Goal: Task Accomplishment & Management: Manage account settings

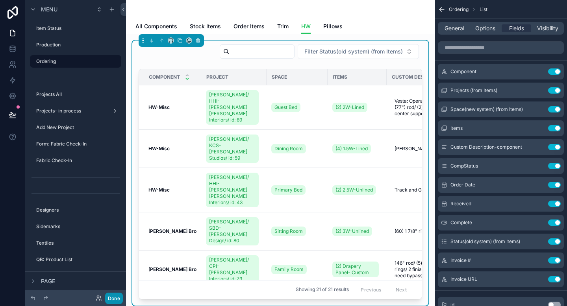
click at [113, 296] on button "Done" at bounding box center [114, 298] width 18 height 11
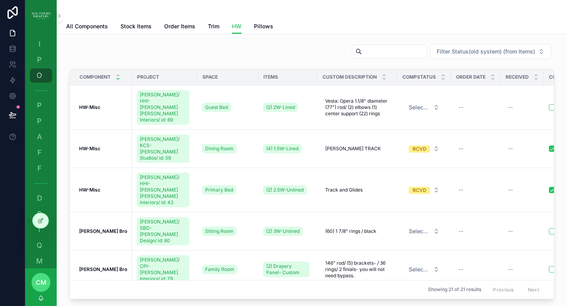
click at [236, 49] on div "Filter Status(old system) (from Items)" at bounding box center [311, 53] width 485 height 19
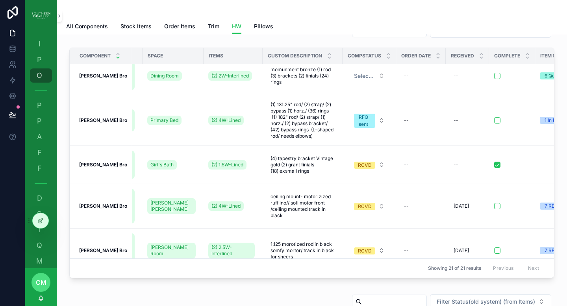
scroll to position [211, 51]
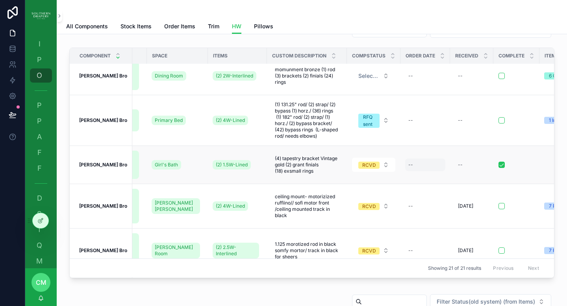
click at [406, 159] on div "--" at bounding box center [425, 165] width 40 height 13
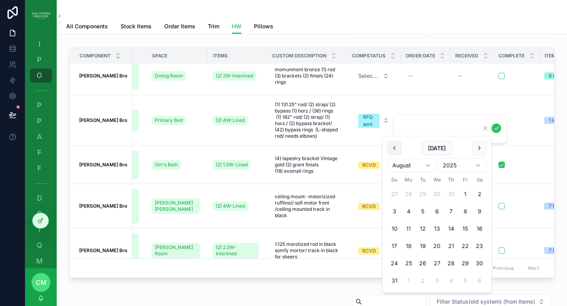
click at [392, 151] on button "scrollable content" at bounding box center [394, 148] width 14 height 14
click at [438, 264] on button "30" at bounding box center [438, 264] width 14 height 14
type input "*********"
click at [497, 130] on icon "scrollable content" at bounding box center [496, 128] width 6 height 6
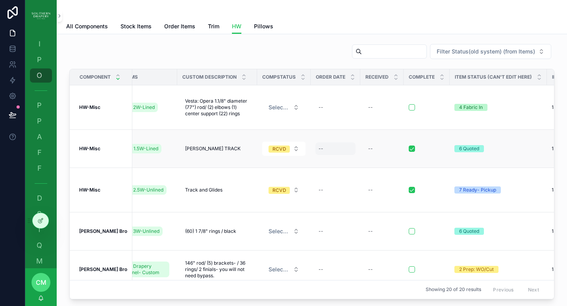
scroll to position [0, 0]
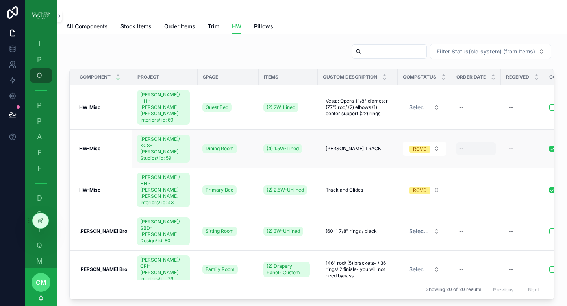
click at [456, 142] on div "--" at bounding box center [476, 148] width 40 height 13
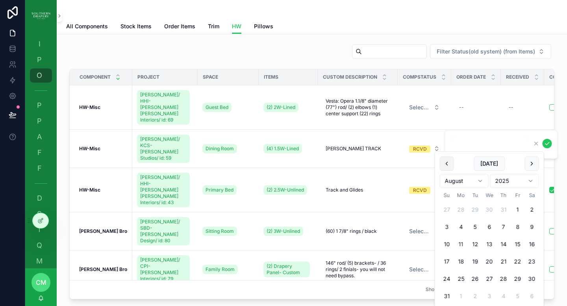
click at [448, 165] on button "scrollable content" at bounding box center [447, 164] width 14 height 14
click at [491, 277] on button "30" at bounding box center [489, 279] width 14 height 14
type input "*********"
click at [547, 146] on icon "scrollable content" at bounding box center [547, 144] width 6 height 6
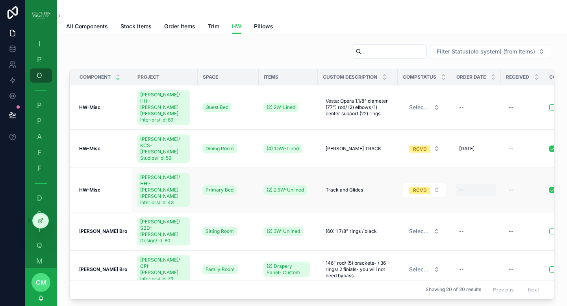
click at [459, 184] on div "--" at bounding box center [476, 190] width 40 height 13
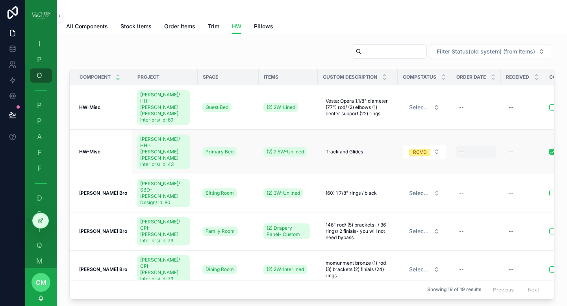
click at [459, 146] on div "--" at bounding box center [476, 152] width 40 height 13
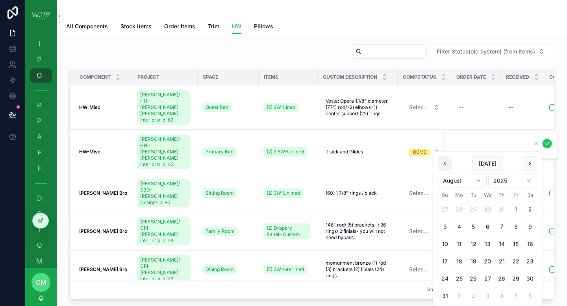
click at [443, 161] on button "scrollable content" at bounding box center [445, 164] width 14 height 14
click at [488, 277] on button "30" at bounding box center [489, 279] width 14 height 14
type input "*********"
click at [546, 144] on icon "scrollable content" at bounding box center [547, 143] width 4 height 3
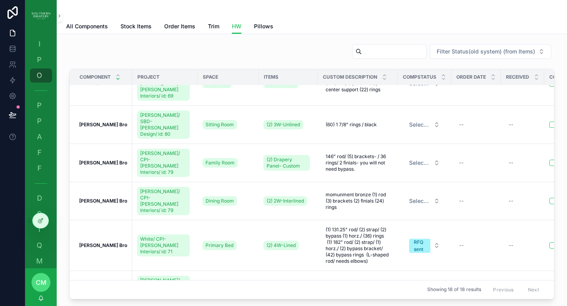
scroll to position [73, 0]
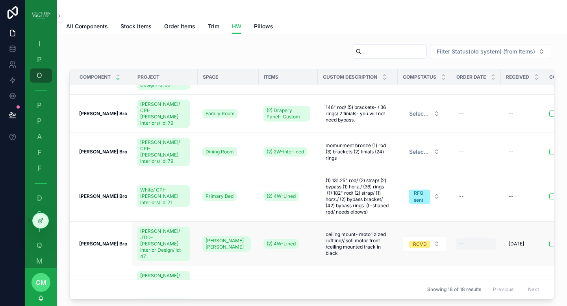
click at [459, 238] on div "--" at bounding box center [476, 244] width 40 height 13
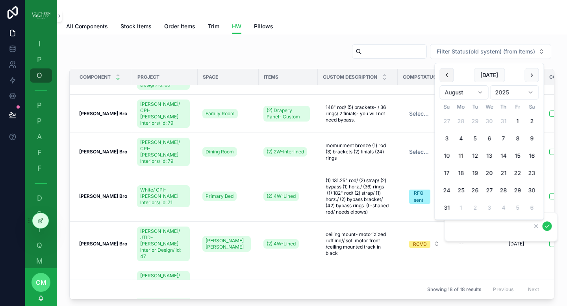
click at [448, 78] on button "scrollable content" at bounding box center [447, 75] width 14 height 14
click at [460, 157] on button "7" at bounding box center [461, 156] width 14 height 14
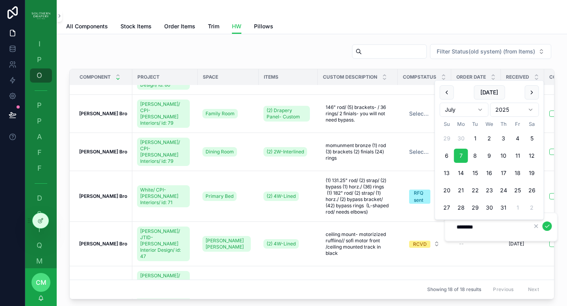
type input "********"
click at [545, 227] on icon "scrollable content" at bounding box center [547, 226] width 6 height 6
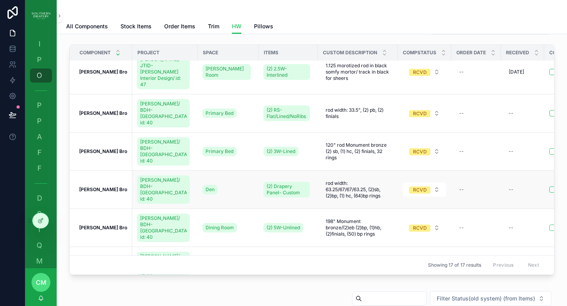
scroll to position [222, 0]
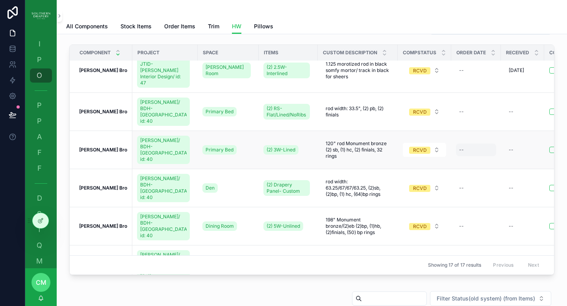
click at [459, 144] on div "--" at bounding box center [476, 150] width 40 height 13
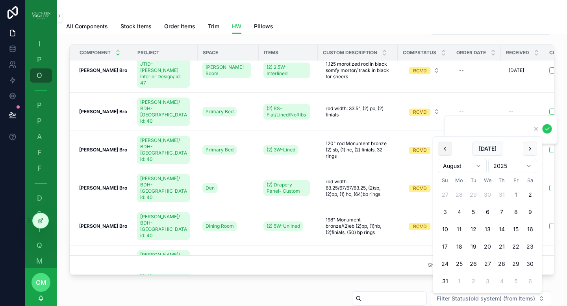
click at [444, 148] on button "scrollable content" at bounding box center [445, 149] width 14 height 14
click at [444, 148] on button "scrollable content" at bounding box center [447, 149] width 14 height 14
click at [447, 151] on button "scrollable content" at bounding box center [447, 149] width 14 height 14
click at [477, 196] on button "1" at bounding box center [475, 195] width 14 height 14
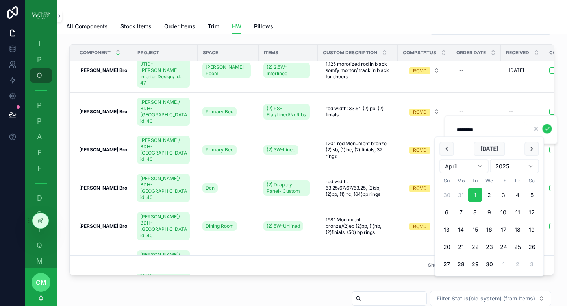
type input "********"
click at [545, 130] on icon "scrollable content" at bounding box center [547, 129] width 6 height 6
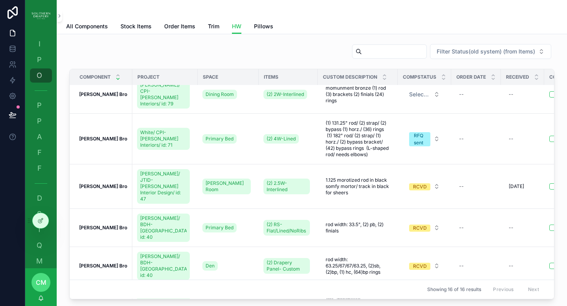
scroll to position [187, 0]
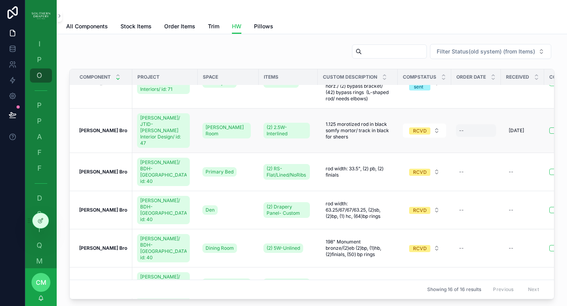
click at [456, 124] on div "--" at bounding box center [476, 130] width 40 height 13
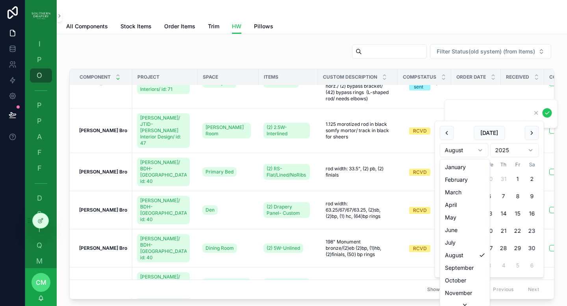
click at [470, 150] on html "I Item Status P Production O Ordering P Projects All P Projects- in process A A…" at bounding box center [283, 153] width 567 height 306
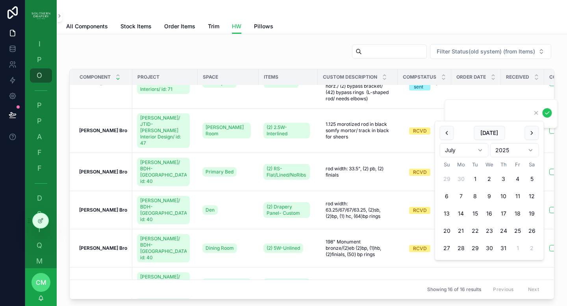
click at [460, 197] on button "7" at bounding box center [461, 196] width 14 height 14
type input "********"
click at [545, 115] on icon "scrollable content" at bounding box center [547, 113] width 6 height 6
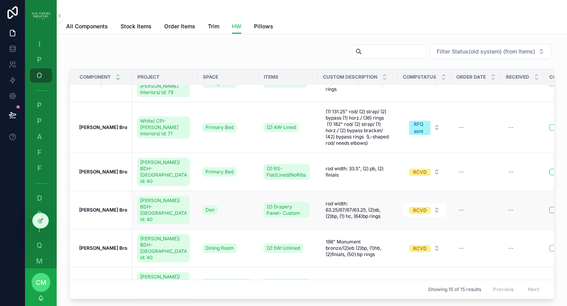
scroll to position [142, 0]
click at [459, 168] on div "--" at bounding box center [461, 171] width 5 height 6
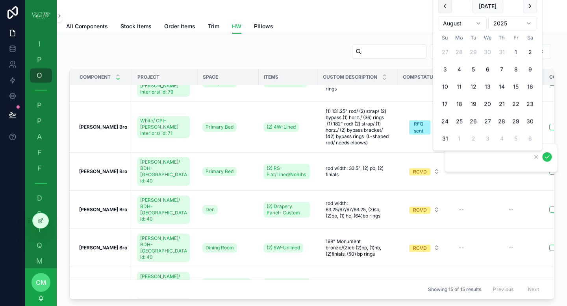
click at [447, 5] on button "scrollable content" at bounding box center [445, 6] width 14 height 14
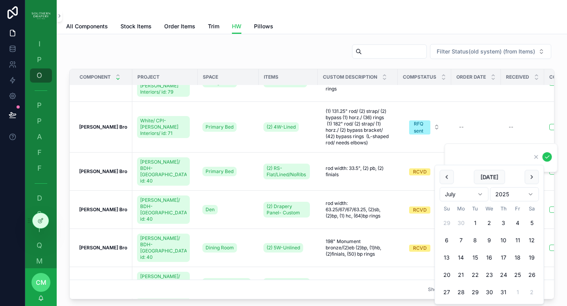
click at [474, 198] on html "I Item Status P Production O Ordering P Projects All P Projects- in process A A…" at bounding box center [283, 153] width 567 height 306
click at [475, 223] on button "1" at bounding box center [475, 223] width 14 height 14
type input "********"
click at [477, 225] on button "1" at bounding box center [475, 223] width 14 height 14
click at [547, 157] on icon "scrollable content" at bounding box center [547, 157] width 4 height 3
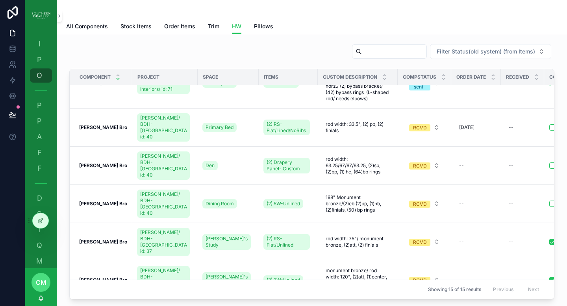
scroll to position [187, 0]
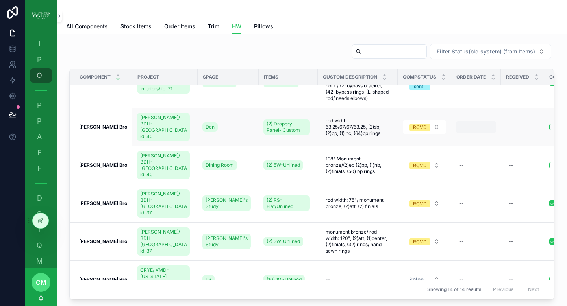
click at [456, 121] on div "--" at bounding box center [476, 127] width 40 height 13
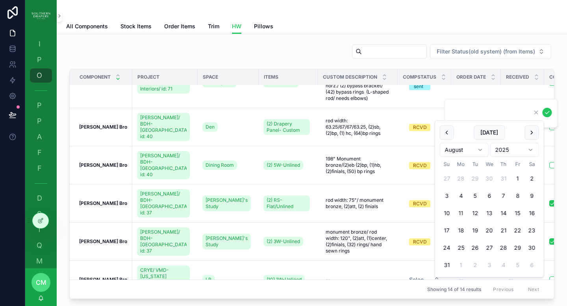
click at [464, 152] on html "I Item Status P Production O Ordering P Projects All P Projects- in process A A…" at bounding box center [283, 153] width 567 height 306
click at [475, 178] on button "1" at bounding box center [475, 179] width 14 height 14
type input "********"
click at [549, 111] on icon "scrollable content" at bounding box center [547, 112] width 4 height 3
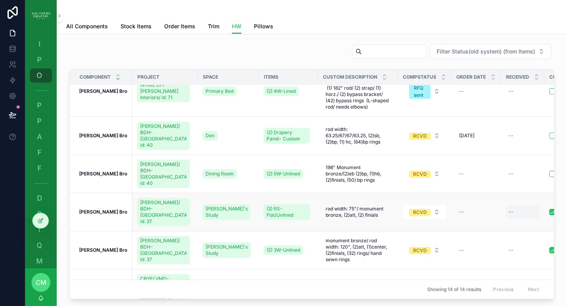
scroll to position [174, 0]
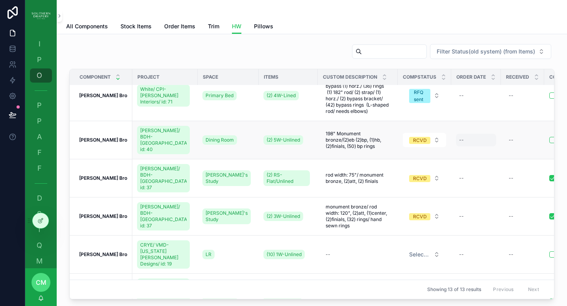
click at [461, 134] on div "--" at bounding box center [476, 140] width 40 height 13
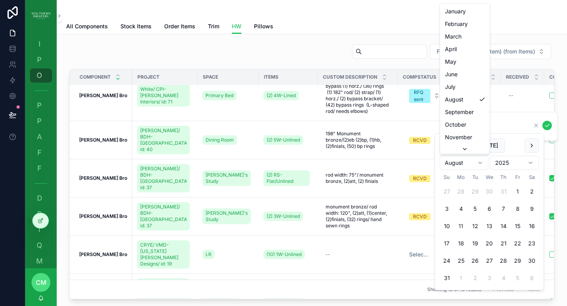
click at [450, 165] on html "I Item Status P Production O Ordering P Projects All P Projects- in process A A…" at bounding box center [283, 153] width 567 height 306
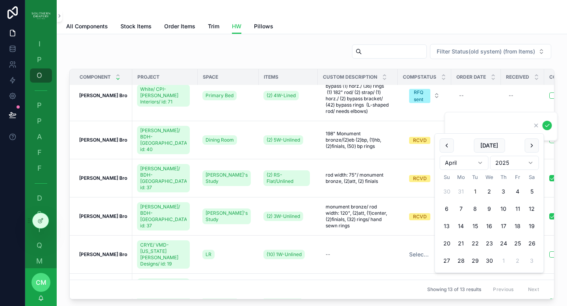
click at [475, 192] on button "1" at bounding box center [475, 192] width 14 height 14
type input "********"
click at [545, 125] on icon "scrollable content" at bounding box center [547, 125] width 6 height 6
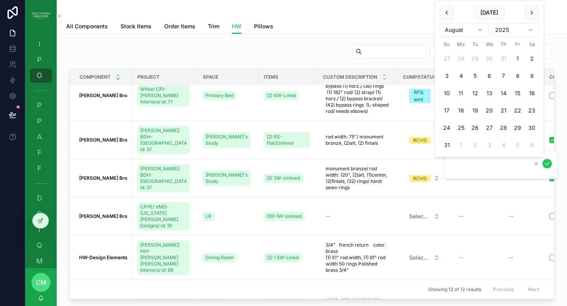
click at [471, 35] on html "I Item Status P Production O Ordering P Projects All P Projects- in process A A…" at bounding box center [283, 153] width 567 height 306
click at [462, 91] on button "9" at bounding box center [461, 93] width 14 height 14
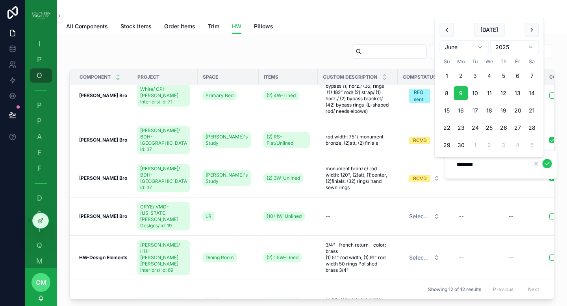
click at [458, 76] on button "2" at bounding box center [461, 76] width 14 height 14
type input "********"
click at [459, 78] on button "2" at bounding box center [461, 76] width 14 height 14
click at [545, 164] on icon "scrollable content" at bounding box center [547, 164] width 6 height 6
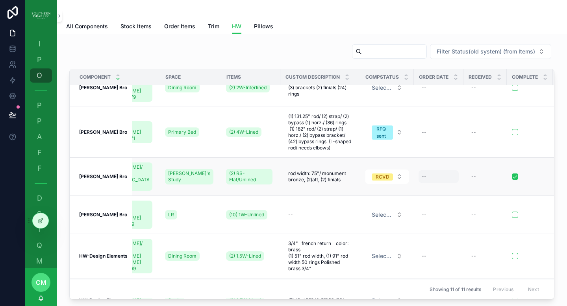
scroll to position [137, 55]
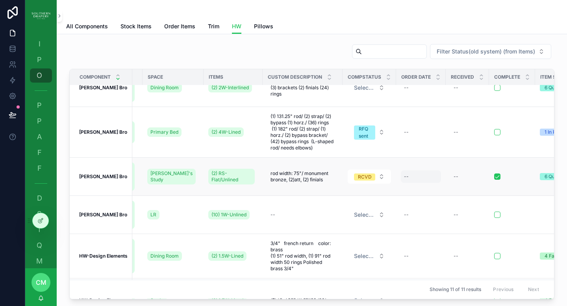
click at [401, 170] on div "--" at bounding box center [421, 176] width 40 height 13
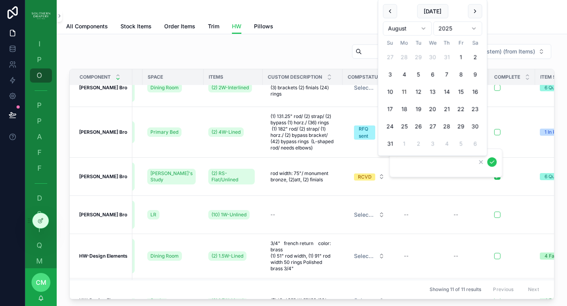
click at [405, 31] on html "I Item Status P Production O Ordering P Projects All P Projects- in process A A…" at bounding box center [283, 153] width 567 height 306
click at [407, 74] on button "2" at bounding box center [406, 74] width 14 height 14
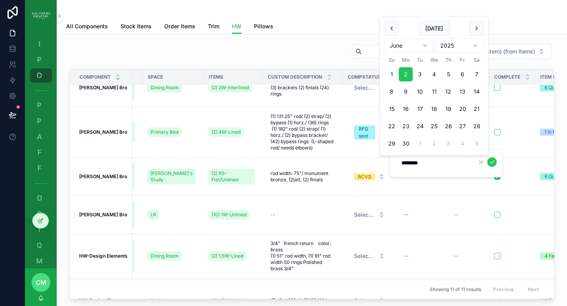
type input "********"
click at [493, 162] on icon "scrollable content" at bounding box center [492, 162] width 6 height 6
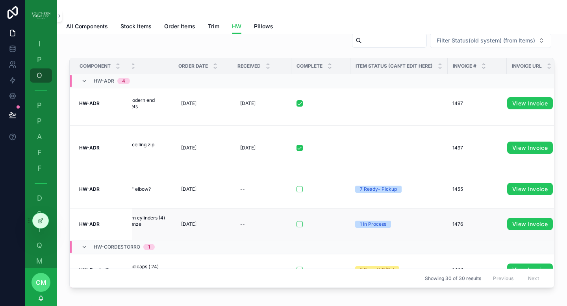
scroll to position [7, 267]
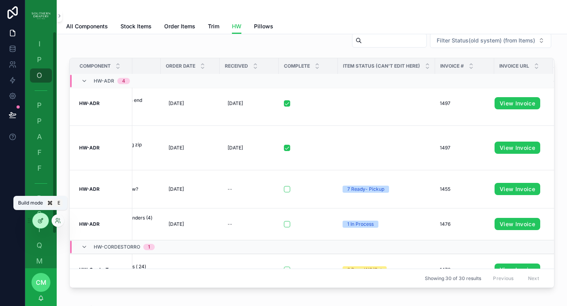
click at [43, 222] on icon at bounding box center [40, 221] width 6 height 6
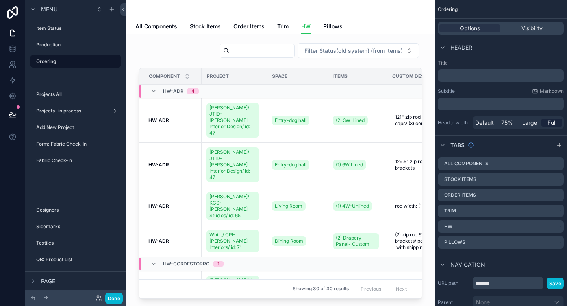
scroll to position [0, 0]
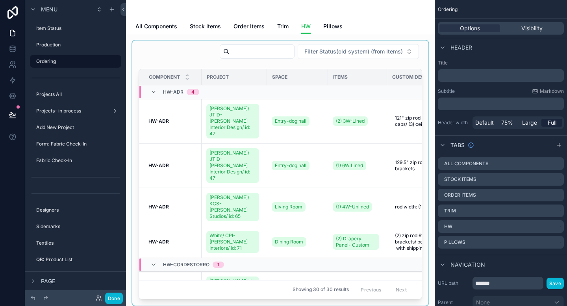
click at [344, 65] on div "scrollable content" at bounding box center [280, 173] width 296 height 265
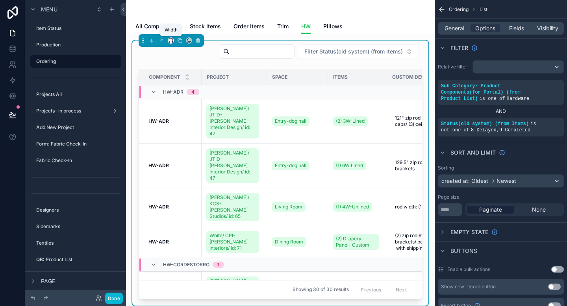
click at [170, 41] on icon "scrollable content" at bounding box center [171, 41] width 6 height 6
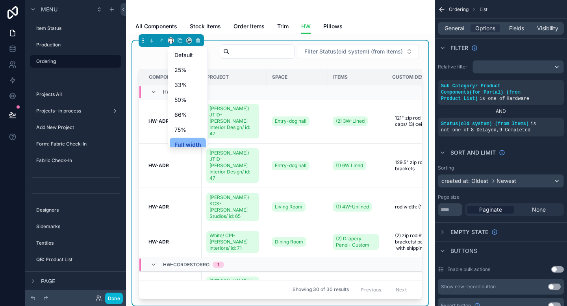
click at [154, 55] on div "scrollable content" at bounding box center [283, 153] width 567 height 306
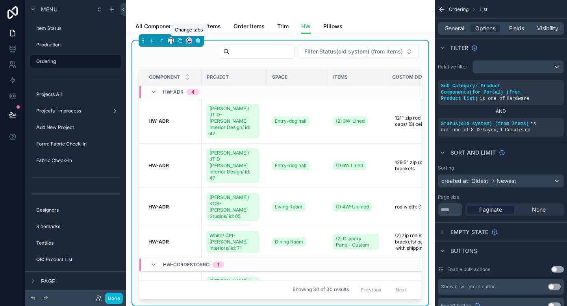
click at [189, 39] on icon "scrollable content" at bounding box center [189, 41] width 6 height 6
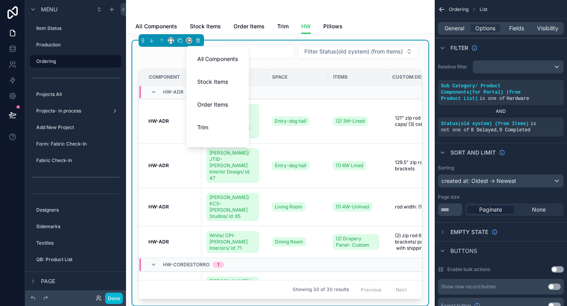
click at [173, 56] on div "scrollable content" at bounding box center [283, 153] width 567 height 306
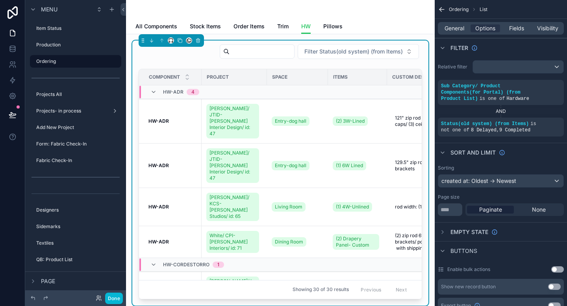
click at [174, 55] on div "Filter Status(old system) (from Items)" at bounding box center [280, 53] width 283 height 19
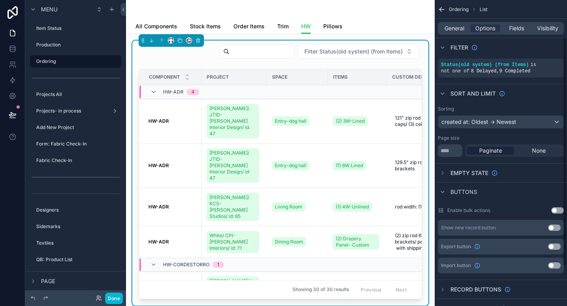
scroll to position [44, 0]
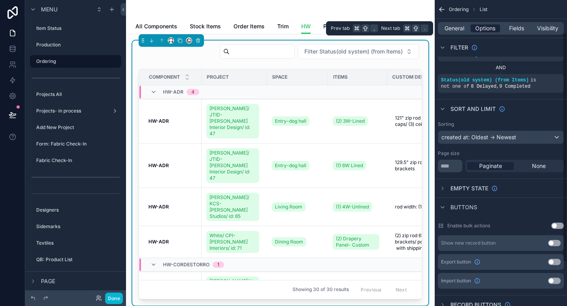
click at [487, 29] on span "Options" at bounding box center [485, 28] width 20 height 8
click at [545, 28] on span "Visibility" at bounding box center [547, 28] width 21 height 8
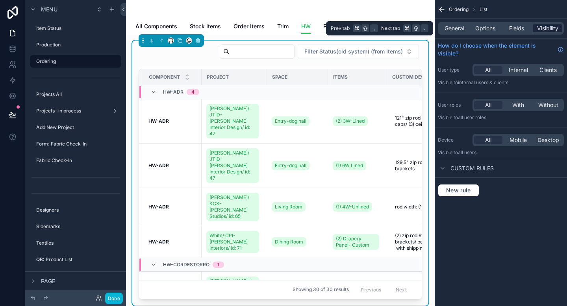
scroll to position [0, 0]
click at [453, 29] on span "General" at bounding box center [454, 28] width 20 height 8
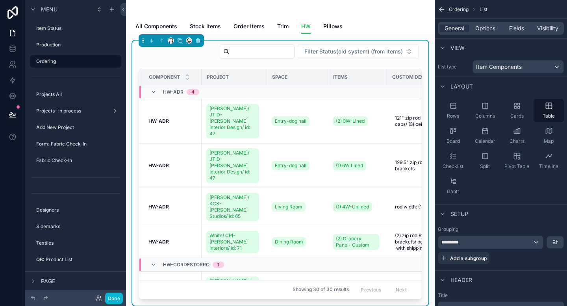
click at [451, 50] on span "View" at bounding box center [457, 48] width 14 height 8
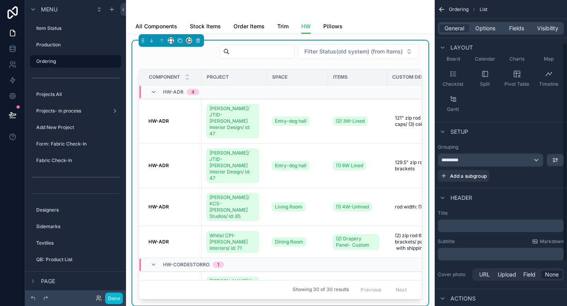
scroll to position [65, 0]
click at [486, 220] on p "﻿" at bounding box center [501, 224] width 121 height 8
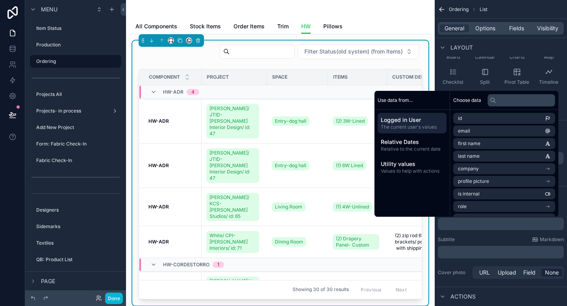
click at [475, 227] on p "﻿" at bounding box center [501, 224] width 121 height 8
click at [175, 55] on div "Order Filter Status(old system) (from Items)" at bounding box center [280, 53] width 283 height 19
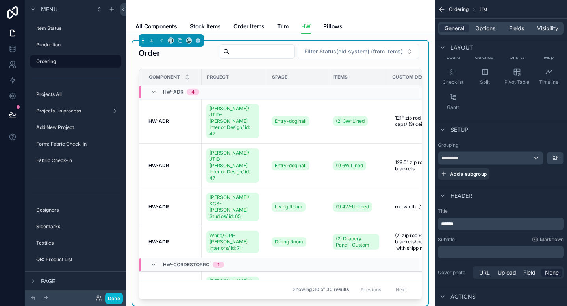
click at [175, 55] on div "Order Filter Status(old system) (from Items)" at bounding box center [280, 53] width 283 height 19
click at [481, 225] on p "*****" at bounding box center [501, 224] width 121 height 8
click at [188, 58] on div "Order List Filter Status(old system) (from Items)" at bounding box center [280, 53] width 283 height 19
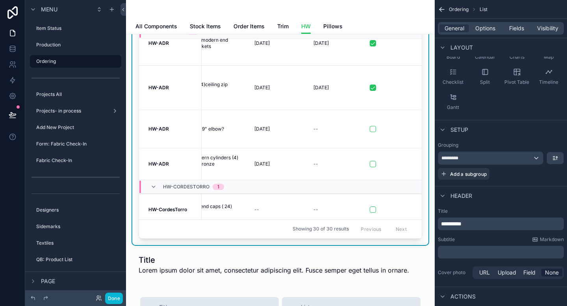
scroll to position [0, 0]
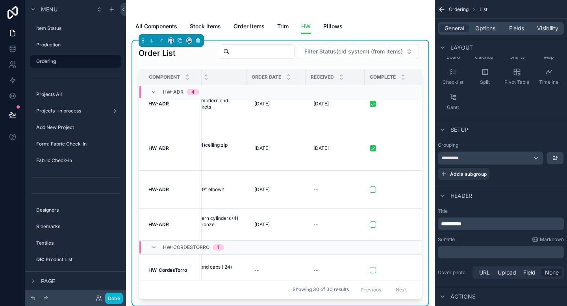
click at [180, 52] on div "Order List Filter Status(old system) (from Items)" at bounding box center [280, 53] width 283 height 19
drag, startPoint x: 475, startPoint y: 226, endPoint x: 412, endPoint y: 228, distance: 62.6
click at [412, 228] on div "Item Status Production Ordering Projects All Projects- in process Add New Proje…" at bounding box center [346, 153] width 441 height 306
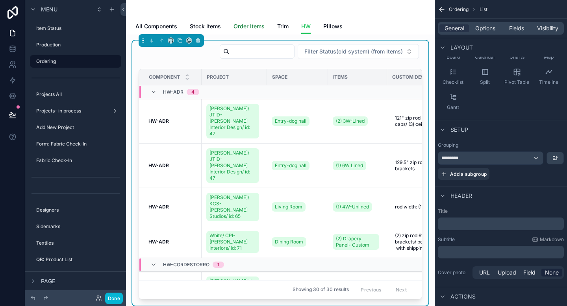
click at [249, 28] on span "Order Items" at bounding box center [248, 26] width 31 height 8
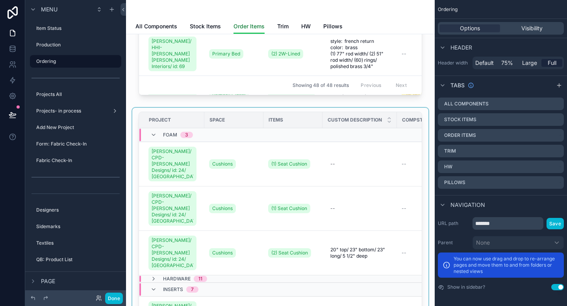
scroll to position [253, 0]
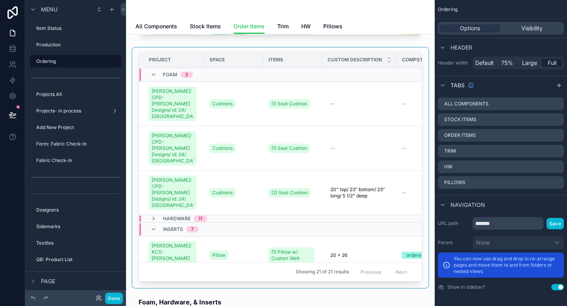
click at [331, 132] on div "scrollable content" at bounding box center [280, 168] width 296 height 241
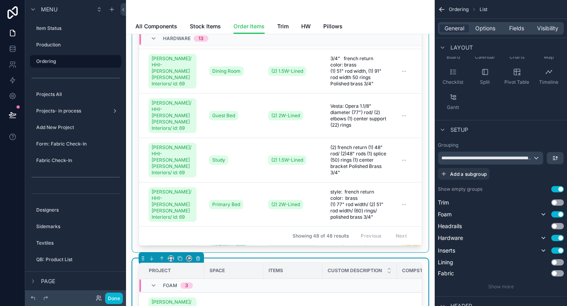
scroll to position [36, 0]
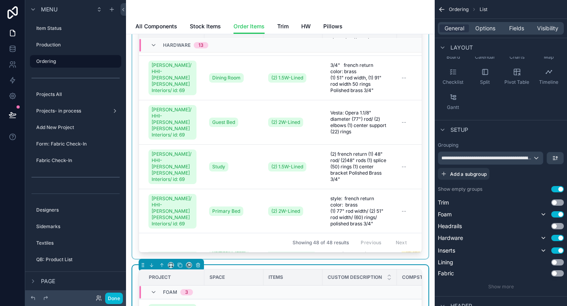
click at [260, 129] on div "scrollable content" at bounding box center [280, 138] width 296 height 241
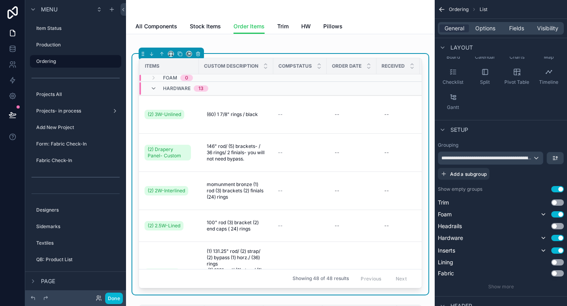
scroll to position [1, 0]
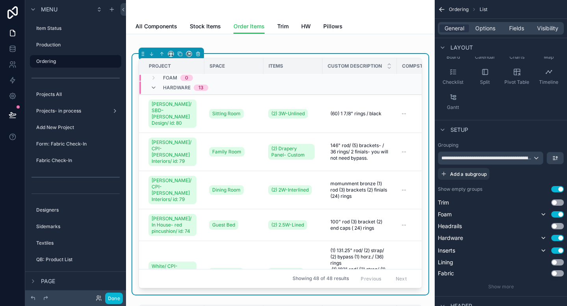
click at [239, 67] on div "Space" at bounding box center [234, 66] width 58 height 13
click at [459, 29] on span "General" at bounding box center [454, 28] width 20 height 8
click at [453, 30] on span "General" at bounding box center [454, 28] width 20 height 8
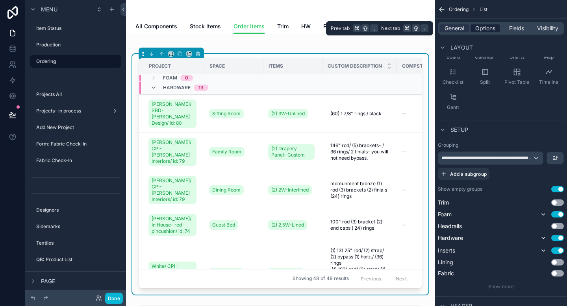
click at [486, 29] on span "Options" at bounding box center [485, 28] width 20 height 8
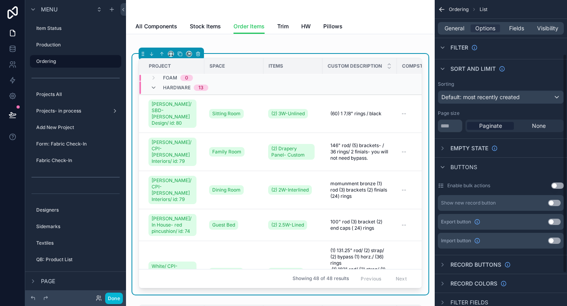
scroll to position [121, 0]
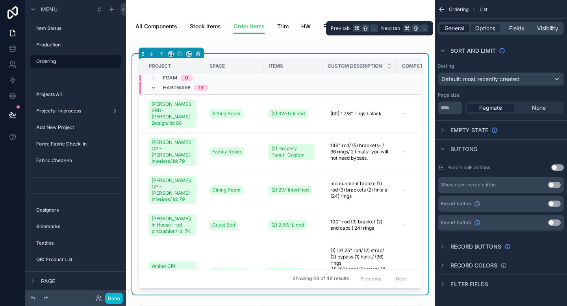
click at [455, 30] on span "General" at bounding box center [454, 28] width 20 height 8
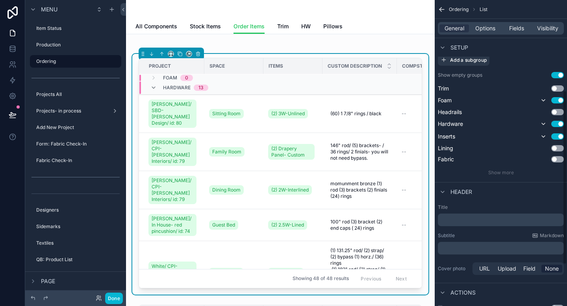
scroll to position [225, 0]
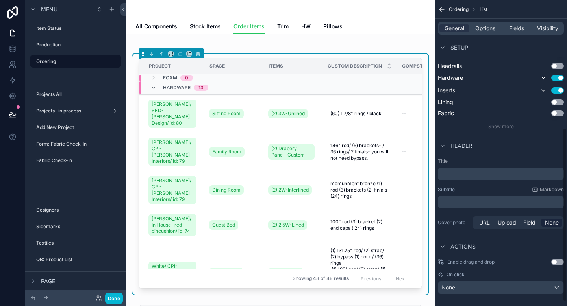
click at [470, 173] on p "﻿" at bounding box center [501, 174] width 121 height 8
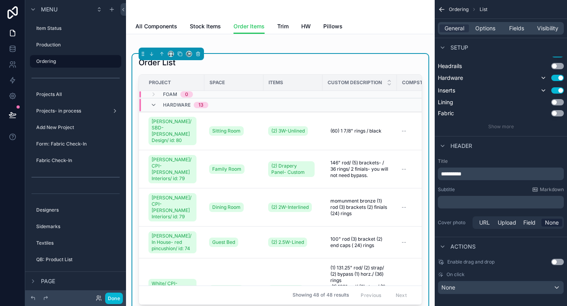
click at [260, 62] on div "Order List" at bounding box center [280, 62] width 283 height 11
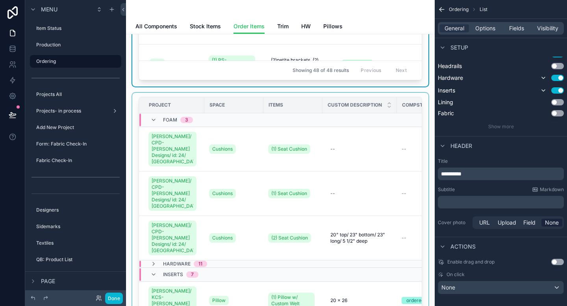
click at [282, 110] on div "Items" at bounding box center [293, 105] width 58 height 13
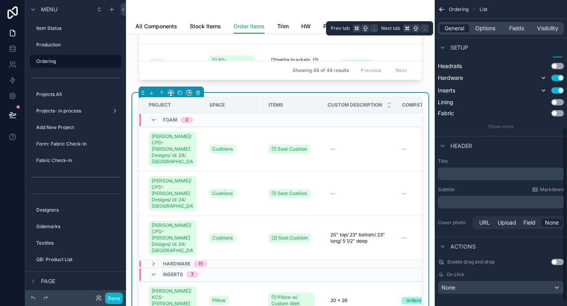
click at [455, 27] on span "General" at bounding box center [454, 28] width 20 height 8
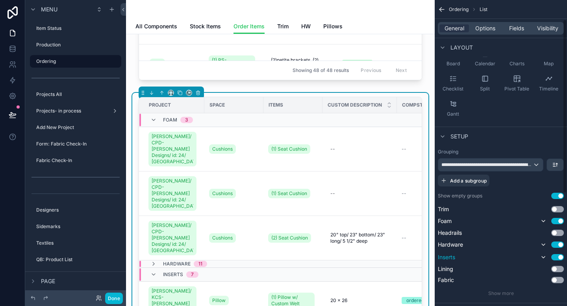
scroll to position [0, 0]
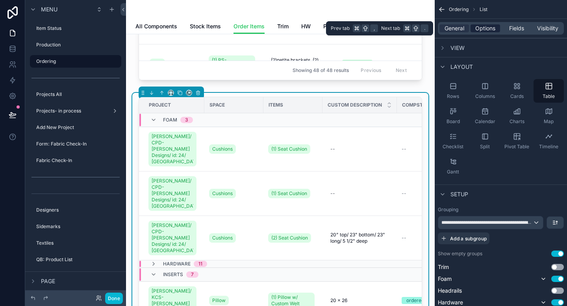
click at [483, 30] on span "Options" at bounding box center [485, 28] width 20 height 8
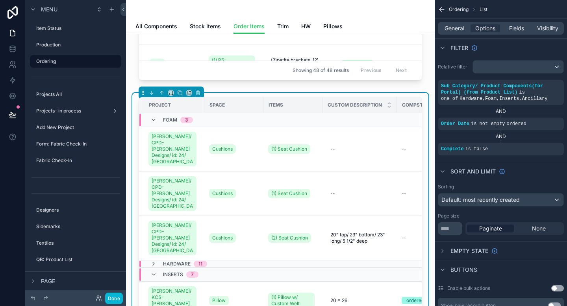
click at [453, 61] on div "Relative filter" at bounding box center [501, 66] width 126 height 13
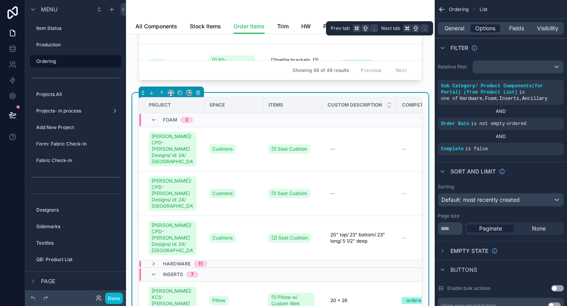
click at [485, 29] on span "Options" at bounding box center [485, 28] width 20 height 8
click at [453, 26] on span "General" at bounding box center [454, 28] width 20 height 8
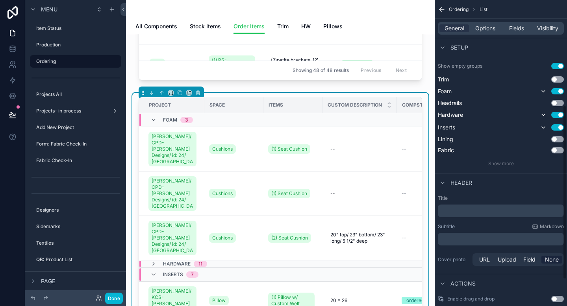
scroll to position [232, 0]
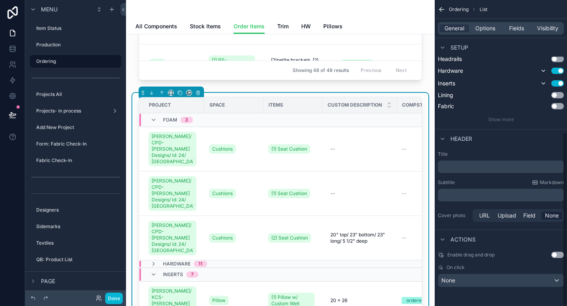
click at [459, 170] on p "﻿" at bounding box center [501, 167] width 121 height 8
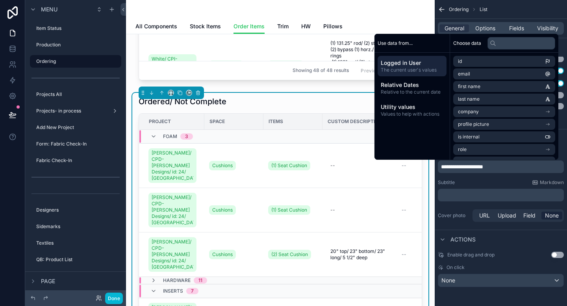
click at [317, 103] on div "Ordered/ Not Complete" at bounding box center [280, 101] width 283 height 11
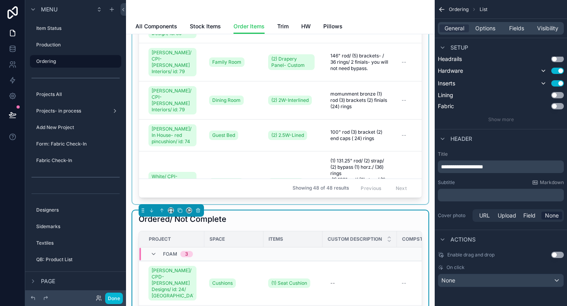
scroll to position [103, 0]
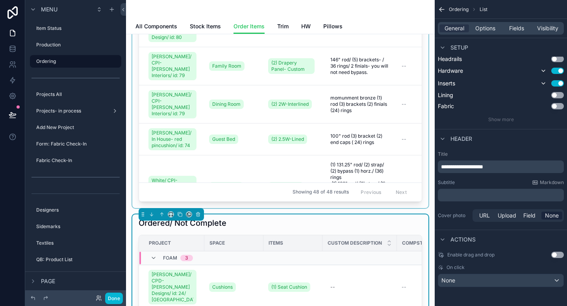
click at [218, 144] on div "scrollable content" at bounding box center [280, 79] width 296 height 257
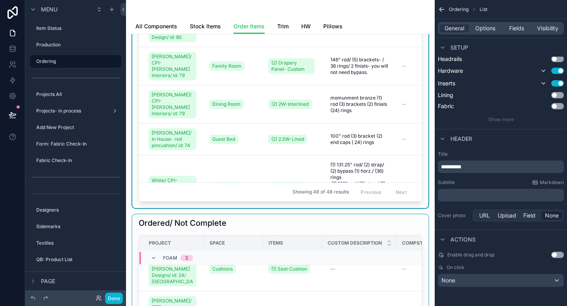
scroll to position [67, 0]
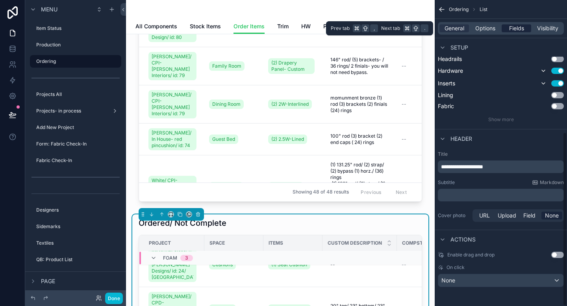
click at [515, 29] on span "Fields" at bounding box center [516, 28] width 15 height 8
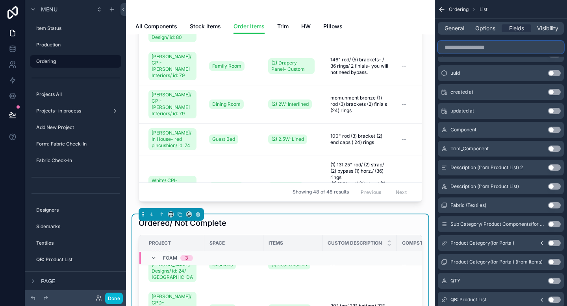
click at [481, 50] on input "scrollable content" at bounding box center [501, 47] width 126 height 13
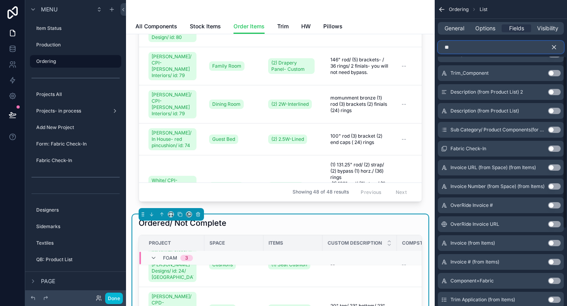
scroll to position [0, 0]
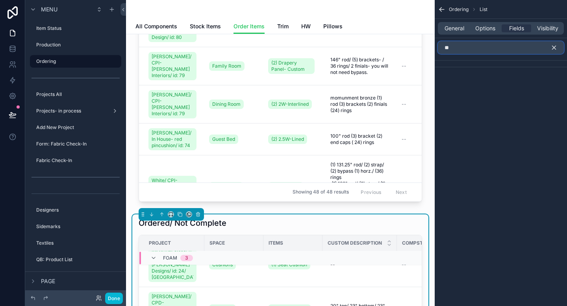
type input "*"
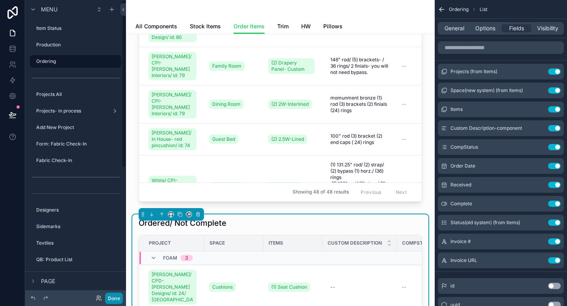
click at [113, 298] on button "Done" at bounding box center [114, 298] width 18 height 11
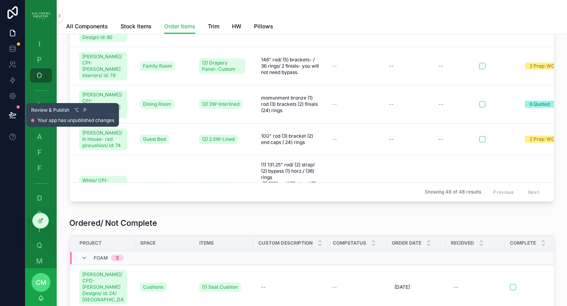
click at [14, 117] on icon at bounding box center [13, 115] width 8 height 8
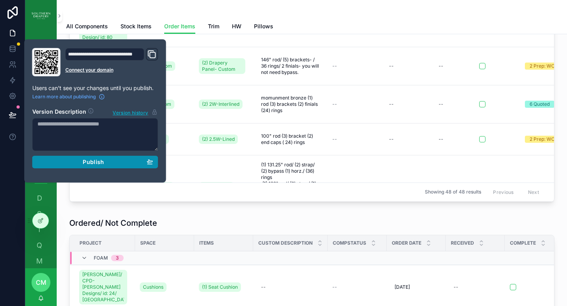
click at [112, 163] on div "Publish" at bounding box center [95, 162] width 116 height 7
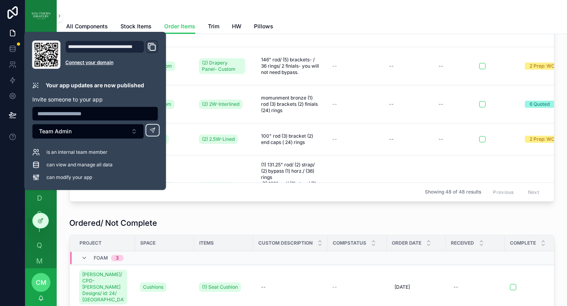
click at [365, 19] on div "All Components Stock Items Order Items Trim HW Pillows" at bounding box center [311, 26] width 491 height 15
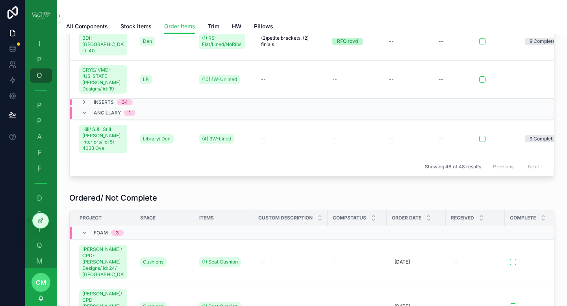
scroll to position [130, 0]
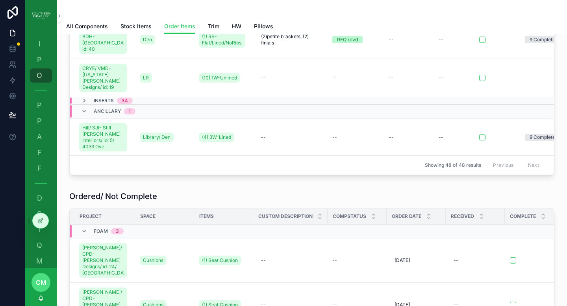
click at [85, 98] on icon "scrollable content" at bounding box center [84, 101] width 6 height 6
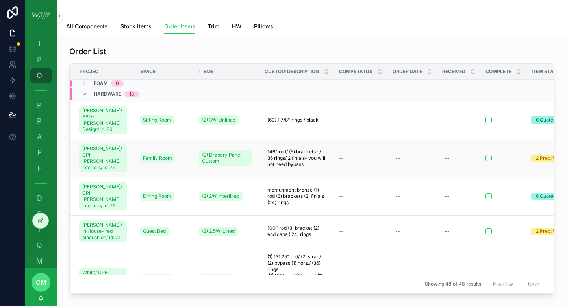
scroll to position [0, 0]
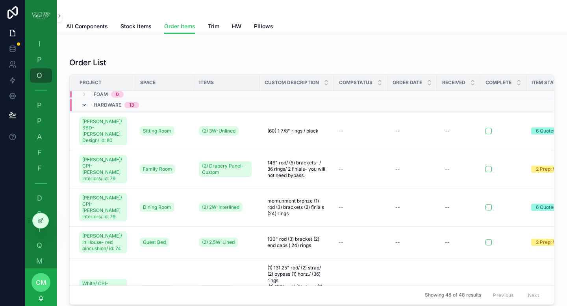
click at [85, 107] on icon "scrollable content" at bounding box center [84, 105] width 6 height 6
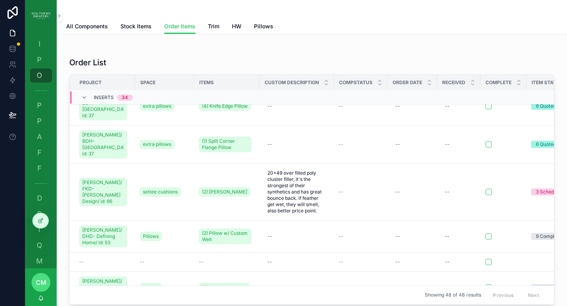
scroll to position [78, 0]
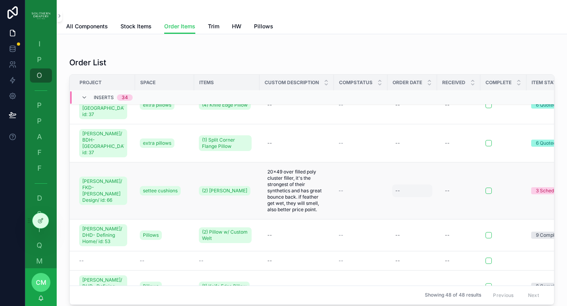
click at [396, 185] on div "--" at bounding box center [412, 191] width 40 height 13
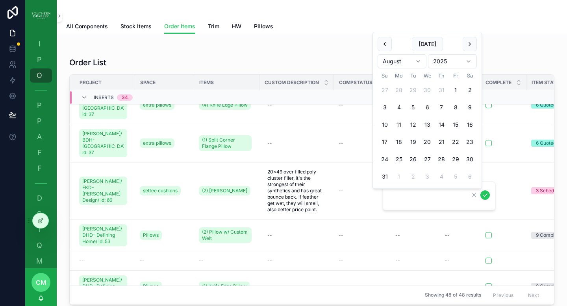
click at [428, 108] on button "6" at bounding box center [427, 107] width 14 height 14
type input "********"
click at [486, 195] on icon "scrollable content" at bounding box center [485, 195] width 4 height 3
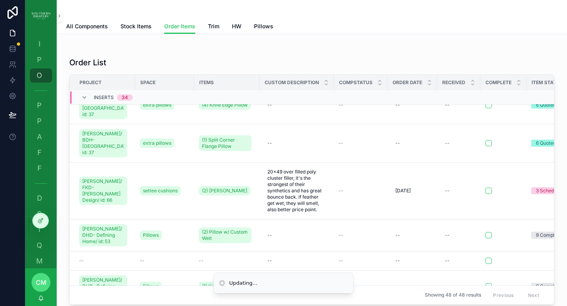
scroll to position [0, 0]
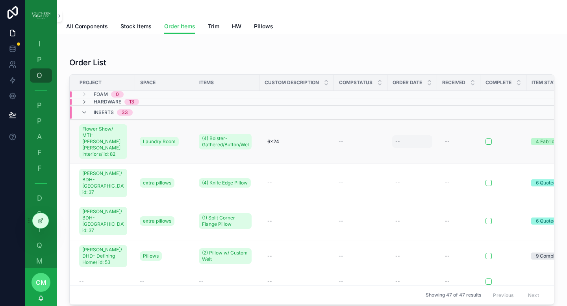
click at [395, 140] on div "--" at bounding box center [397, 142] width 5 height 6
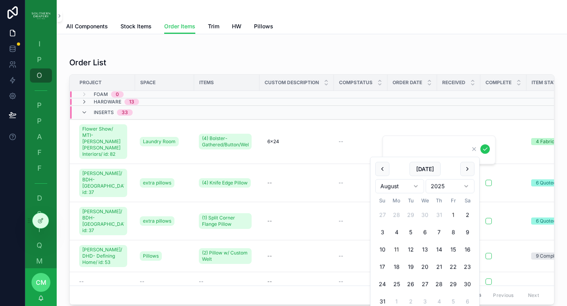
click at [453, 216] on button "1" at bounding box center [453, 215] width 14 height 14
click at [452, 230] on button "8" at bounding box center [453, 233] width 14 height 14
type input "********"
click at [483, 150] on icon "scrollable content" at bounding box center [485, 149] width 6 height 6
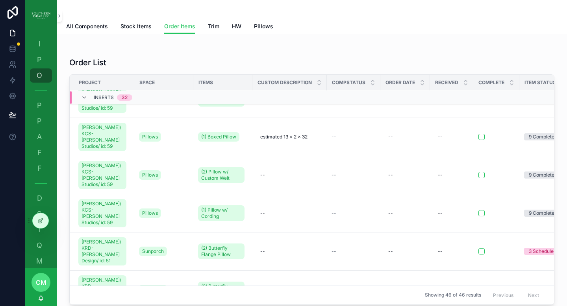
scroll to position [236, 1]
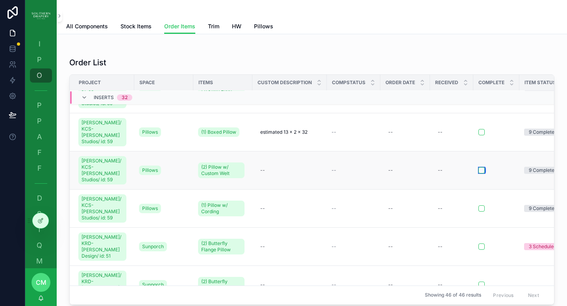
click at [478, 167] on button "scrollable content" at bounding box center [481, 170] width 6 height 6
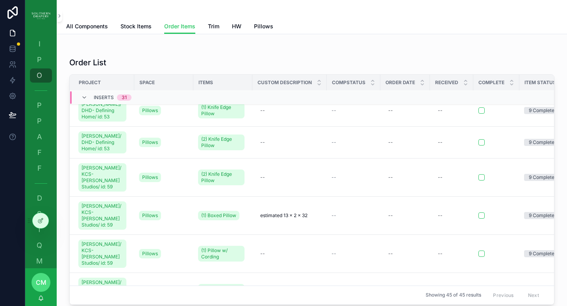
scroll to position [153, 1]
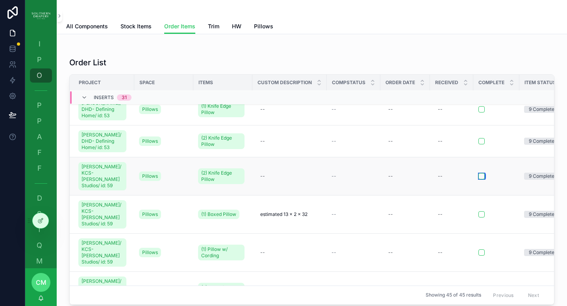
click at [478, 174] on button "scrollable content" at bounding box center [481, 176] width 6 height 6
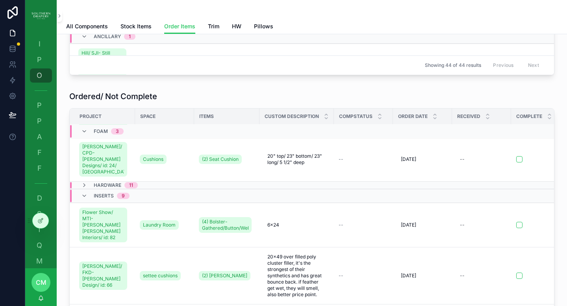
scroll to position [93, 0]
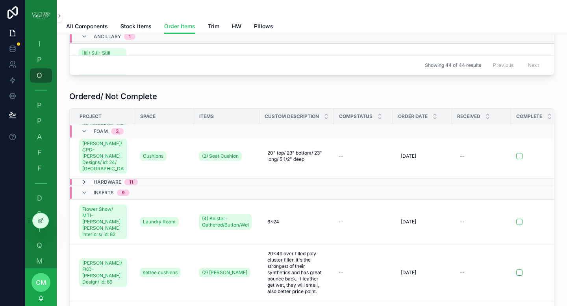
click at [84, 184] on icon "scrollable content" at bounding box center [84, 182] width 6 height 6
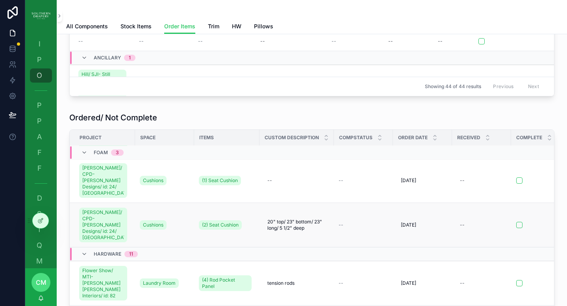
scroll to position [0, 0]
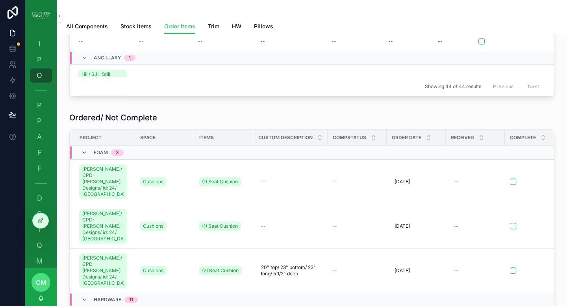
click at [84, 154] on icon "scrollable content" at bounding box center [84, 153] width 6 height 6
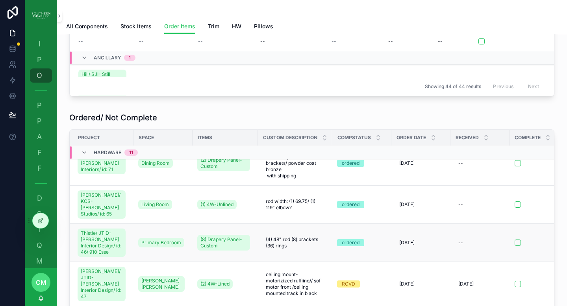
scroll to position [72, 2]
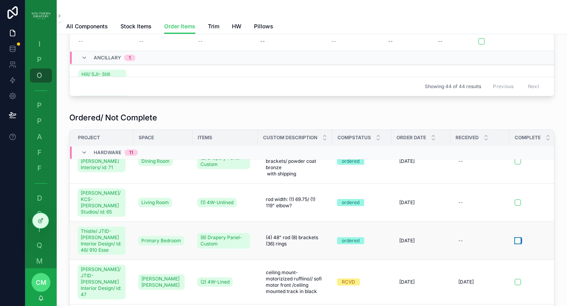
click at [514, 238] on button "scrollable content" at bounding box center [517, 241] width 6 height 6
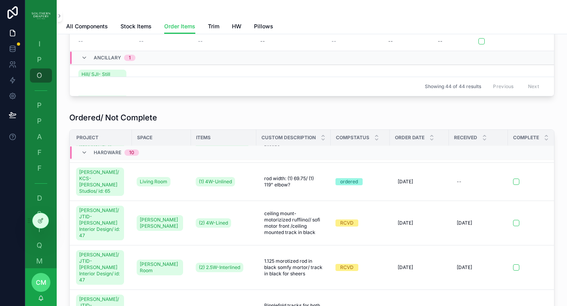
scroll to position [93, 3]
click at [513, 220] on button "scrollable content" at bounding box center [516, 223] width 6 height 6
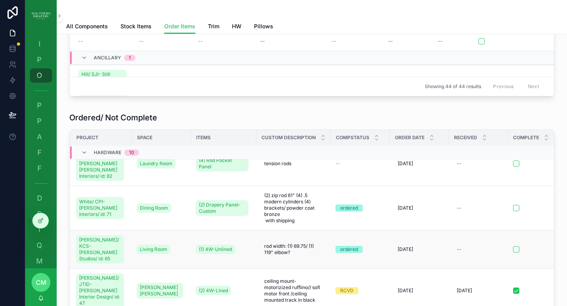
scroll to position [70, 3]
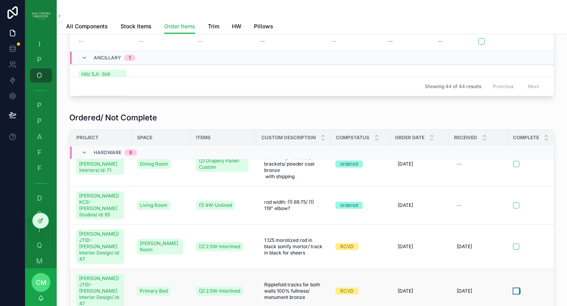
click at [513, 288] on button "scrollable content" at bounding box center [516, 291] width 6 height 6
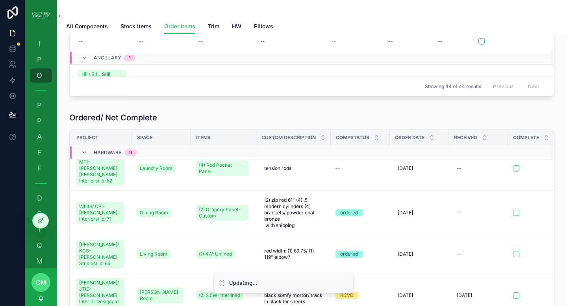
scroll to position [68, 3]
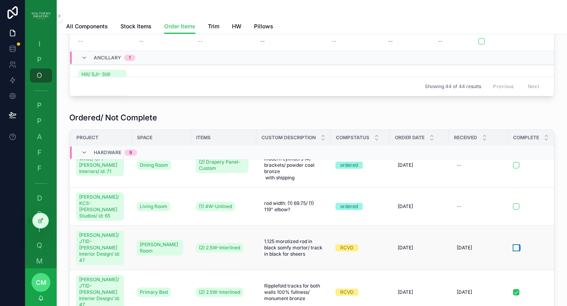
click at [513, 245] on button "scrollable content" at bounding box center [516, 248] width 6 height 6
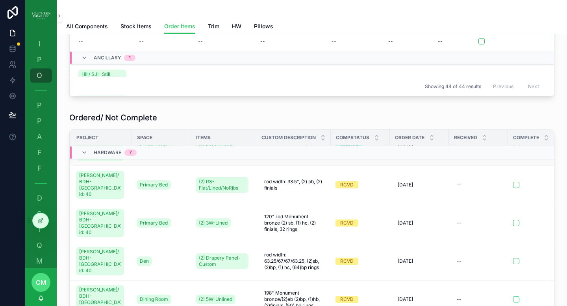
scroll to position [127, 3]
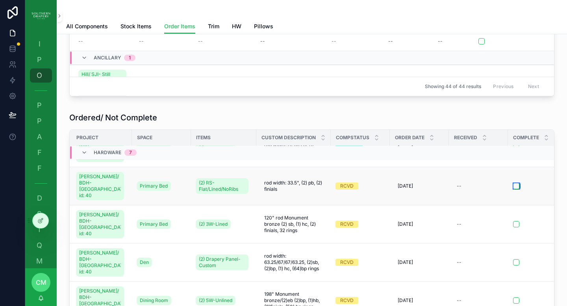
click at [513, 183] on button "scrollable content" at bounding box center [516, 186] width 6 height 6
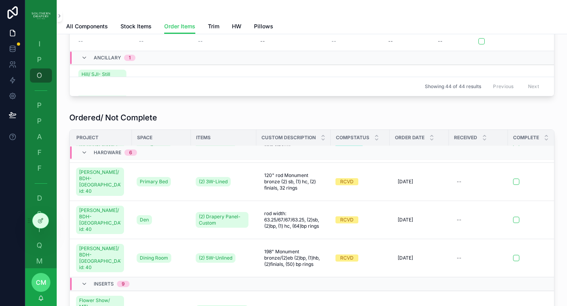
scroll to position [131, 2]
click at [514, 255] on button "scrollable content" at bounding box center [517, 258] width 6 height 6
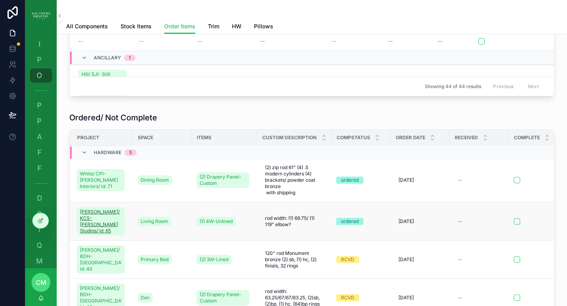
scroll to position [49, 2]
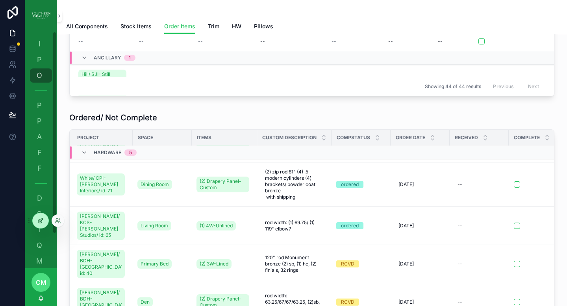
click at [43, 221] on icon at bounding box center [40, 221] width 6 height 6
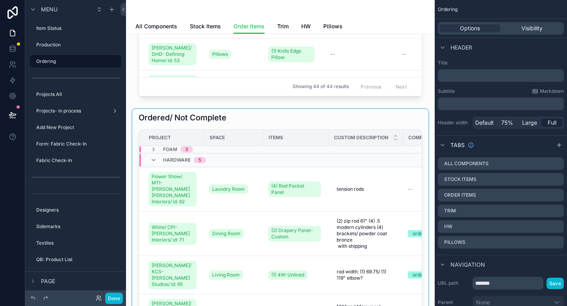
click at [384, 176] on div "scrollable content" at bounding box center [280, 237] width 296 height 257
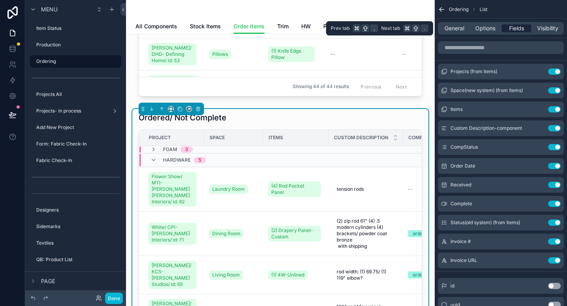
click at [517, 30] on span "Fields" at bounding box center [516, 28] width 15 height 8
click at [517, 27] on span "Fields" at bounding box center [516, 28] width 15 height 8
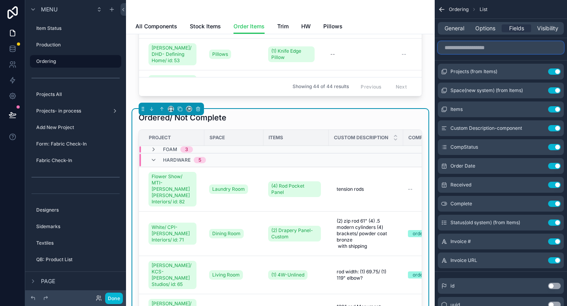
click at [478, 50] on input "scrollable content" at bounding box center [501, 47] width 126 height 13
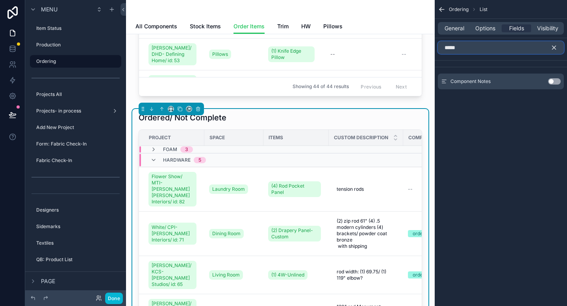
type input "*****"
click at [555, 79] on button "Use setting" at bounding box center [554, 81] width 13 height 6
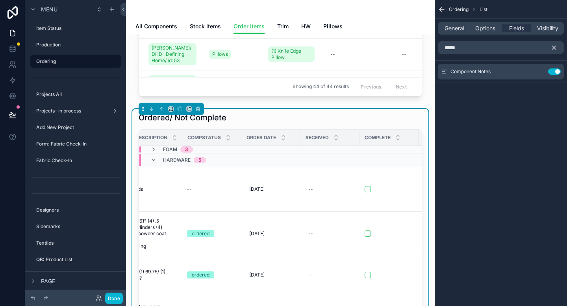
scroll to position [0, 229]
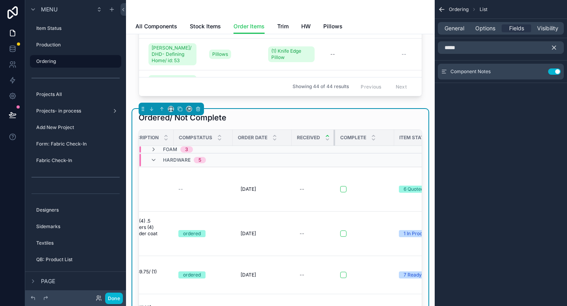
drag, startPoint x: 343, startPoint y: 135, endPoint x: 323, endPoint y: 135, distance: 20.1
click at [323, 135] on th "Received" at bounding box center [313, 138] width 43 height 16
drag, startPoint x: 284, startPoint y: 134, endPoint x: 264, endPoint y: 135, distance: 20.1
click at [264, 135] on th "Order Date" at bounding box center [258, 138] width 50 height 16
drag, startPoint x: 225, startPoint y: 134, endPoint x: 212, endPoint y: 133, distance: 13.0
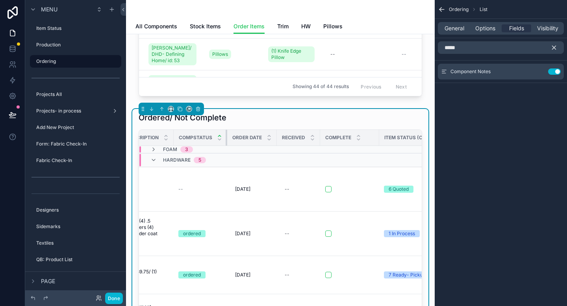
click at [212, 133] on th "CompStatus" at bounding box center [201, 138] width 54 height 16
drag, startPoint x: 372, startPoint y: 133, endPoint x: 339, endPoint y: 133, distance: 32.7
click at [339, 133] on th "Complete" at bounding box center [343, 138] width 46 height 16
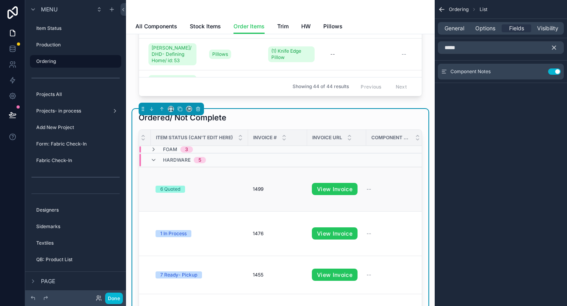
scroll to position [0, 454]
click at [371, 142] on div "Component Notes" at bounding box center [391, 137] width 58 height 15
click at [556, 46] on icon "scrollable content" at bounding box center [553, 47] width 7 height 7
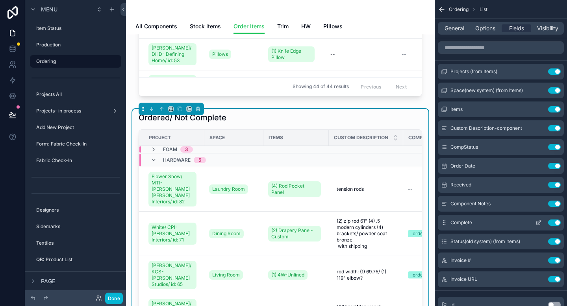
click at [539, 223] on icon "scrollable content" at bounding box center [538, 223] width 6 height 6
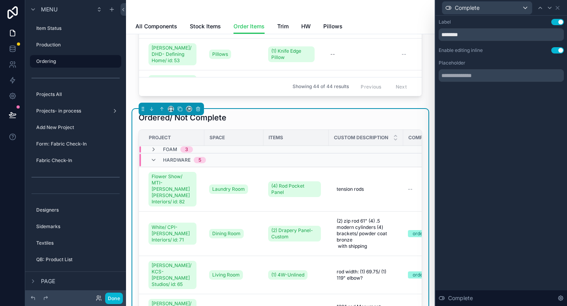
click at [470, 51] on div "Enable editing inline" at bounding box center [460, 50] width 44 height 6
click at [558, 7] on icon at bounding box center [557, 8] width 6 height 6
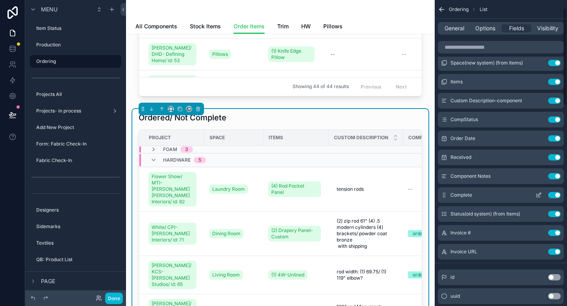
scroll to position [18, 0]
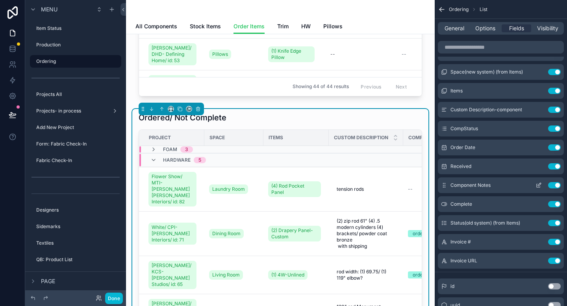
click at [537, 186] on icon "scrollable content" at bounding box center [538, 185] width 6 height 6
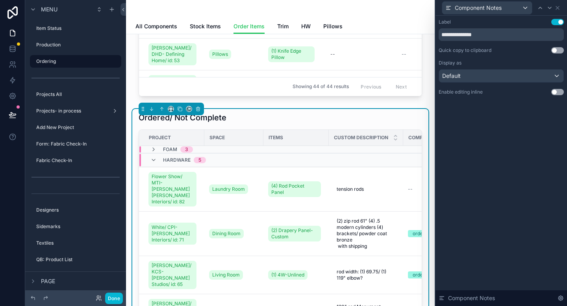
click at [555, 91] on button "Use setting" at bounding box center [557, 92] width 13 height 6
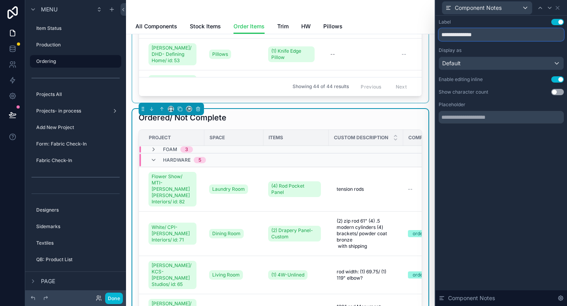
drag, startPoint x: 472, startPoint y: 35, endPoint x: 414, endPoint y: 40, distance: 58.0
click at [414, 40] on div "**********" at bounding box center [283, 153] width 567 height 306
drag, startPoint x: 479, startPoint y: 35, endPoint x: 342, endPoint y: 41, distance: 137.5
click at [342, 41] on div "Component Notes Label Use setting ********* Display as Default Enable editing i…" at bounding box center [283, 153] width 567 height 306
type input "*"
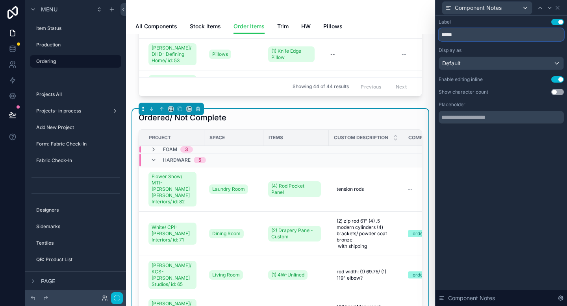
click at [444, 35] on input "*****" at bounding box center [500, 34] width 125 height 13
type input "*****"
click at [560, 9] on icon at bounding box center [557, 8] width 6 height 6
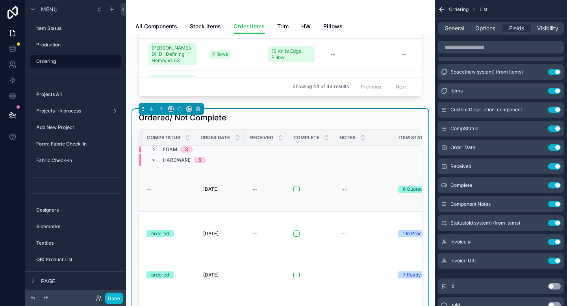
scroll to position [0, 262]
click at [116, 299] on button "Done" at bounding box center [114, 298] width 18 height 11
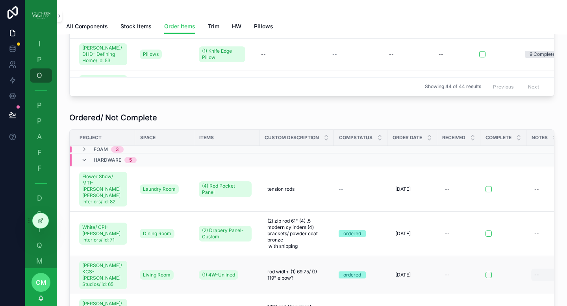
click at [531, 269] on div "--" at bounding box center [556, 275] width 50 height 13
click at [471, 276] on textarea "**********" at bounding box center [466, 282] width 75 height 24
type textarea "**********"
click at [460, 256] on td "--" at bounding box center [458, 275] width 43 height 38
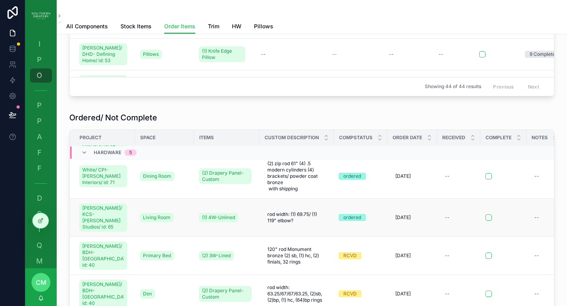
scroll to position [88, 0]
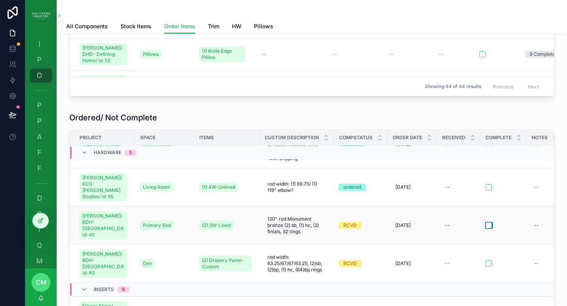
click at [485, 222] on button "scrollable content" at bounding box center [488, 225] width 6 height 6
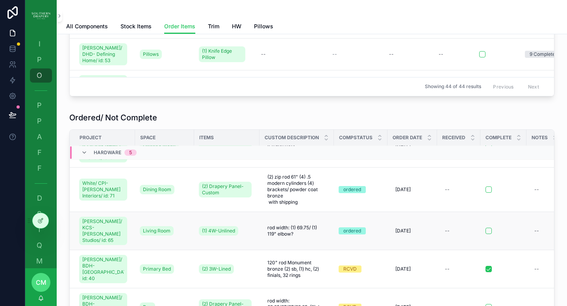
scroll to position [48, 0]
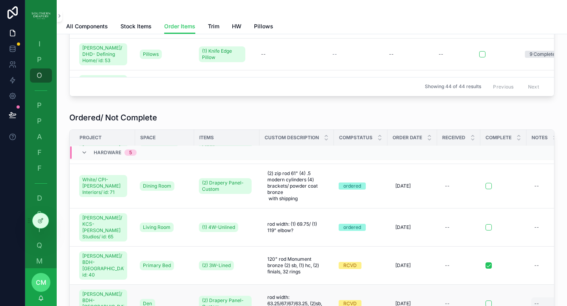
click at [534, 301] on div "--" at bounding box center [536, 304] width 5 height 6
click at [450, 282] on textarea "scrollable content" at bounding box center [466, 287] width 75 height 24
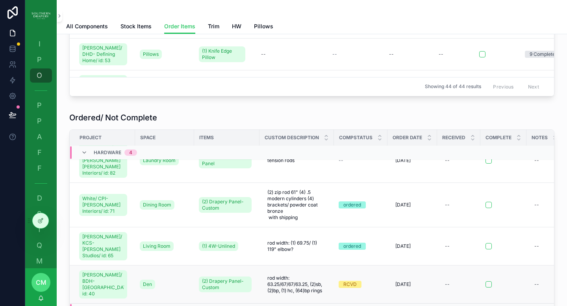
scroll to position [43, 0]
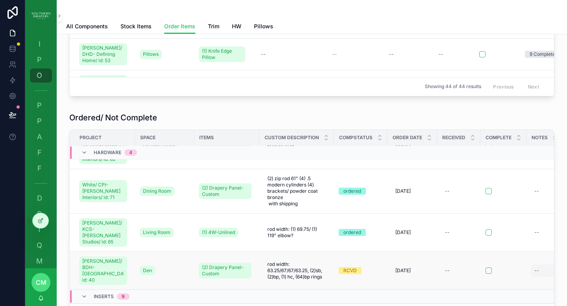
click at [534, 268] on div "--" at bounding box center [536, 271] width 5 height 6
type textarea "**********"
click at [523, 272] on button "scrollable content" at bounding box center [523, 268] width 9 height 9
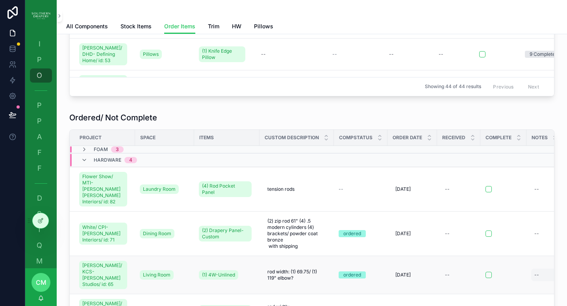
click at [531, 269] on div "--" at bounding box center [559, 275] width 56 height 13
click at [523, 278] on icon "scrollable content" at bounding box center [524, 276] width 6 height 6
drag, startPoint x: 519, startPoint y: 132, endPoint x: 501, endPoint y: 131, distance: 17.4
click at [501, 131] on th "Complete" at bounding box center [503, 138] width 46 height 16
drag, startPoint x: 473, startPoint y: 132, endPoint x: 465, endPoint y: 132, distance: 8.3
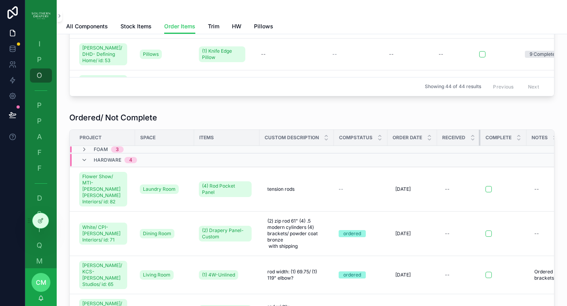
click at [465, 132] on th "Received" at bounding box center [458, 138] width 43 height 16
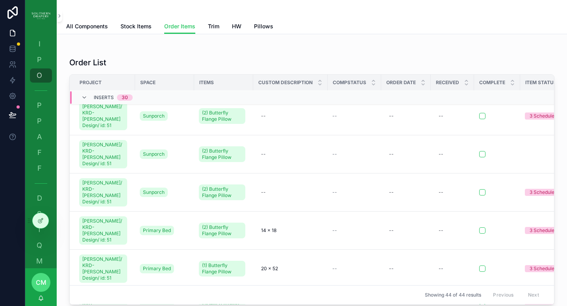
scroll to position [777, 0]
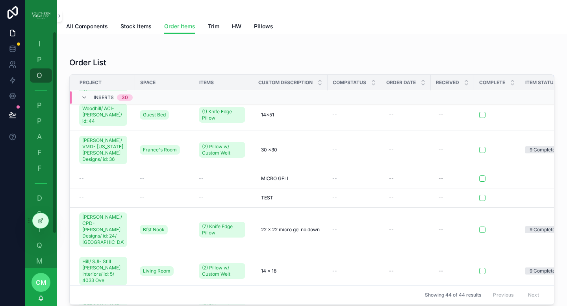
click at [109, 47] on div "scrollable content" at bounding box center [311, 44] width 497 height 7
click at [43, 222] on icon at bounding box center [40, 221] width 6 height 6
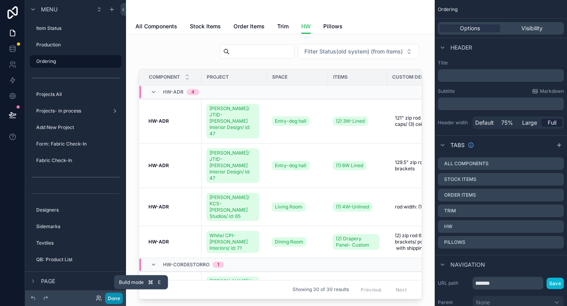
click at [113, 296] on button "Done" at bounding box center [114, 298] width 18 height 11
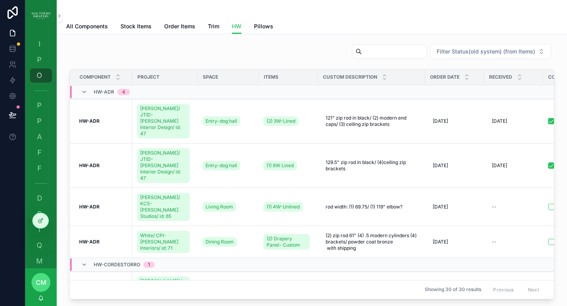
click at [39, 285] on span "cm" at bounding box center [41, 282] width 11 height 9
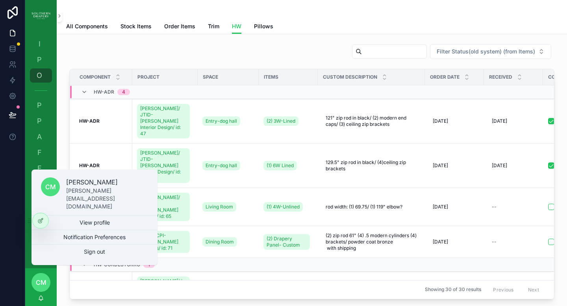
click at [45, 286] on span "cm" at bounding box center [41, 282] width 11 height 9
click at [41, 109] on span "P" at bounding box center [39, 106] width 8 height 8
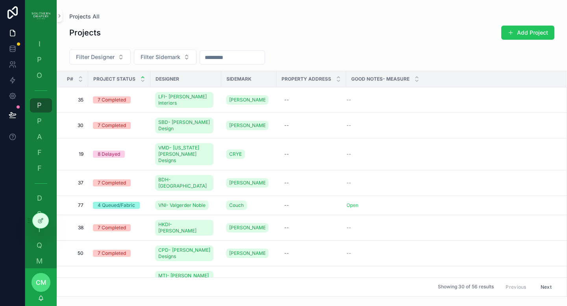
click at [142, 78] on icon "scrollable content" at bounding box center [142, 77] width 5 height 5
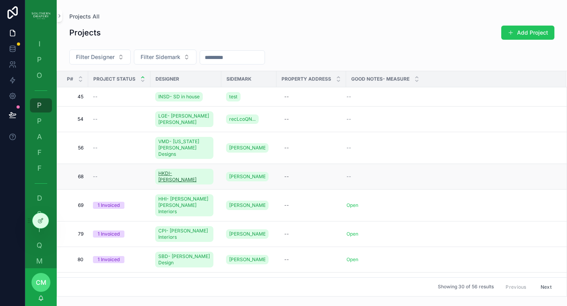
click at [189, 170] on span "HKDI- [PERSON_NAME]" at bounding box center [184, 176] width 52 height 13
click at [81, 96] on span "45" at bounding box center [75, 97] width 17 height 6
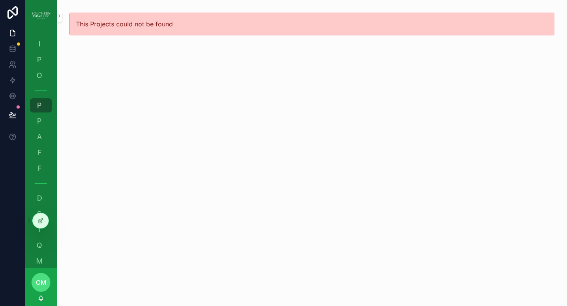
click at [34, 298] on div "cm christine mclean" at bounding box center [40, 287] width 31 height 38
click at [44, 284] on span "cm" at bounding box center [41, 282] width 11 height 9
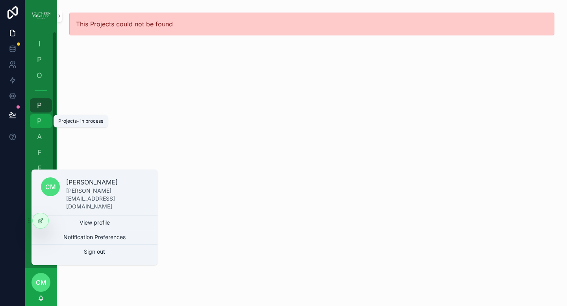
click at [41, 119] on span "P" at bounding box center [39, 121] width 8 height 8
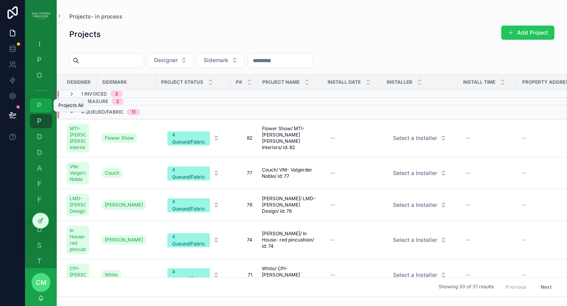
click at [39, 104] on span "P" at bounding box center [39, 106] width 8 height 8
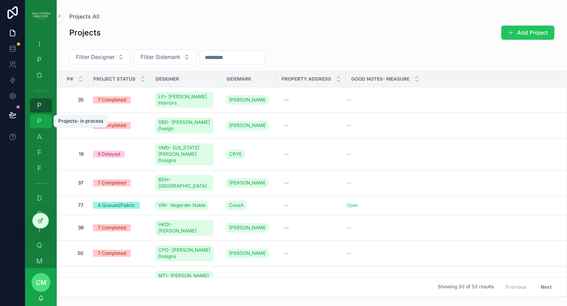
click at [42, 123] on span "P" at bounding box center [39, 121] width 8 height 8
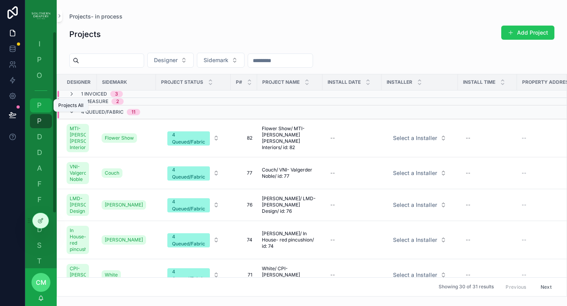
click at [40, 108] on span "P" at bounding box center [39, 106] width 8 height 8
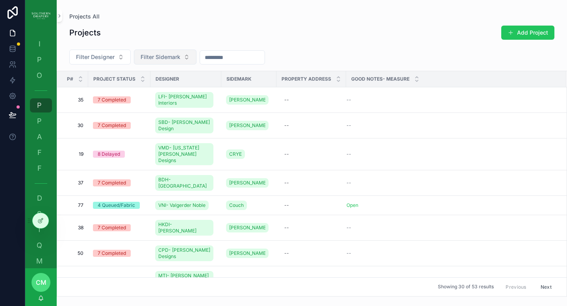
click at [168, 55] on span "Filter Sidemark" at bounding box center [161, 57] width 40 height 8
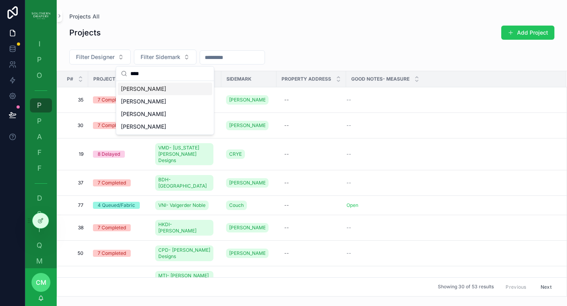
type input "****"
click at [143, 91] on div "[PERSON_NAME]" at bounding box center [165, 89] width 94 height 13
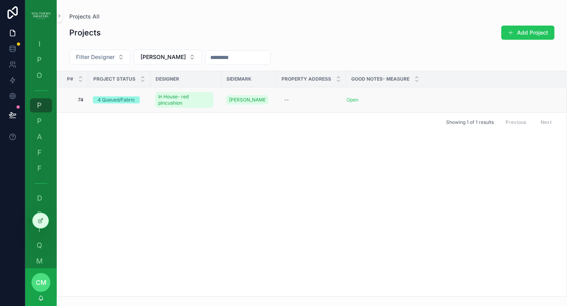
click at [80, 100] on span "74" at bounding box center [75, 100] width 17 height 6
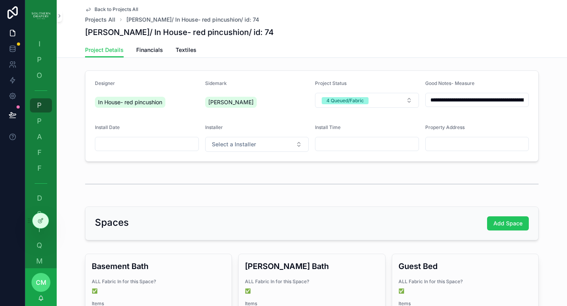
click at [483, 83] on div "Good Notes- Measure" at bounding box center [477, 84] width 104 height 9
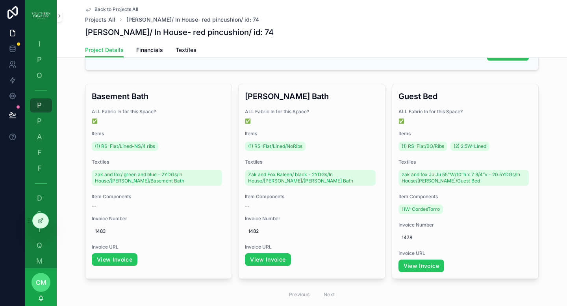
scroll to position [170, 0]
click at [181, 55] on link "Textiles" at bounding box center [186, 51] width 21 height 16
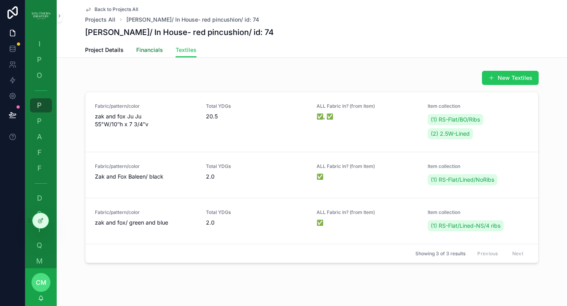
click at [142, 52] on span "Financials" at bounding box center [149, 50] width 27 height 8
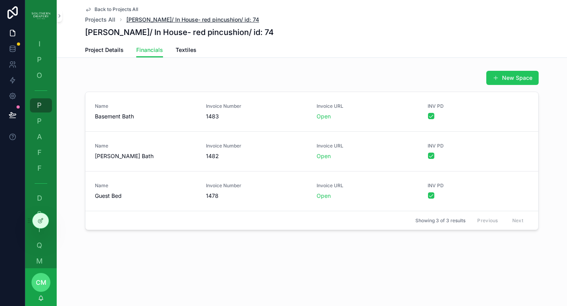
click at [183, 22] on span "[PERSON_NAME]/ In House- red pincushion/ id: 74" at bounding box center [192, 20] width 133 height 8
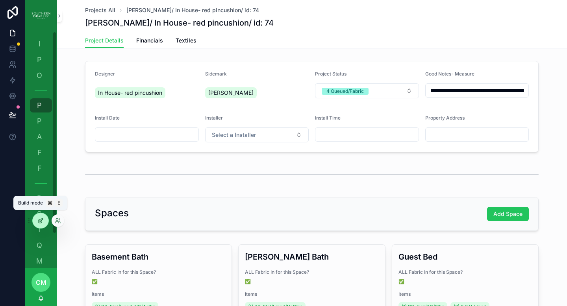
click at [41, 220] on icon at bounding box center [40, 221] width 6 height 6
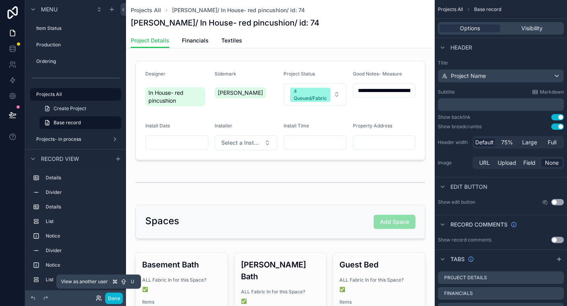
click at [99, 298] on icon at bounding box center [99, 298] width 6 height 6
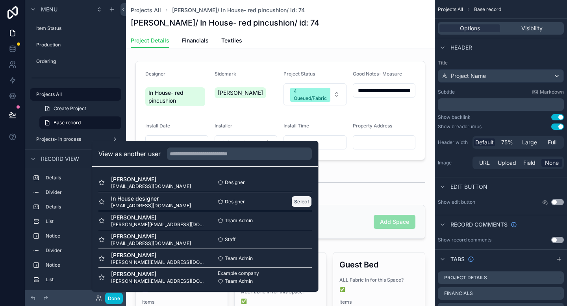
click at [300, 202] on button "Select" at bounding box center [301, 201] width 20 height 11
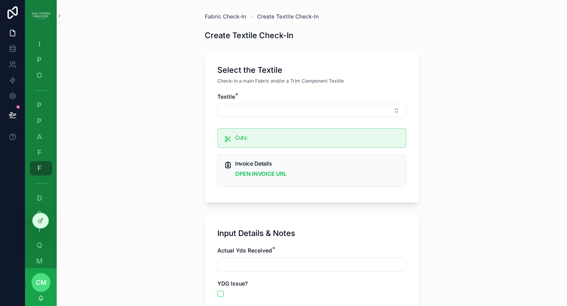
click at [41, 282] on span "cm" at bounding box center [41, 282] width 11 height 9
click at [98, 172] on div "Fabric Check-In Create Textile Check-In Create Textile Check-In Select the Text…" at bounding box center [312, 153] width 510 height 306
click at [44, 221] on div at bounding box center [41, 220] width 16 height 15
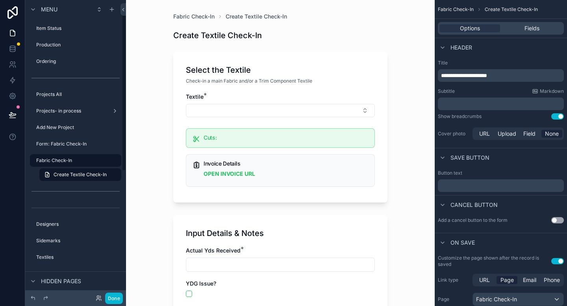
scroll to position [4, 0]
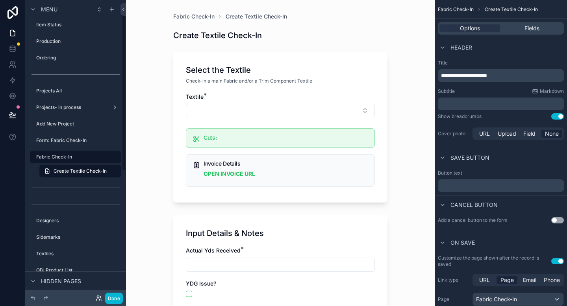
click at [99, 301] on icon at bounding box center [99, 298] width 6 height 6
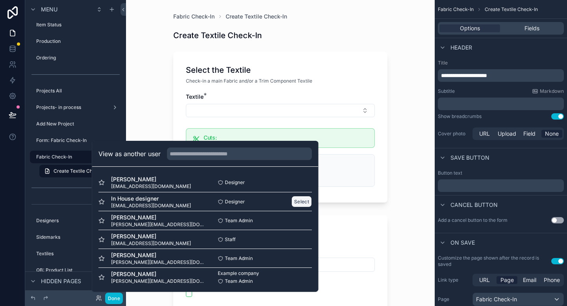
click at [292, 201] on button "Select" at bounding box center [301, 201] width 20 height 11
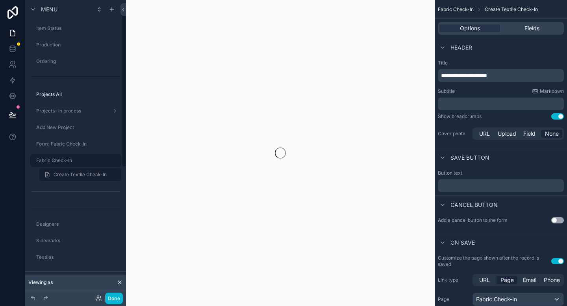
scroll to position [4, 0]
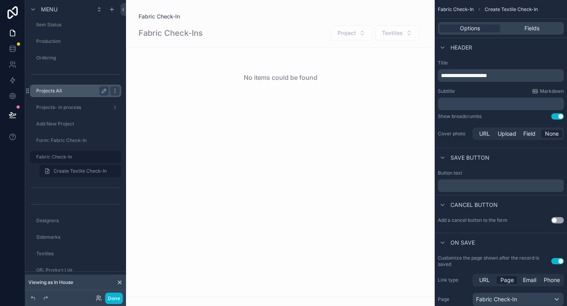
click at [64, 92] on label "Projects All" at bounding box center [70, 91] width 69 height 6
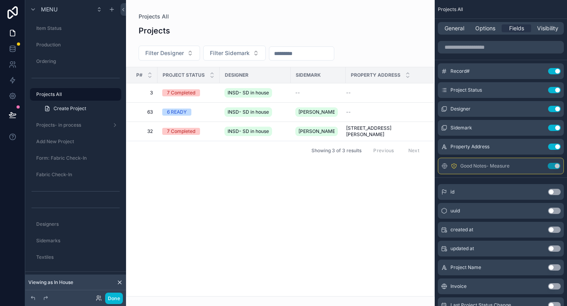
click at [152, 93] on div "scrollable content" at bounding box center [280, 153] width 309 height 306
click at [182, 92] on div "7 Completed" at bounding box center [181, 92] width 28 height 7
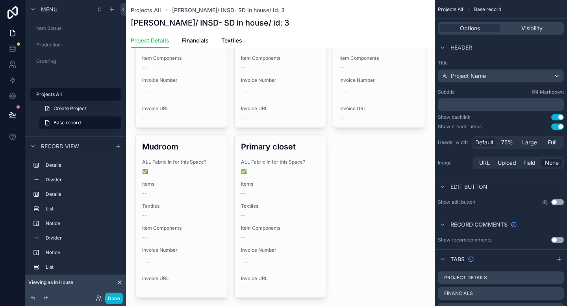
scroll to position [279, 0]
click at [192, 41] on span "Financials" at bounding box center [195, 41] width 27 height 8
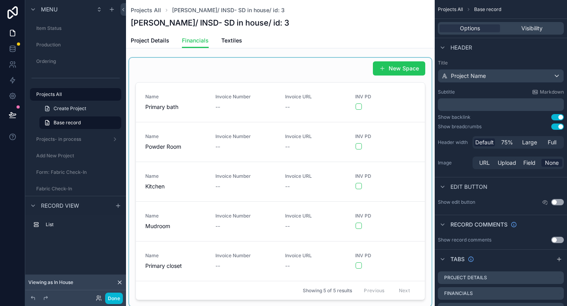
click at [248, 78] on div "scrollable content" at bounding box center [280, 182] width 302 height 249
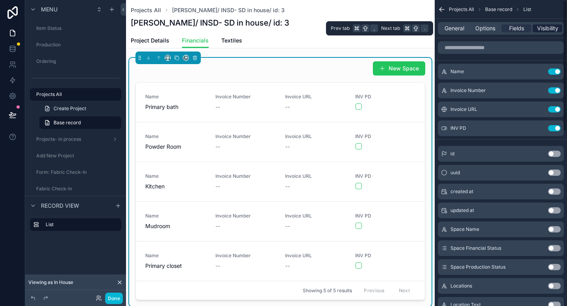
click at [549, 28] on span "Visibility" at bounding box center [547, 28] width 21 height 8
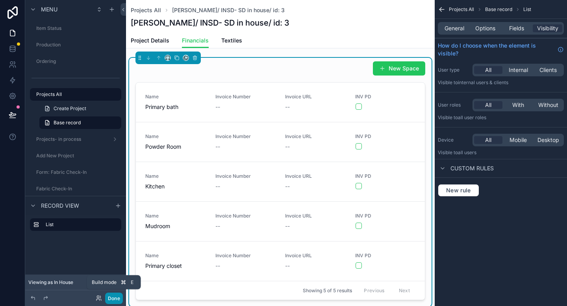
click at [113, 299] on button "Done" at bounding box center [114, 298] width 18 height 11
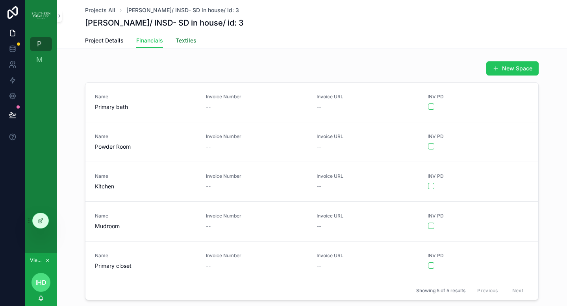
click at [178, 44] on span "Textiles" at bounding box center [186, 41] width 21 height 8
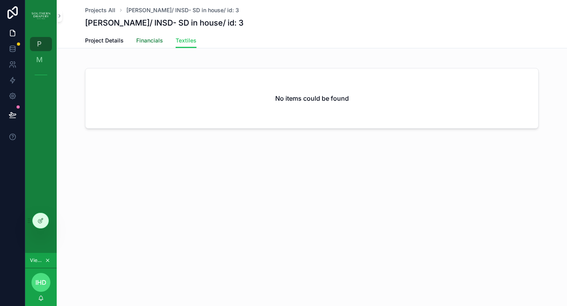
click at [150, 44] on span "Financials" at bounding box center [149, 41] width 27 height 8
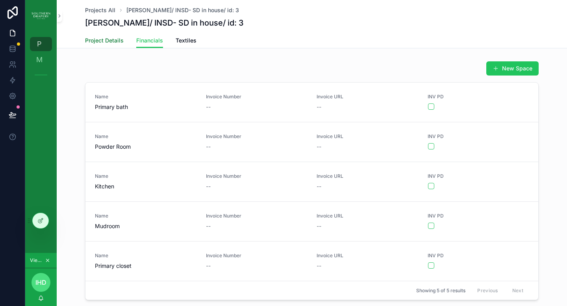
click at [108, 42] on span "Project Details" at bounding box center [104, 41] width 39 height 8
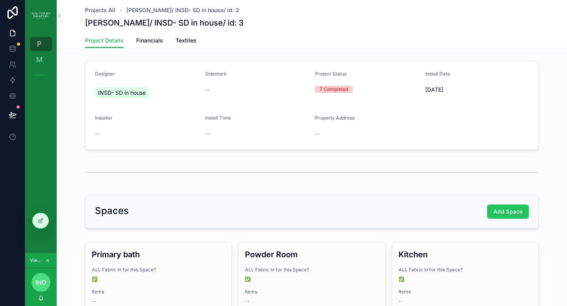
click at [41, 286] on span "IHd" at bounding box center [40, 282] width 11 height 9
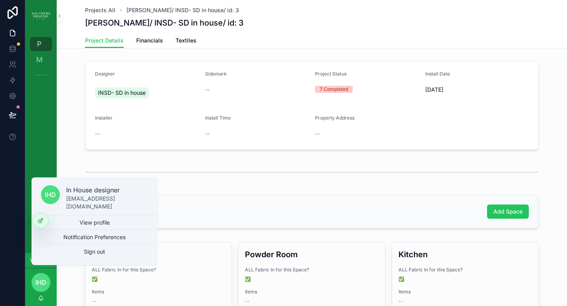
click at [46, 159] on div "P Projects All M My Profile" at bounding box center [40, 142] width 31 height 222
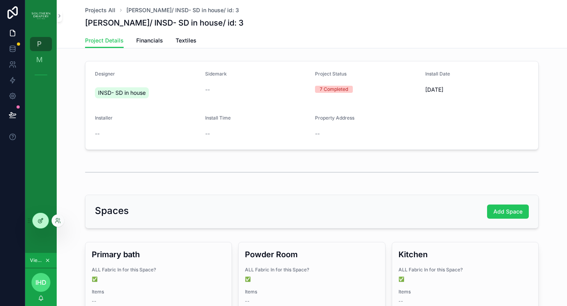
click at [43, 221] on icon at bounding box center [40, 221] width 6 height 6
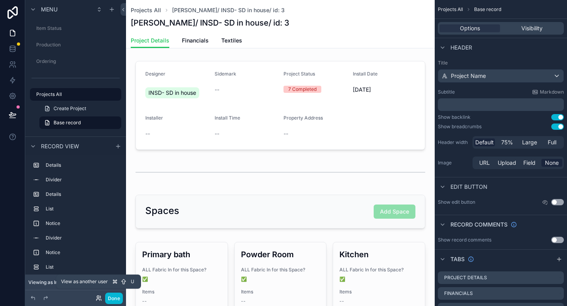
click at [97, 298] on icon at bounding box center [99, 298] width 6 height 6
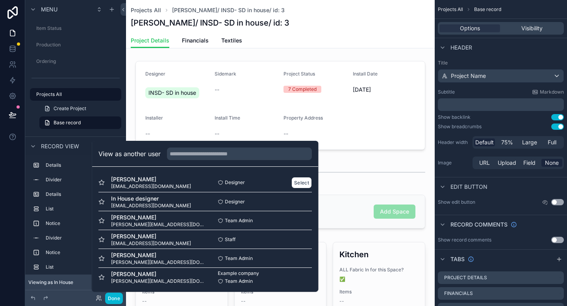
click at [177, 185] on div "chris linde cmcleanlinde@icloud.com" at bounding box center [151, 183] width 107 height 14
click at [292, 181] on button "Select" at bounding box center [301, 182] width 20 height 11
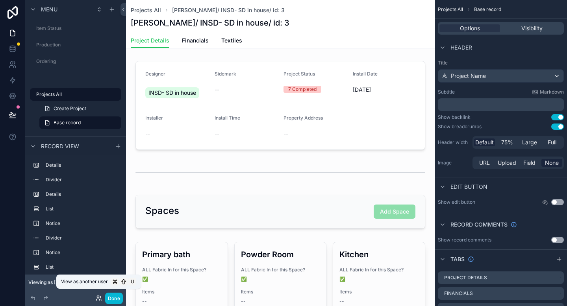
click at [98, 300] on icon at bounding box center [99, 298] width 6 height 6
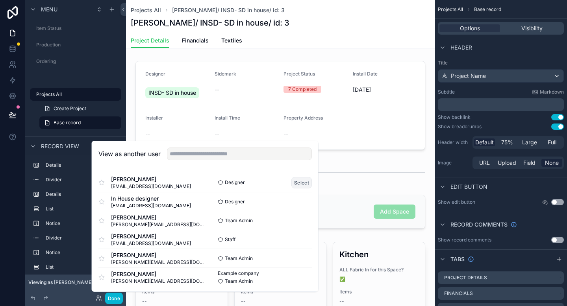
click at [292, 182] on button "Select" at bounding box center [301, 182] width 20 height 11
click at [150, 259] on span "christine@southerndrapery.com" at bounding box center [158, 262] width 94 height 6
click at [296, 259] on button "Select" at bounding box center [301, 258] width 20 height 11
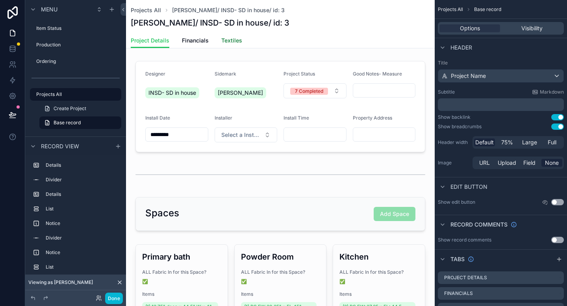
click at [234, 43] on span "Textiles" at bounding box center [231, 41] width 21 height 8
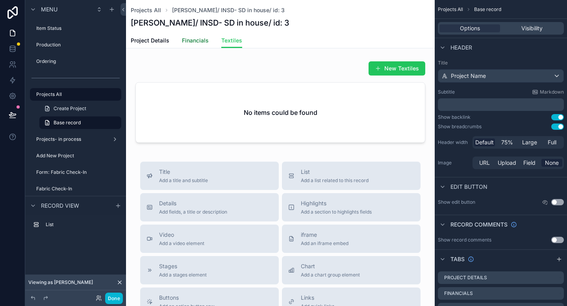
click at [198, 42] on span "Financials" at bounding box center [195, 41] width 27 height 8
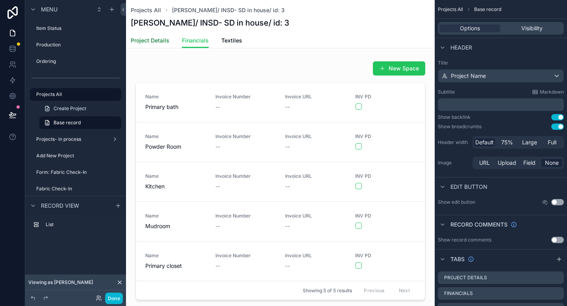
click at [158, 39] on span "Project Details" at bounding box center [150, 41] width 39 height 8
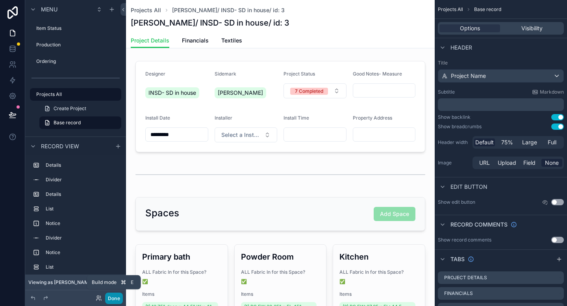
click at [114, 300] on button "Done" at bounding box center [114, 298] width 18 height 11
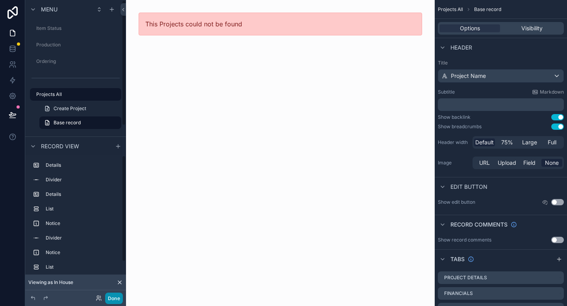
click at [113, 298] on button "Done" at bounding box center [114, 298] width 18 height 11
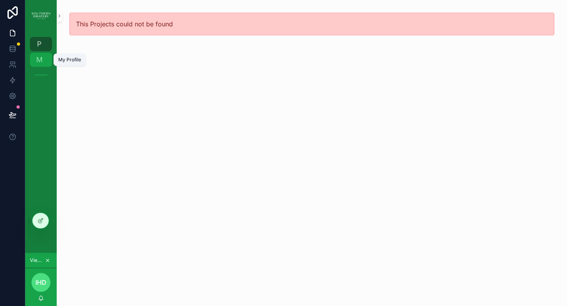
click at [43, 65] on div "M My Profile" at bounding box center [41, 60] width 13 height 13
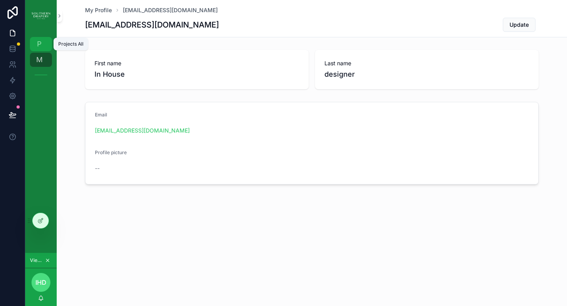
click at [39, 48] on span "P" at bounding box center [39, 44] width 8 height 8
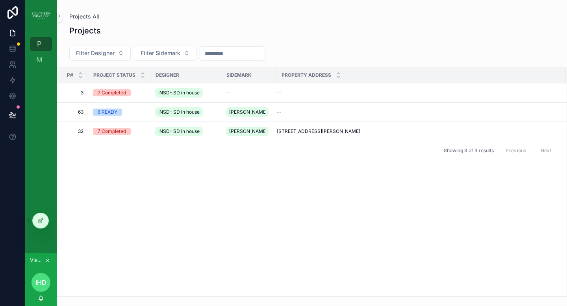
click at [41, 282] on span "IHd" at bounding box center [40, 282] width 11 height 9
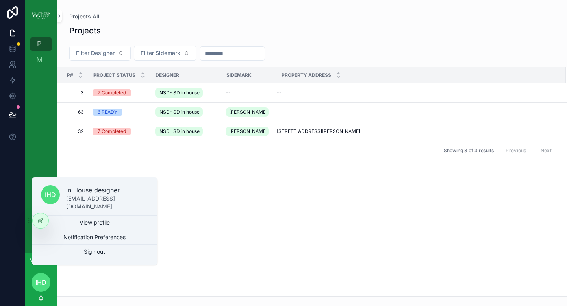
click at [118, 156] on div "Showing 3 of 3 results Previous Next" at bounding box center [311, 150] width 509 height 19
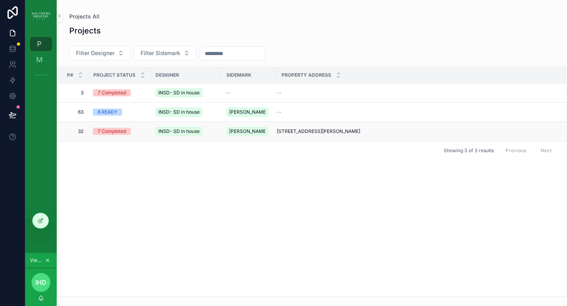
click at [79, 132] on span "32" at bounding box center [75, 131] width 17 height 6
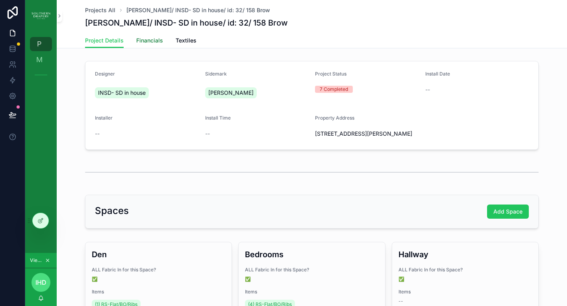
click at [147, 40] on span "Financials" at bounding box center [149, 41] width 27 height 8
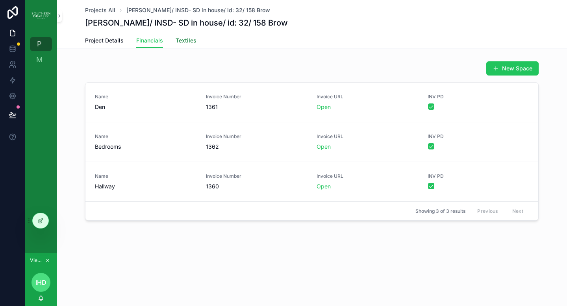
click at [186, 44] on span "Textiles" at bounding box center [186, 41] width 21 height 8
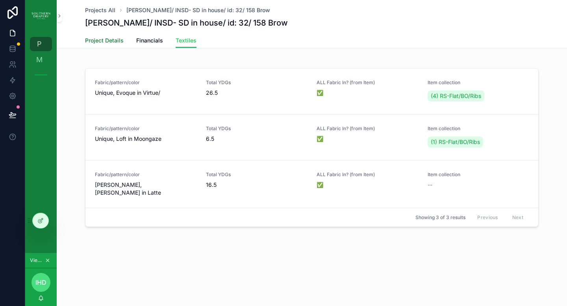
click at [115, 40] on span "Project Details" at bounding box center [104, 41] width 39 height 8
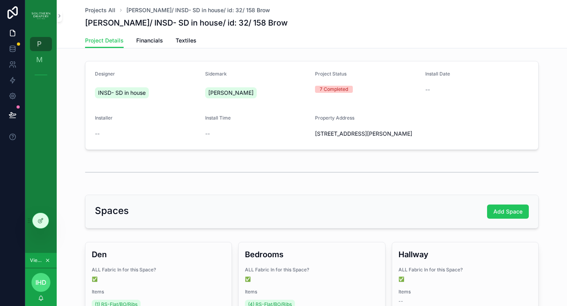
click at [277, 82] on div "Sidemark Weintraub" at bounding box center [257, 86] width 104 height 31
click at [274, 114] on form "Designer INSD- SD in house Sidemark Weintraub Project Status 7 Completed Instal…" at bounding box center [311, 105] width 453 height 88
click at [43, 222] on icon at bounding box center [40, 221] width 6 height 6
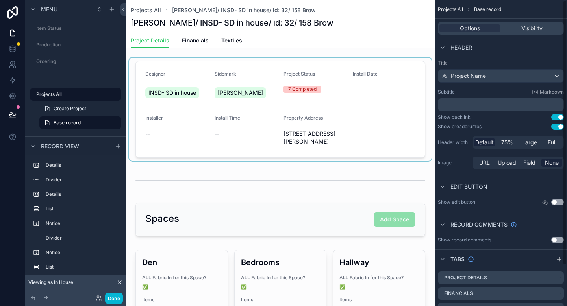
click at [375, 124] on div "scrollable content" at bounding box center [280, 109] width 302 height 103
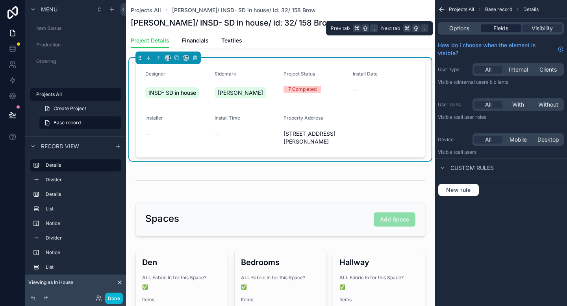
click at [504, 29] on span "Fields" at bounding box center [500, 28] width 15 height 8
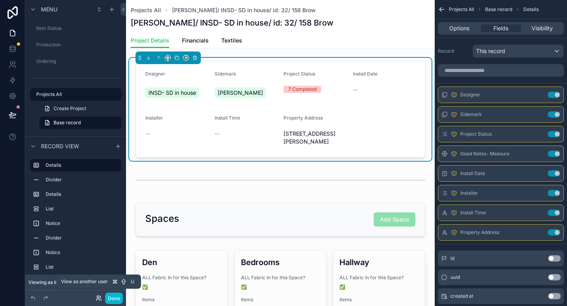
click at [100, 300] on icon at bounding box center [99, 298] width 6 height 6
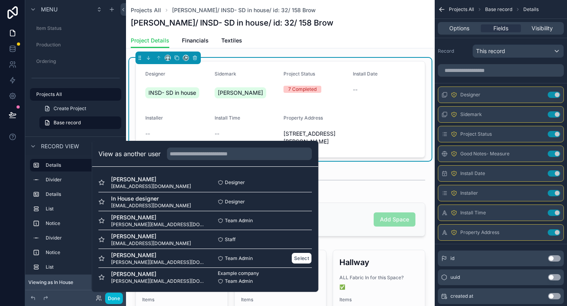
click at [138, 263] on span "christine@southerndrapery.com" at bounding box center [158, 262] width 94 height 6
click at [294, 259] on button "Select" at bounding box center [301, 258] width 20 height 11
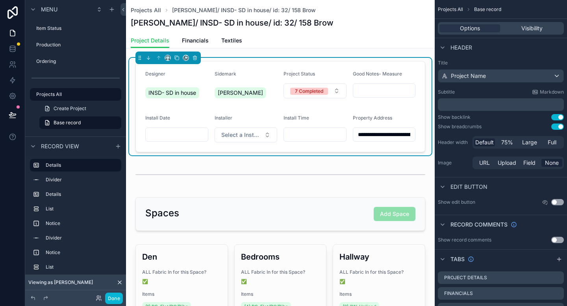
click at [378, 105] on form "**********" at bounding box center [280, 106] width 289 height 91
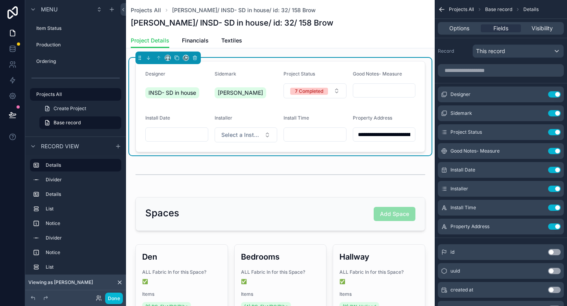
click at [381, 94] on input "scrollable content" at bounding box center [384, 90] width 62 height 11
click at [538, 152] on icon "scrollable content" at bounding box center [538, 151] width 6 height 6
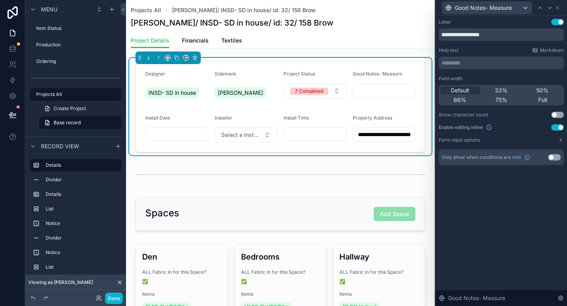
click at [555, 127] on button "Use setting" at bounding box center [557, 127] width 13 height 6
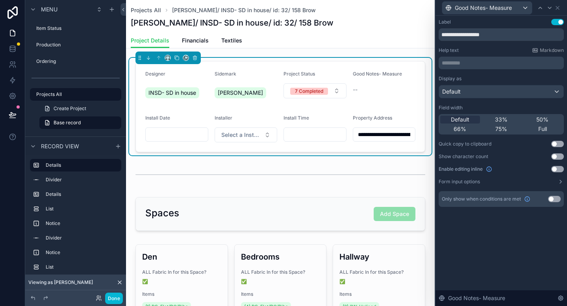
click at [386, 90] on div "--" at bounding box center [384, 90] width 63 height 8
click at [510, 89] on div "Default" at bounding box center [501, 91] width 124 height 13
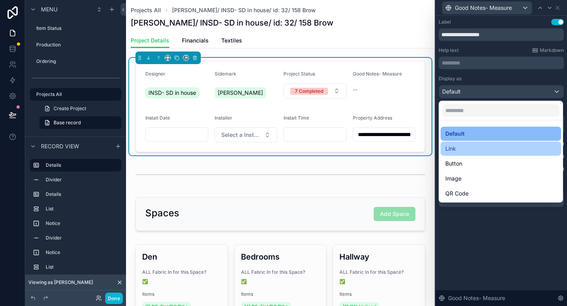
click at [484, 151] on div "Link" at bounding box center [500, 148] width 111 height 9
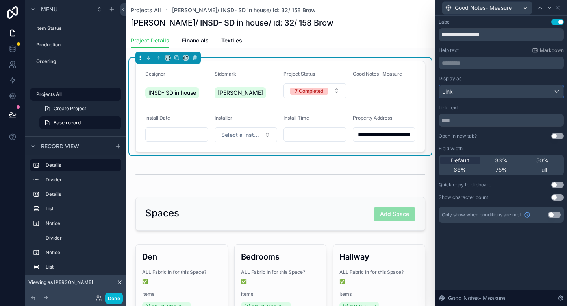
click at [494, 97] on div "Link" at bounding box center [501, 91] width 124 height 13
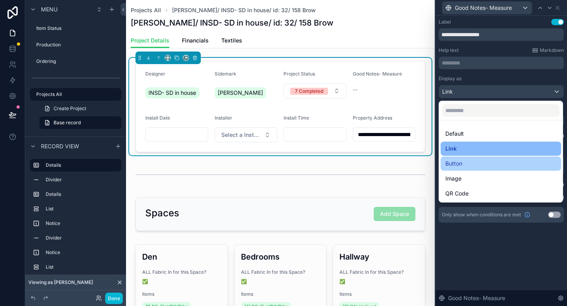
click at [470, 163] on div "Button" at bounding box center [500, 163] width 111 height 9
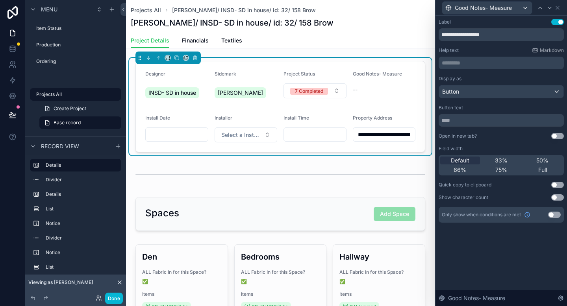
click at [412, 106] on form "**********" at bounding box center [280, 106] width 289 height 91
click at [353, 100] on div "Good Notes- Measure --" at bounding box center [384, 86] width 63 height 31
click at [384, 35] on div "Project Details Financials Textiles" at bounding box center [280, 40] width 299 height 15
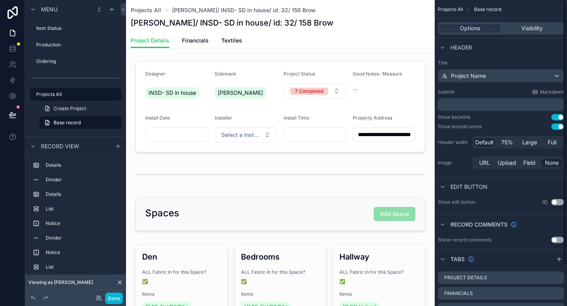
click at [529, 33] on div "Options Visibility" at bounding box center [501, 28] width 126 height 13
click at [531, 31] on span "Visibility" at bounding box center [531, 28] width 21 height 8
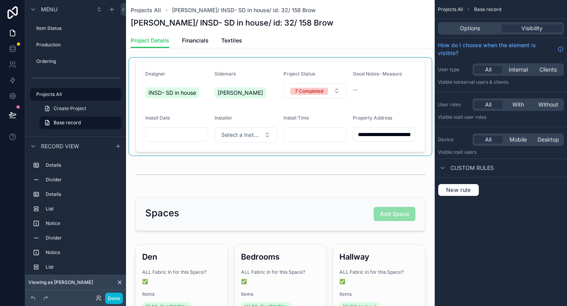
click at [392, 96] on div "scrollable content" at bounding box center [280, 107] width 302 height 98
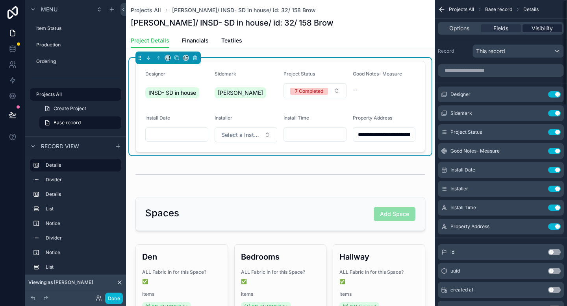
click at [541, 29] on span "Visibility" at bounding box center [541, 28] width 21 height 8
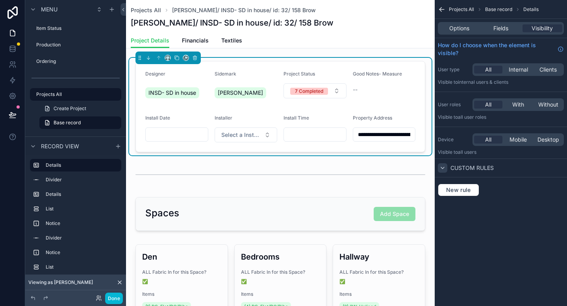
click at [444, 168] on icon "scrollable content" at bounding box center [442, 168] width 6 height 6
click at [113, 301] on button "Done" at bounding box center [114, 298] width 18 height 11
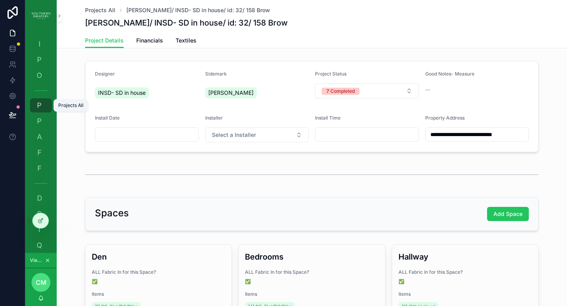
click at [41, 107] on span "P" at bounding box center [39, 106] width 8 height 8
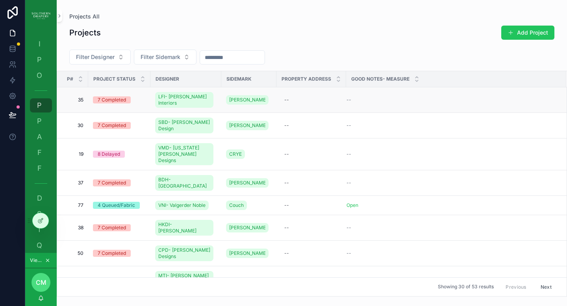
click at [346, 101] on div "--" at bounding box center [451, 100] width 210 height 6
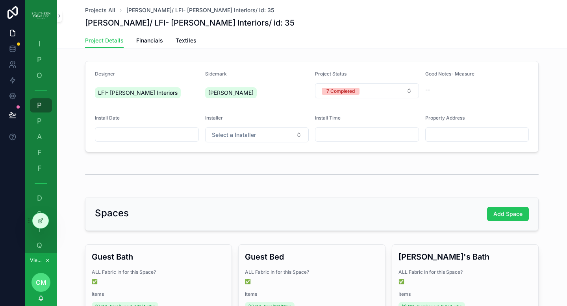
click at [433, 89] on div "--" at bounding box center [477, 90] width 104 height 8
click at [42, 108] on span "P" at bounding box center [39, 106] width 8 height 8
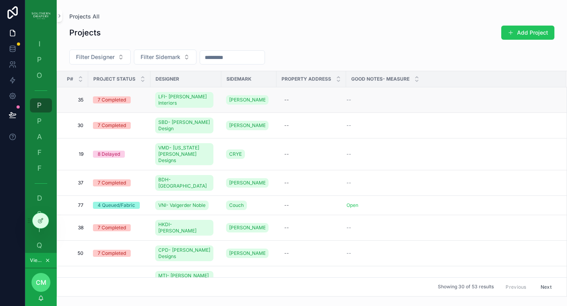
click at [375, 104] on td "--" at bounding box center [456, 100] width 220 height 26
click at [41, 120] on span "P" at bounding box center [39, 121] width 8 height 8
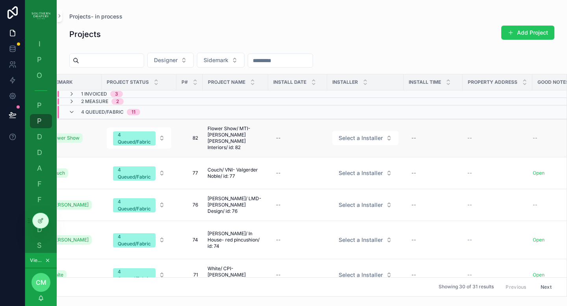
scroll to position [0, 85]
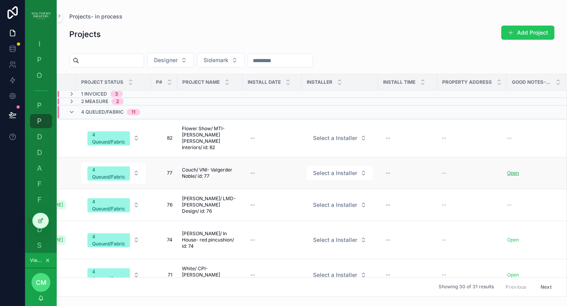
click at [508, 175] on link "Open" at bounding box center [513, 173] width 12 height 6
click at [44, 104] on div "P Projects All" at bounding box center [41, 105] width 13 height 13
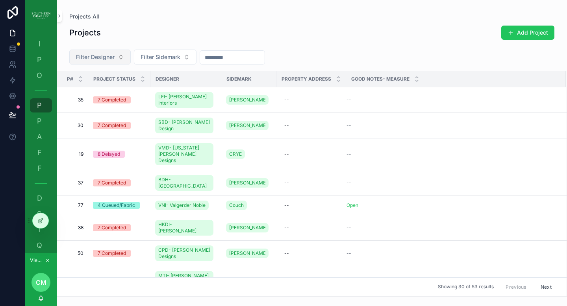
click at [107, 59] on span "Filter Designer" at bounding box center [95, 57] width 39 height 8
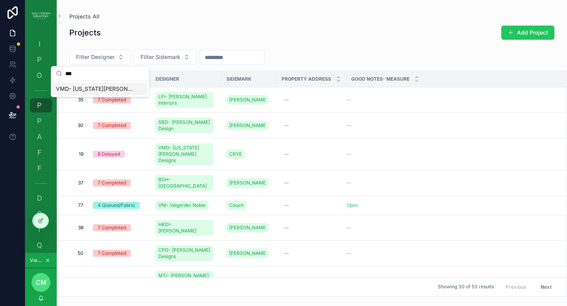
type input "***"
click at [103, 87] on span "VMD- [US_STATE][PERSON_NAME] Designs" at bounding box center [95, 89] width 79 height 8
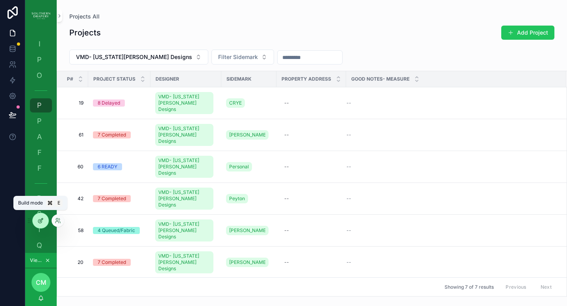
click at [39, 222] on icon at bounding box center [40, 221] width 6 height 6
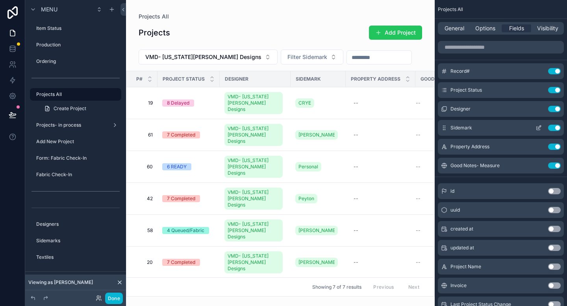
click at [537, 130] on icon "scrollable content" at bounding box center [538, 129] width 4 height 4
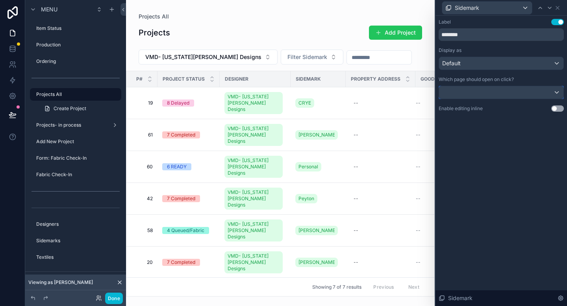
click at [521, 93] on div at bounding box center [501, 92] width 124 height 13
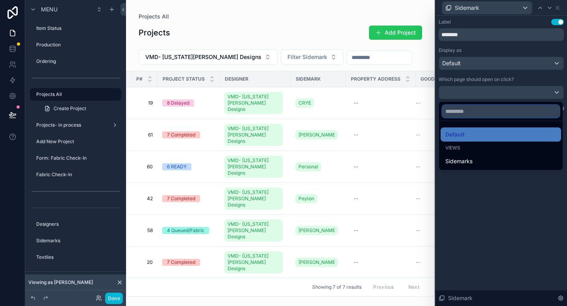
click at [500, 113] on input "text" at bounding box center [500, 111] width 117 height 13
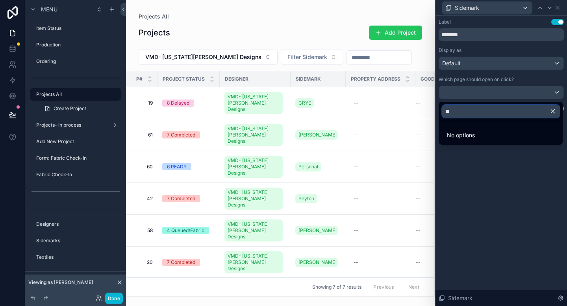
type input "*"
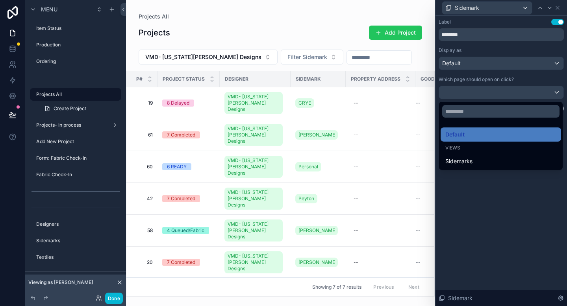
click at [454, 148] on span "Views" at bounding box center [452, 148] width 15 height 6
click at [460, 140] on div "Default" at bounding box center [500, 135] width 120 height 14
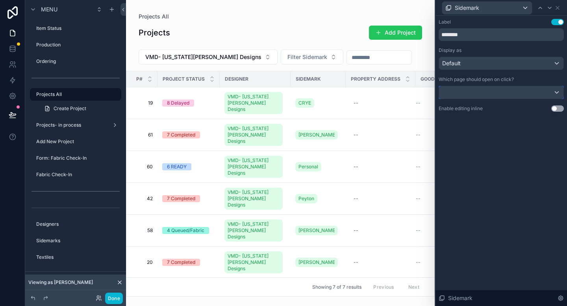
click at [510, 94] on div at bounding box center [501, 92] width 124 height 13
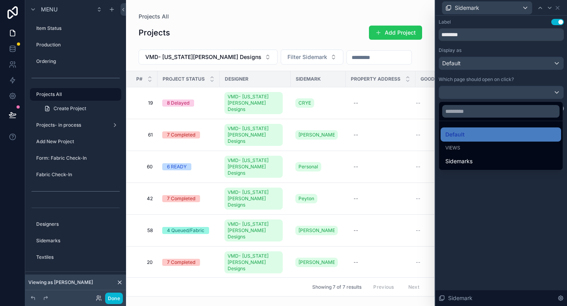
click at [466, 149] on div "Views" at bounding box center [500, 148] width 111 height 6
click at [455, 148] on span "Views" at bounding box center [452, 148] width 15 height 6
click at [558, 91] on div at bounding box center [500, 153] width 131 height 306
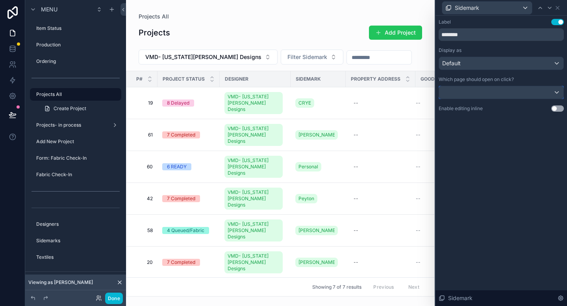
click at [558, 92] on div at bounding box center [501, 92] width 124 height 13
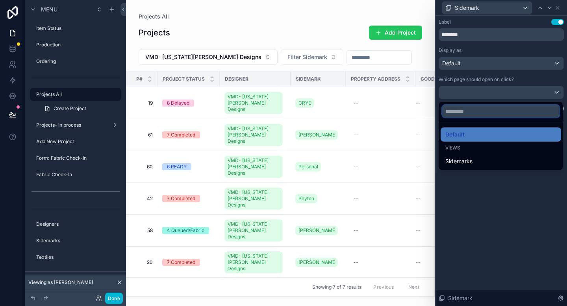
click at [490, 113] on input "text" at bounding box center [500, 111] width 117 height 13
type input "*"
click at [480, 114] on input "text" at bounding box center [500, 111] width 117 height 13
click at [559, 94] on div at bounding box center [500, 153] width 131 height 306
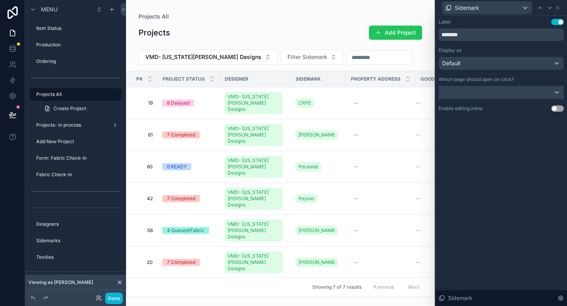
click at [556, 93] on div at bounding box center [501, 92] width 124 height 13
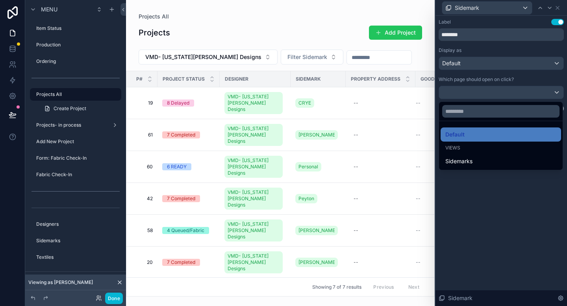
click at [455, 149] on span "Views" at bounding box center [452, 148] width 15 height 6
click at [460, 136] on span "Default" at bounding box center [454, 134] width 19 height 9
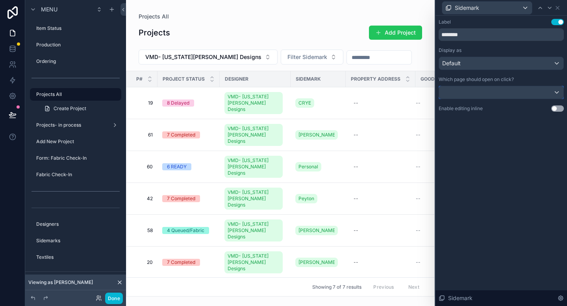
click at [554, 90] on div at bounding box center [501, 92] width 124 height 13
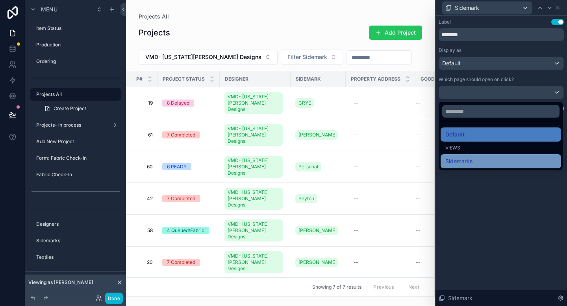
click at [459, 164] on span "Sidemarks" at bounding box center [458, 161] width 27 height 9
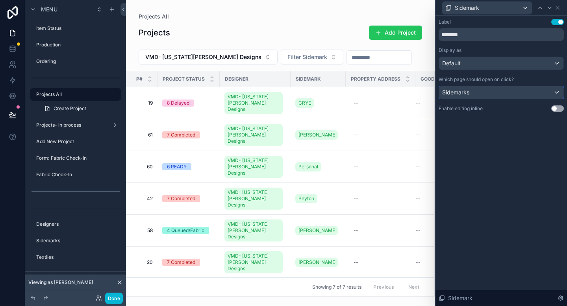
click at [553, 92] on div "Sidemarks" at bounding box center [501, 92] width 124 height 13
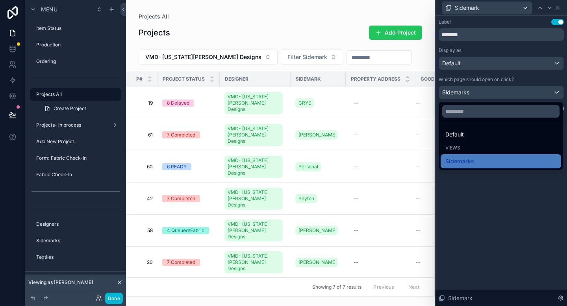
click at [459, 150] on span "Views" at bounding box center [452, 148] width 15 height 6
click at [467, 118] on div at bounding box center [501, 111] width 124 height 19
click at [466, 114] on input "text" at bounding box center [500, 111] width 117 height 13
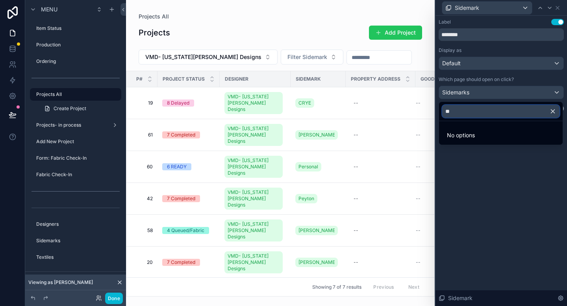
type input "*"
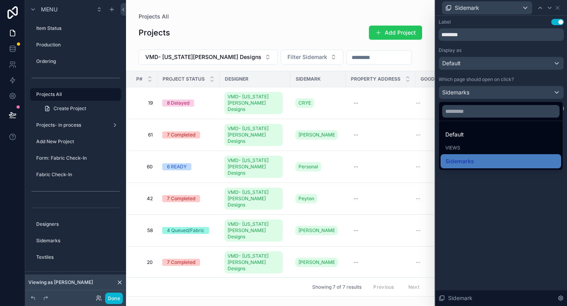
click at [562, 91] on div at bounding box center [500, 153] width 131 height 306
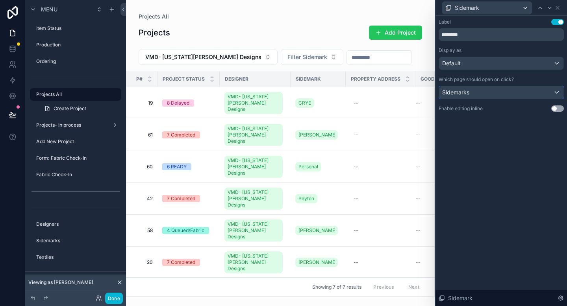
click at [558, 94] on div "Sidemarks" at bounding box center [501, 92] width 124 height 13
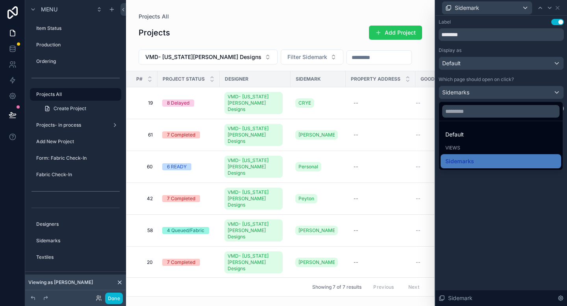
click at [312, 86] on th "Sidemark" at bounding box center [317, 79] width 55 height 16
click at [557, 7] on div at bounding box center [500, 153] width 131 height 306
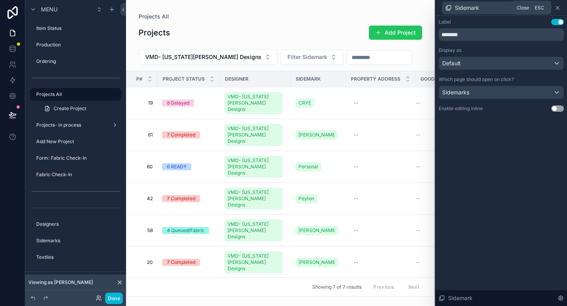
click at [558, 8] on icon at bounding box center [557, 8] width 6 height 6
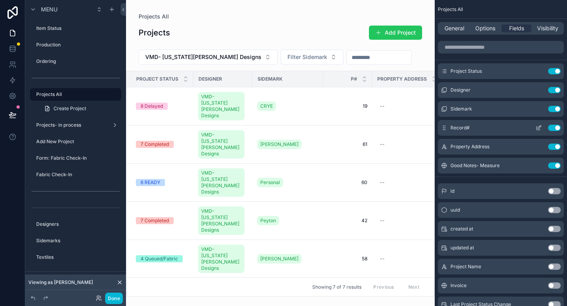
click at [538, 129] on icon "scrollable content" at bounding box center [539, 127] width 3 height 3
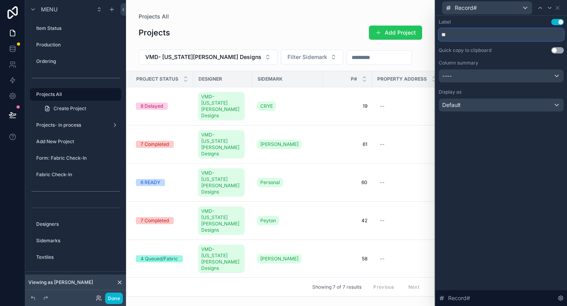
click at [446, 35] on input "**" at bounding box center [500, 34] width 125 height 13
type input "********"
drag, startPoint x: 324, startPoint y: 76, endPoint x: 303, endPoint y: 76, distance: 21.3
click at [303, 76] on tr "Project Status Designer Sidemark Project# Property Address Good Notes- Measure" at bounding box center [313, 79] width 375 height 16
click at [523, 72] on div "----" at bounding box center [501, 76] width 124 height 13
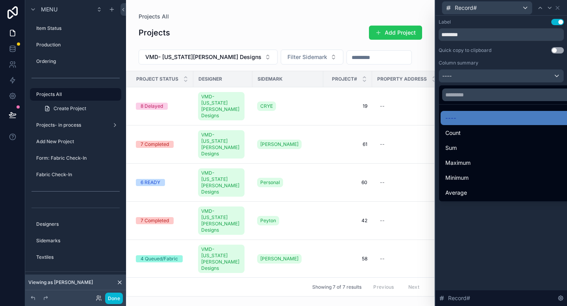
click at [523, 72] on div at bounding box center [500, 153] width 131 height 306
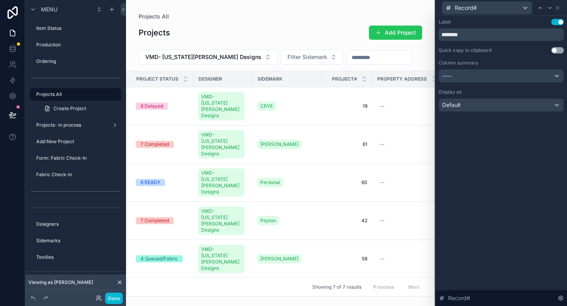
click at [347, 78] on span "Project#" at bounding box center [344, 79] width 25 height 6
click at [355, 77] on span "Project#" at bounding box center [344, 79] width 25 height 6
click at [557, 7] on icon at bounding box center [557, 7] width 3 height 3
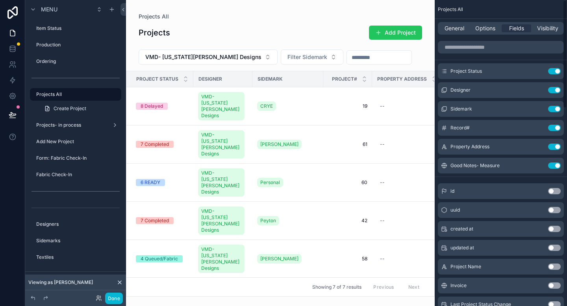
click at [347, 79] on span "Project#" at bounding box center [344, 79] width 25 height 6
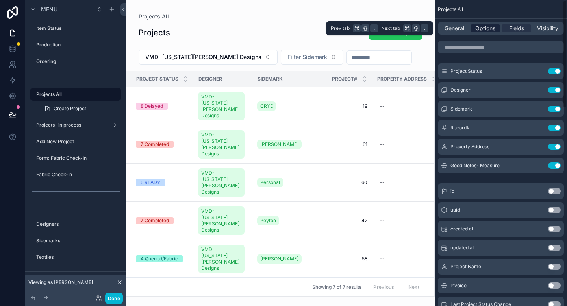
click at [485, 30] on span "Options" at bounding box center [485, 28] width 20 height 8
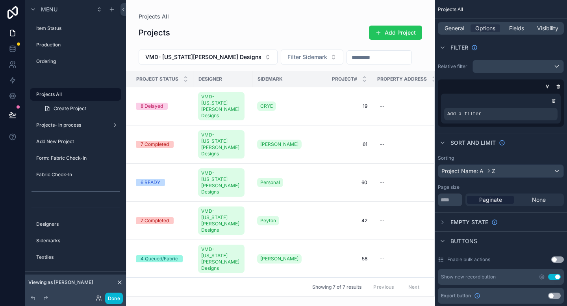
click at [296, 81] on div "Sidemark" at bounding box center [288, 79] width 70 height 13
click at [338, 80] on span "Project#" at bounding box center [344, 79] width 25 height 6
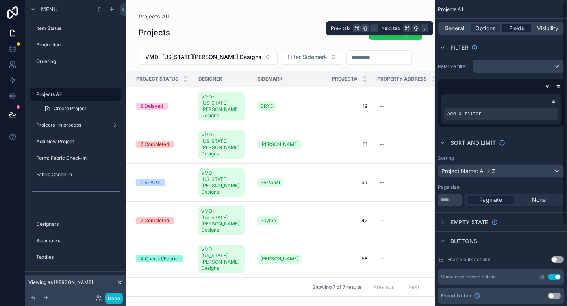
click at [524, 28] on div "Fields" at bounding box center [516, 28] width 30 height 8
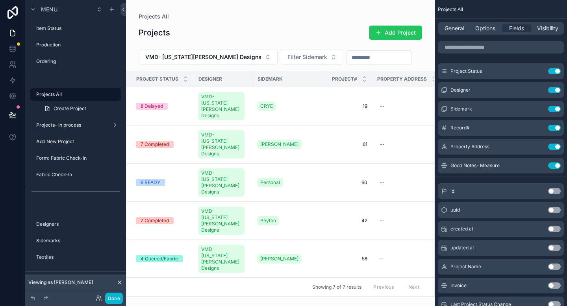
click at [345, 79] on span "Project#" at bounding box center [344, 79] width 25 height 6
click at [540, 109] on icon "scrollable content" at bounding box center [538, 109] width 6 height 6
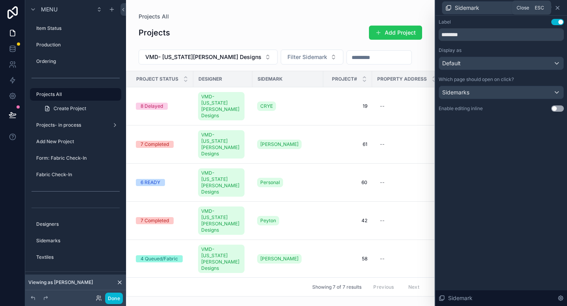
click at [558, 8] on icon at bounding box center [557, 7] width 3 height 3
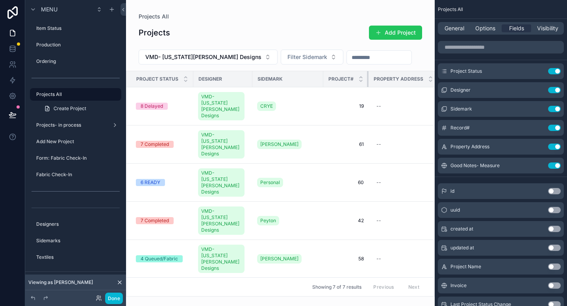
drag, startPoint x: 371, startPoint y: 75, endPoint x: 343, endPoint y: 77, distance: 28.0
click at [343, 77] on th "Project#" at bounding box center [345, 79] width 45 height 16
drag, startPoint x: 322, startPoint y: 76, endPoint x: 282, endPoint y: 84, distance: 40.6
click at [282, 84] on th "Sidemark" at bounding box center [271, 79] width 39 height 16
drag, startPoint x: 334, startPoint y: 76, endPoint x: 326, endPoint y: 74, distance: 8.3
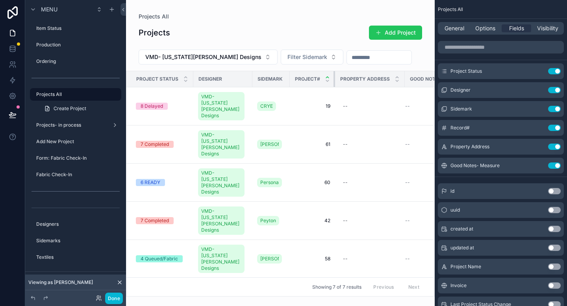
click at [326, 75] on th "Project#" at bounding box center [312, 79] width 45 height 16
click at [537, 130] on icon "scrollable content" at bounding box center [538, 128] width 6 height 6
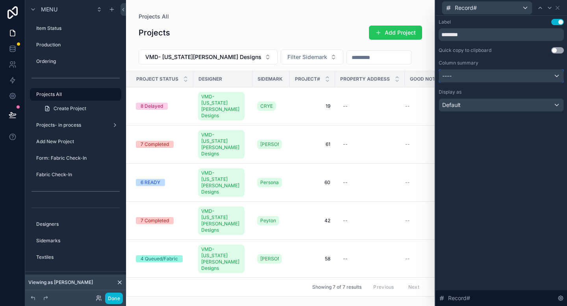
click at [552, 78] on div "----" at bounding box center [501, 76] width 124 height 13
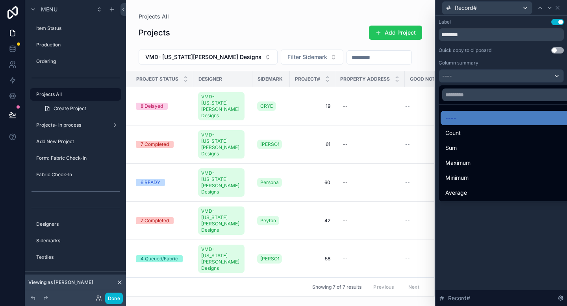
click at [520, 266] on div at bounding box center [500, 153] width 131 height 306
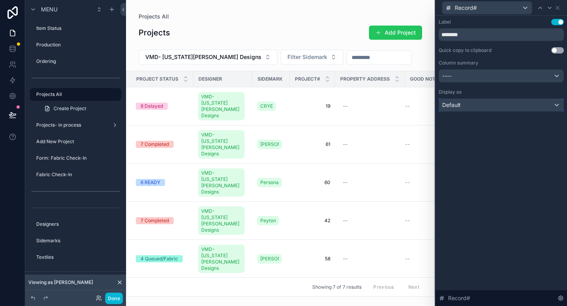
click at [504, 105] on div "Default" at bounding box center [501, 105] width 124 height 13
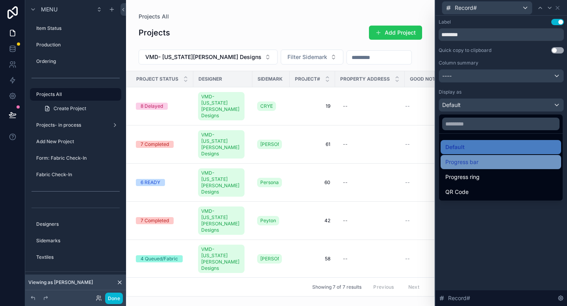
click at [497, 158] on div "Progress bar" at bounding box center [500, 161] width 111 height 9
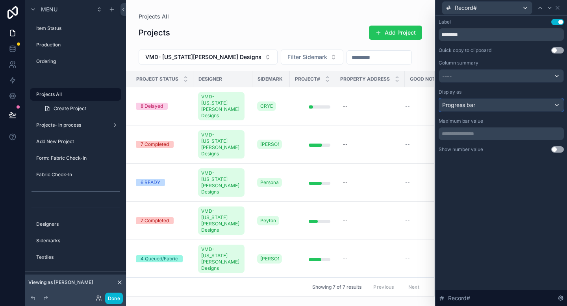
click at [554, 105] on div "Progress bar" at bounding box center [501, 105] width 124 height 13
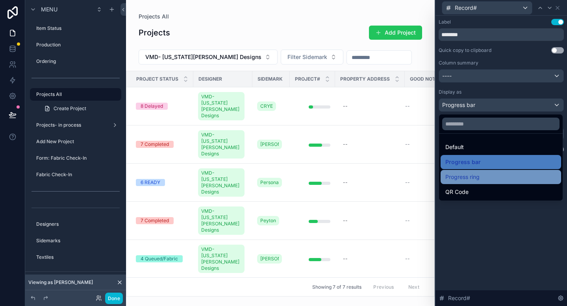
click at [494, 178] on div "Progress ring" at bounding box center [500, 176] width 111 height 9
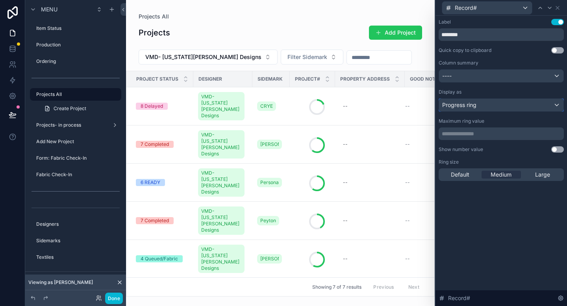
click at [559, 105] on div "Progress ring" at bounding box center [501, 105] width 124 height 13
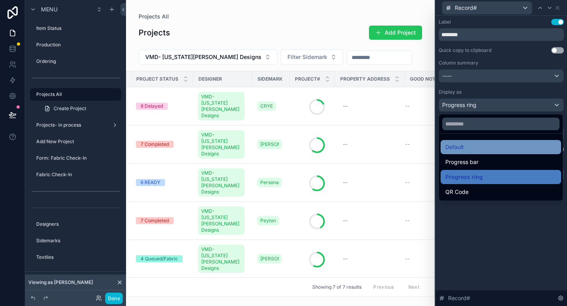
click at [461, 150] on span "Default" at bounding box center [454, 146] width 18 height 9
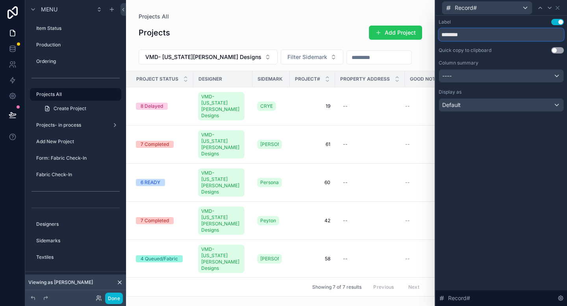
click at [498, 37] on input "********" at bounding box center [500, 34] width 125 height 13
click at [496, 36] on input "********" at bounding box center [500, 34] width 125 height 13
click at [557, 11] on div "Record#" at bounding box center [500, 7] width 125 height 15
click at [556, 9] on icon at bounding box center [557, 8] width 6 height 6
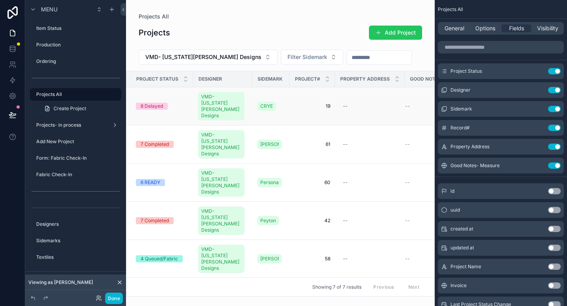
click at [318, 103] on span "19" at bounding box center [312, 106] width 36 height 6
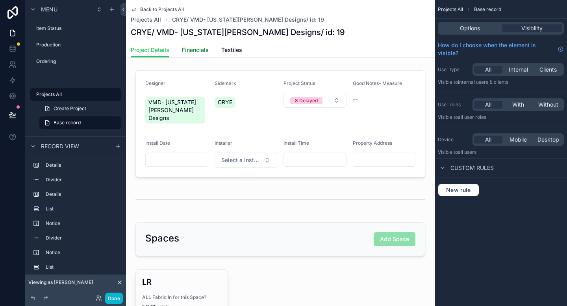
click at [197, 51] on span "Financials" at bounding box center [195, 50] width 27 height 8
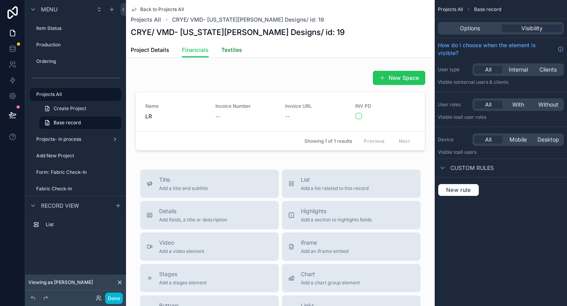
click at [230, 50] on span "Textiles" at bounding box center [231, 50] width 21 height 8
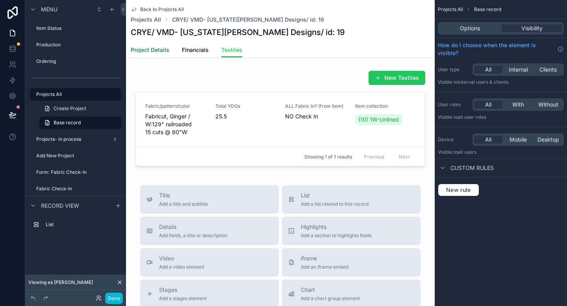
click at [143, 51] on span "Project Details" at bounding box center [150, 50] width 39 height 8
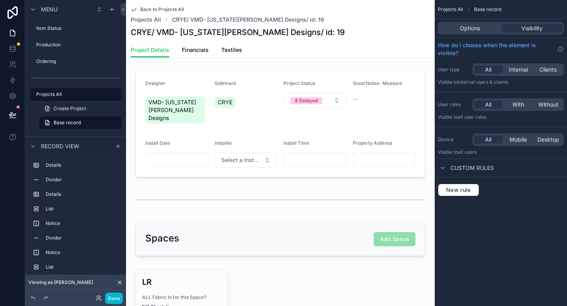
click at [144, 9] on span "Back to Projects All" at bounding box center [162, 9] width 44 height 6
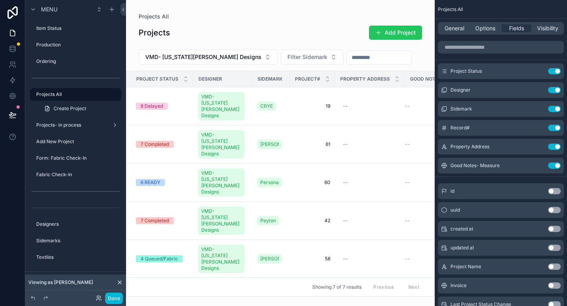
click at [241, 66] on div "VMD- [US_STATE][PERSON_NAME] Designs Filter Sidemark" at bounding box center [280, 58] width 309 height 24
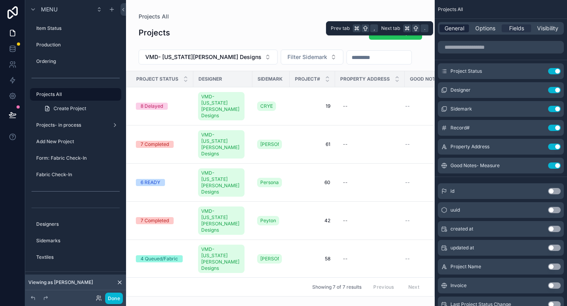
click at [457, 31] on span "General" at bounding box center [454, 28] width 20 height 8
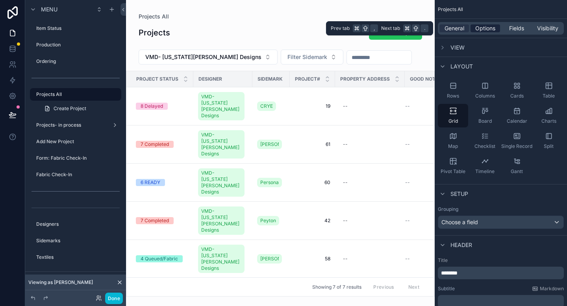
click at [482, 30] on span "Options" at bounding box center [485, 28] width 20 height 8
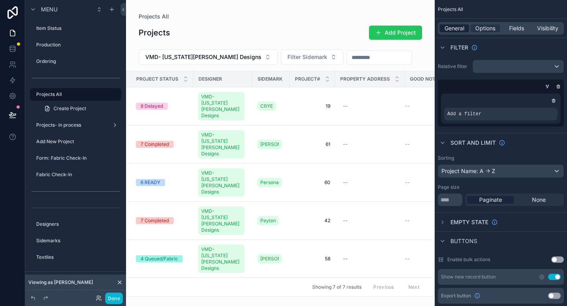
click at [452, 29] on span "General" at bounding box center [454, 28] width 20 height 8
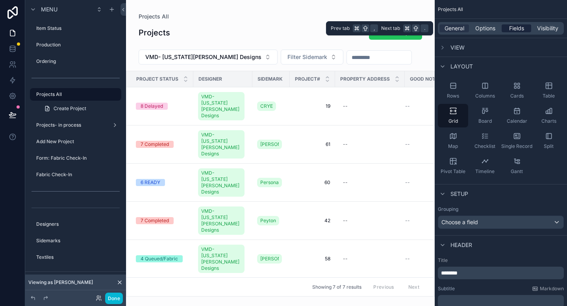
click at [517, 29] on span "Fields" at bounding box center [516, 28] width 15 height 8
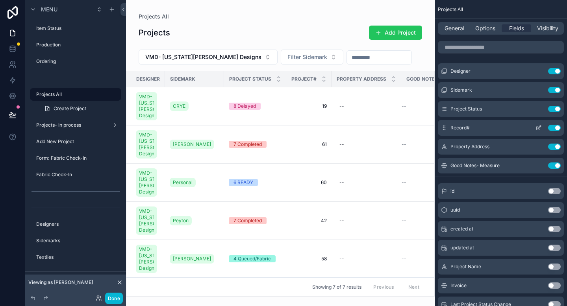
click at [536, 128] on icon "scrollable content" at bounding box center [538, 129] width 4 height 4
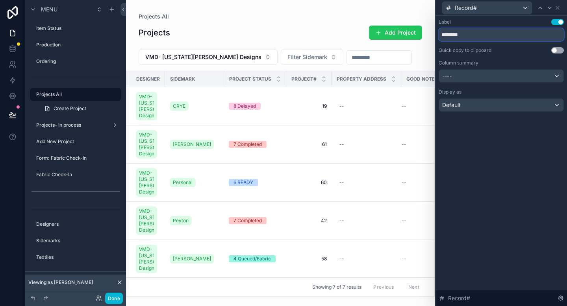
click at [469, 35] on input "********" at bounding box center [500, 34] width 125 height 13
type input "*******"
click at [306, 107] on span "19" at bounding box center [307, 106] width 33 height 6
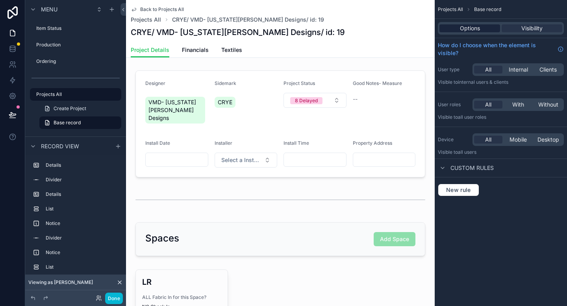
click at [475, 29] on span "Options" at bounding box center [470, 28] width 20 height 8
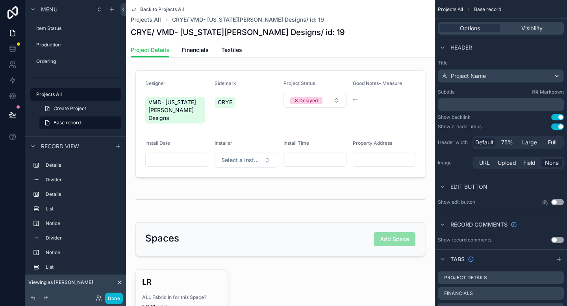
click at [159, 11] on span "Back to Projects All" at bounding box center [162, 9] width 44 height 6
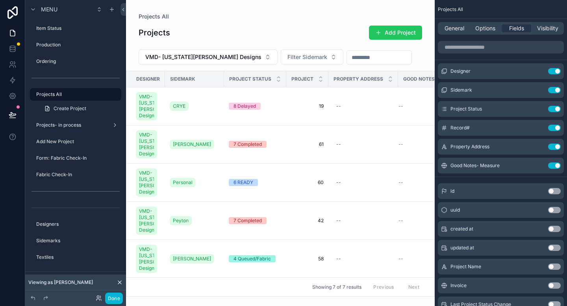
click at [305, 79] on span "Project" at bounding box center [302, 79] width 22 height 6
click at [254, 186] on span "6 READY" at bounding box center [243, 182] width 29 height 7
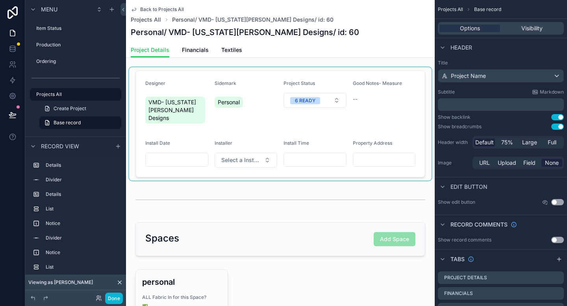
click at [326, 102] on div "scrollable content" at bounding box center [280, 123] width 302 height 113
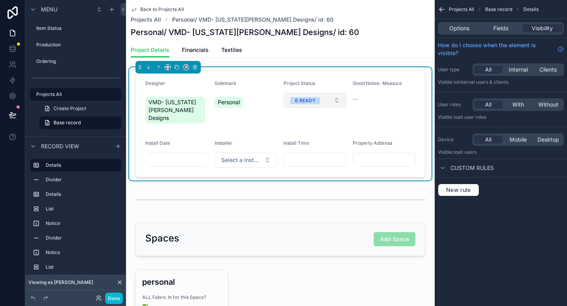
click at [333, 102] on button "6 READY" at bounding box center [314, 100] width 63 height 15
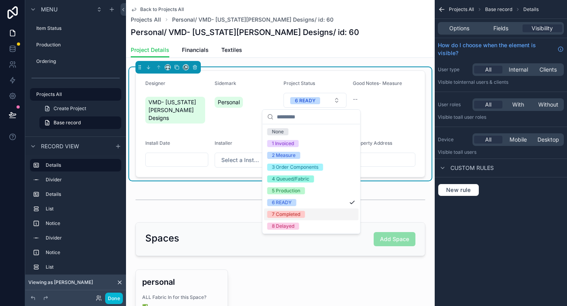
click at [286, 215] on div "7 Completed" at bounding box center [286, 214] width 28 height 7
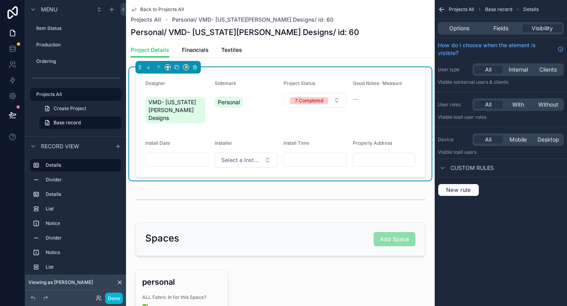
click at [394, 46] on div "Project Details Financials Textiles" at bounding box center [280, 50] width 299 height 15
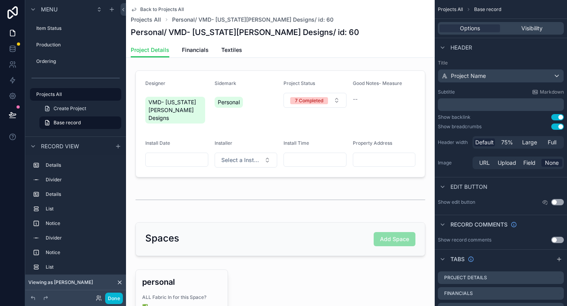
click at [161, 10] on span "Back to Projects All" at bounding box center [162, 9] width 44 height 6
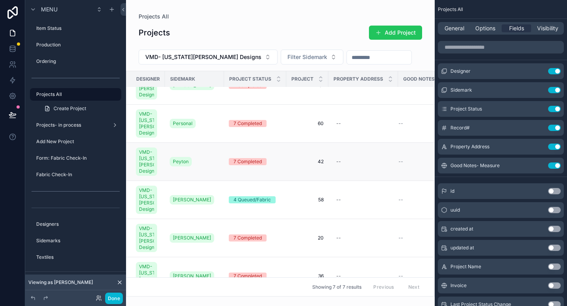
scroll to position [83, 0]
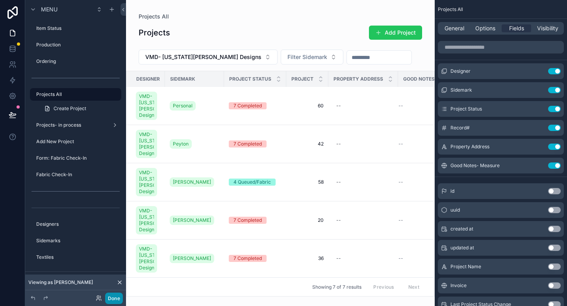
click at [115, 298] on button "Done" at bounding box center [114, 298] width 18 height 11
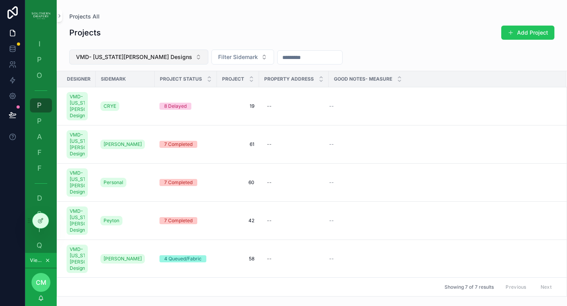
click at [165, 56] on button "VMD- [US_STATE][PERSON_NAME] Designs" at bounding box center [138, 57] width 139 height 15
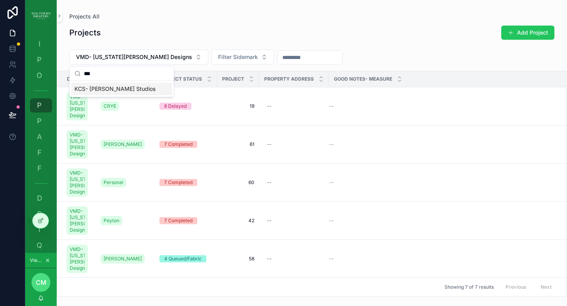
type input "***"
click at [104, 88] on span "KCS- [PERSON_NAME] Studios" at bounding box center [114, 89] width 81 height 8
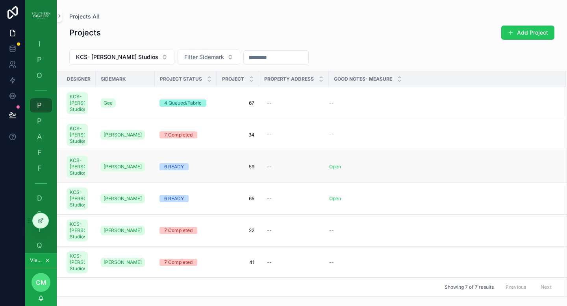
click at [251, 170] on span "59" at bounding box center [238, 167] width 33 height 6
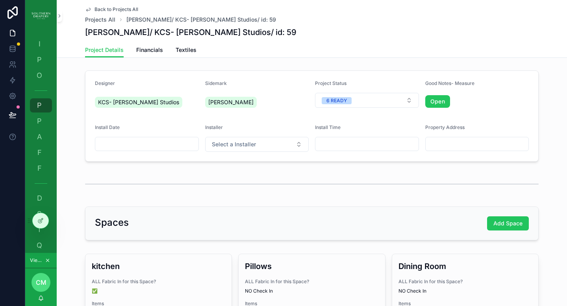
click at [86, 11] on icon "scrollable content" at bounding box center [88, 9] width 6 height 6
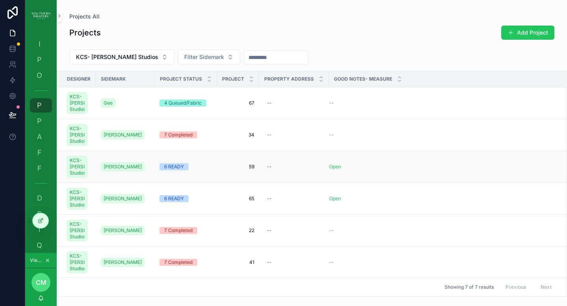
click at [251, 170] on span "59" at bounding box center [238, 167] width 33 height 6
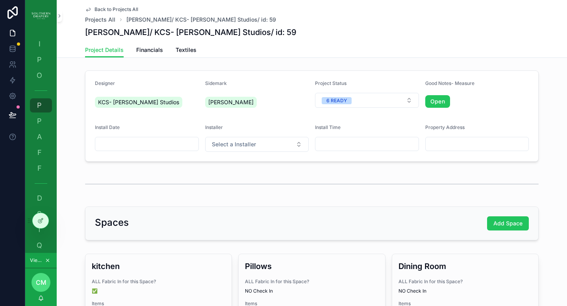
click at [87, 10] on icon "scrollable content" at bounding box center [88, 9] width 6 height 6
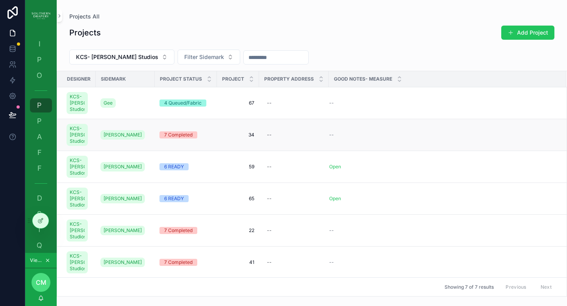
click at [251, 138] on span "34" at bounding box center [238, 135] width 33 height 6
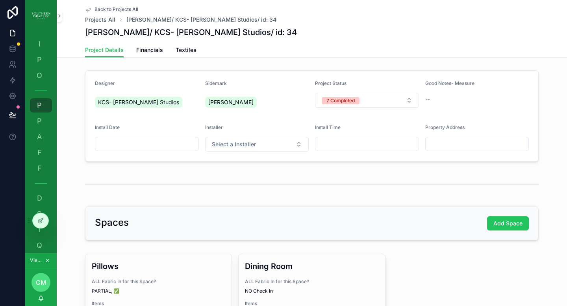
click at [107, 9] on span "Back to Projects All" at bounding box center [116, 9] width 44 height 6
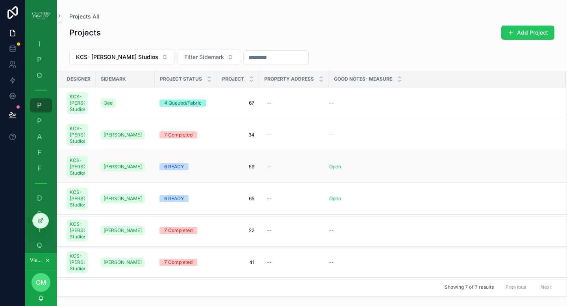
click at [249, 170] on span "59" at bounding box center [238, 167] width 33 height 6
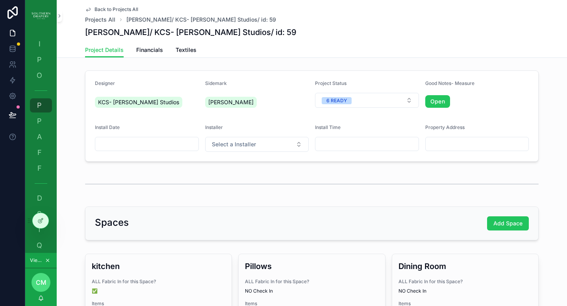
click at [100, 9] on span "Back to Projects All" at bounding box center [116, 9] width 44 height 6
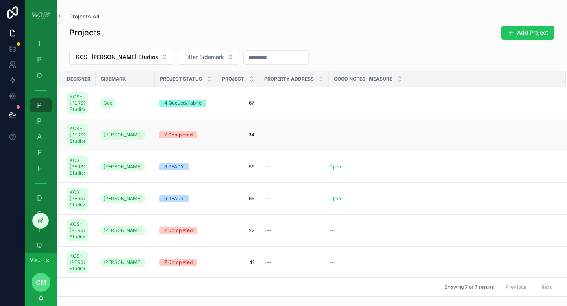
click at [251, 138] on span "34" at bounding box center [238, 135] width 33 height 6
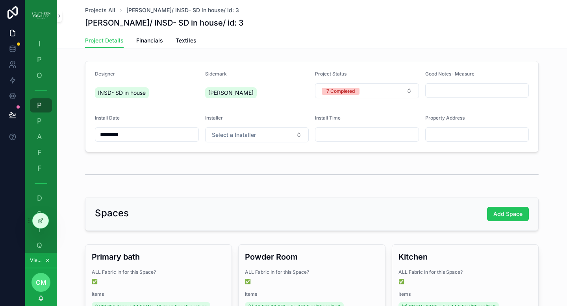
click at [300, 46] on div "Project Details Financials Textiles" at bounding box center [311, 40] width 453 height 15
click at [39, 107] on span "P" at bounding box center [39, 106] width 8 height 8
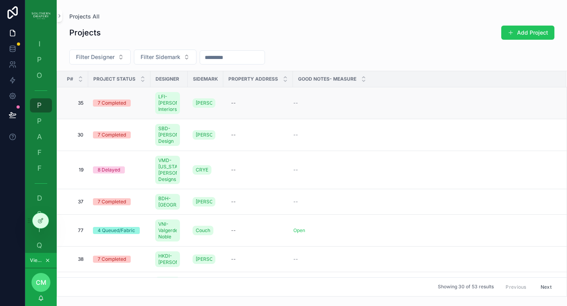
click at [295, 114] on td "--" at bounding box center [429, 103] width 273 height 32
click at [363, 45] on div "Projects Add Project Filter Designer Filter Sidemark P# Project Status Designer…" at bounding box center [312, 158] width 510 height 276
click at [43, 124] on span "P" at bounding box center [39, 121] width 8 height 8
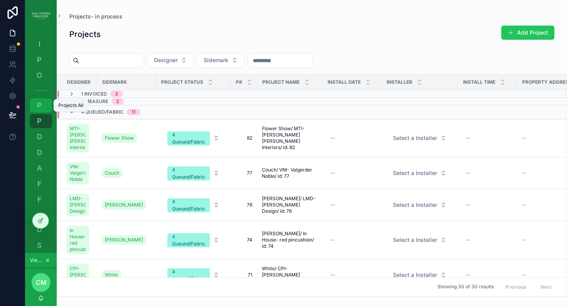
click at [38, 109] on span "P" at bounding box center [39, 106] width 8 height 8
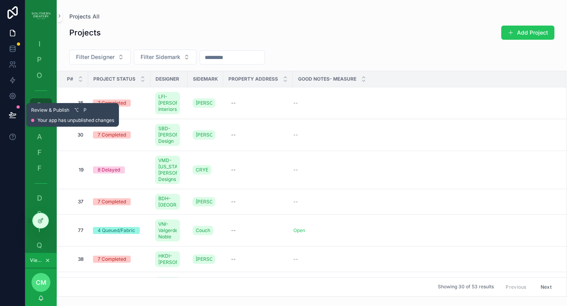
click at [20, 113] on button at bounding box center [12, 115] width 17 height 22
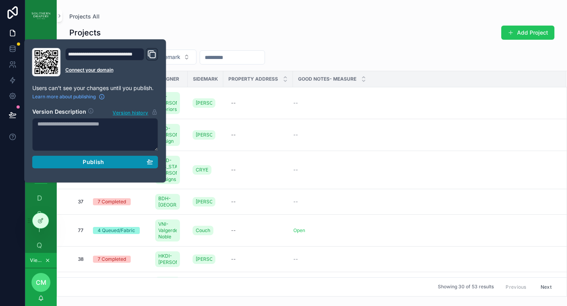
click at [86, 165] on button "Publish" at bounding box center [95, 162] width 126 height 13
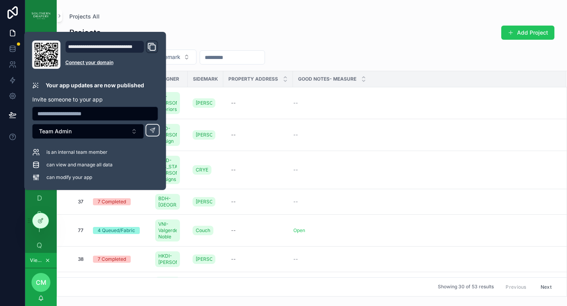
click at [193, 24] on div "Projects Add Project Filter Designer Filter Sidemark P# Project Status Designer…" at bounding box center [312, 158] width 510 height 276
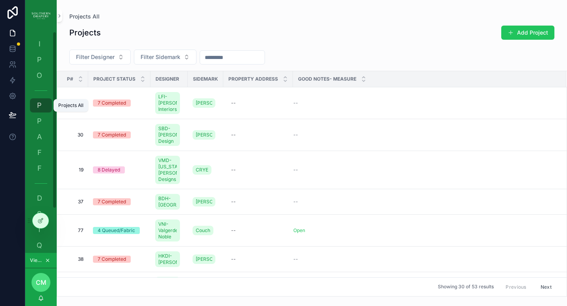
click at [45, 100] on div "P Projects All" at bounding box center [41, 105] width 13 height 13
click at [44, 121] on div "P Projects- in process" at bounding box center [41, 121] width 13 height 13
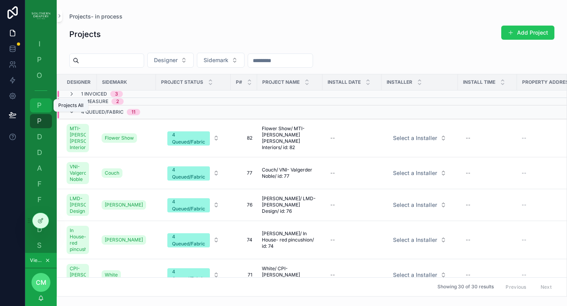
click at [40, 109] on span "P" at bounding box center [39, 106] width 8 height 8
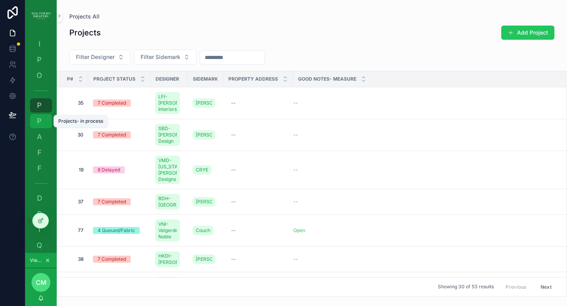
click at [39, 124] on span "P" at bounding box center [39, 121] width 8 height 8
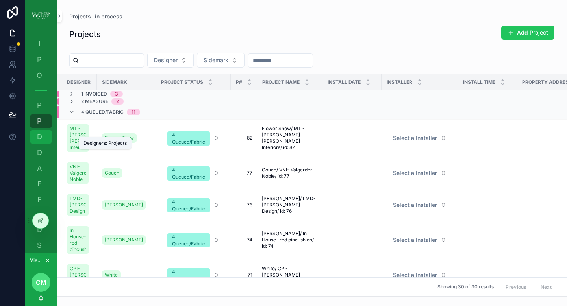
click at [38, 138] on span "D" at bounding box center [39, 137] width 8 height 8
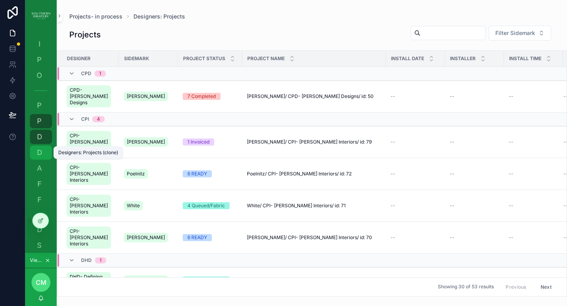
click at [42, 152] on span "D" at bounding box center [39, 153] width 8 height 8
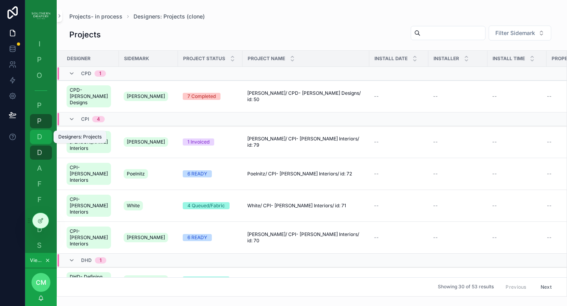
click at [41, 143] on div "D Designers: Projects" at bounding box center [41, 137] width 13 height 13
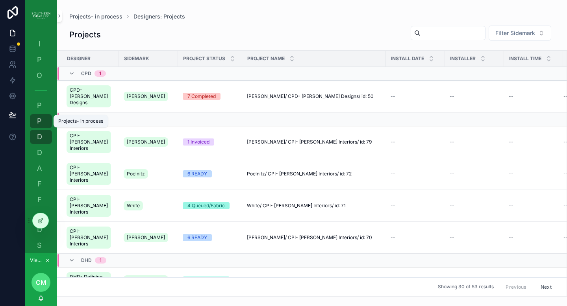
click at [39, 122] on span "P" at bounding box center [39, 121] width 8 height 8
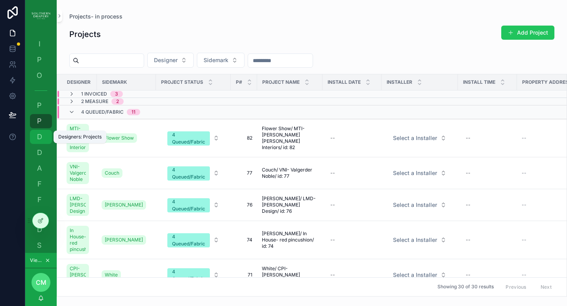
click at [41, 134] on span "D" at bounding box center [39, 137] width 8 height 8
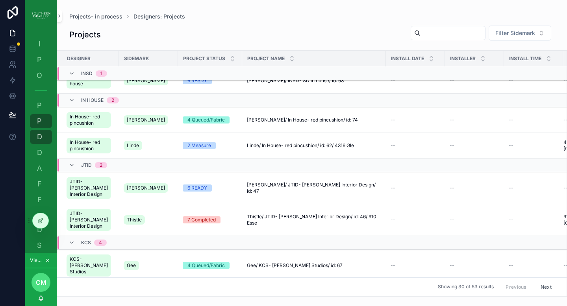
scroll to position [419, 0]
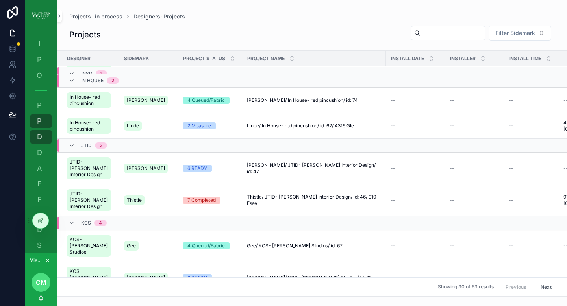
click at [431, 36] on input "scrollable content" at bounding box center [452, 33] width 65 height 11
type input "***"
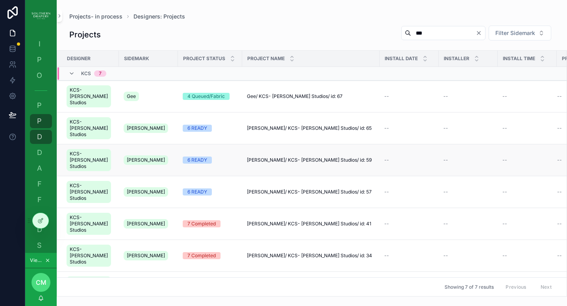
click at [263, 157] on span "[PERSON_NAME]/ KCS- [PERSON_NAME] Studios/ id: 59" at bounding box center [309, 160] width 125 height 6
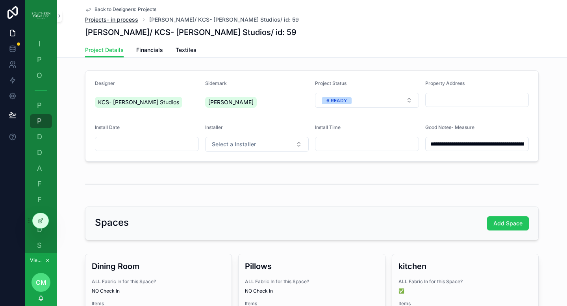
click at [99, 20] on span "Projects- in process" at bounding box center [111, 20] width 53 height 8
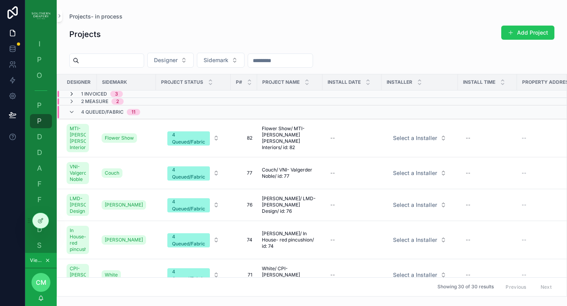
click at [70, 94] on icon "scrollable content" at bounding box center [71, 94] width 6 height 6
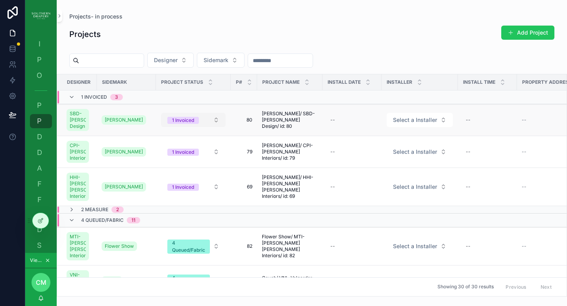
click at [178, 124] on div "1 Invoiced" at bounding box center [183, 120] width 22 height 7
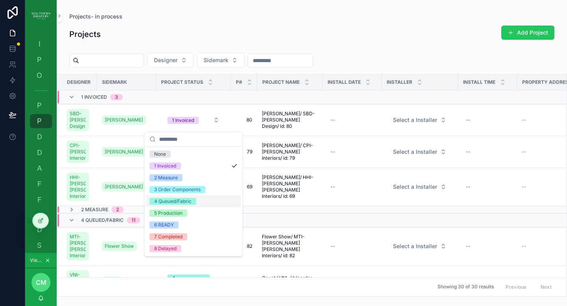
click at [183, 202] on div "4 Queued/Fabric" at bounding box center [172, 201] width 37 height 7
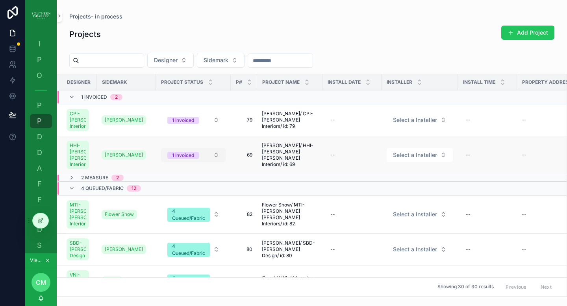
click at [195, 159] on span "1 Invoiced" at bounding box center [182, 155] width 31 height 7
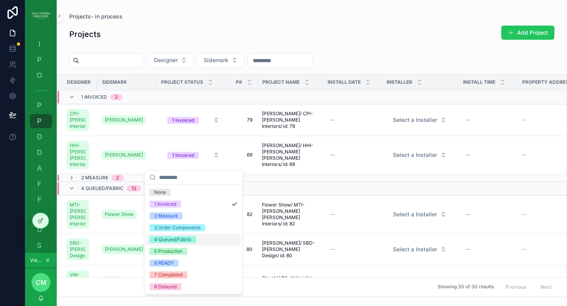
click at [178, 240] on div "4 Queued/Fabric" at bounding box center [172, 239] width 37 height 7
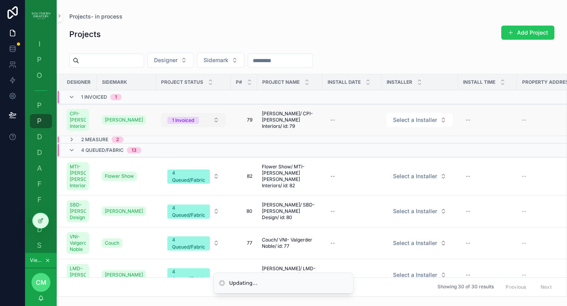
click at [193, 119] on span "1 Invoiced" at bounding box center [182, 120] width 31 height 8
click at [184, 124] on div "1 Invoiced" at bounding box center [183, 120] width 22 height 7
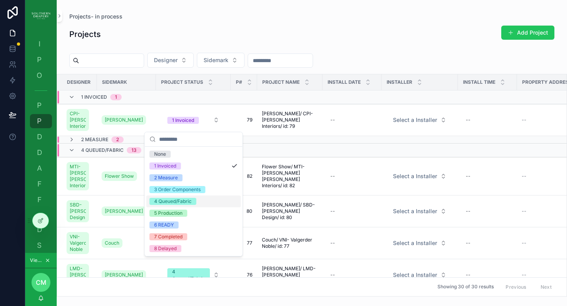
click at [178, 201] on div "4 Queued/Fabric" at bounding box center [172, 201] width 37 height 7
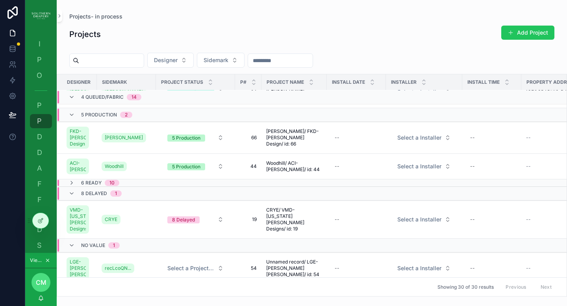
scroll to position [518, 0]
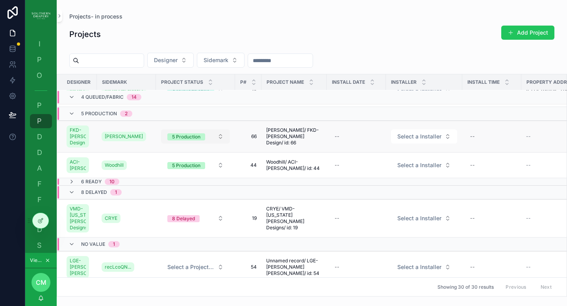
click at [203, 144] on button "5 Production" at bounding box center [195, 136] width 69 height 14
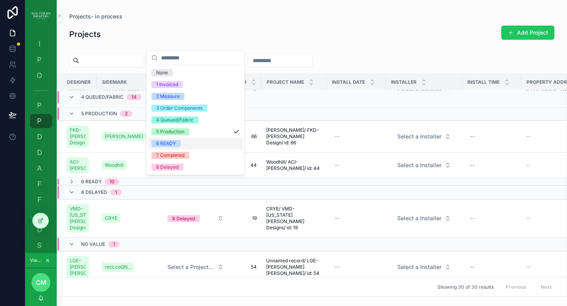
click at [174, 145] on div "6 READY" at bounding box center [166, 143] width 20 height 7
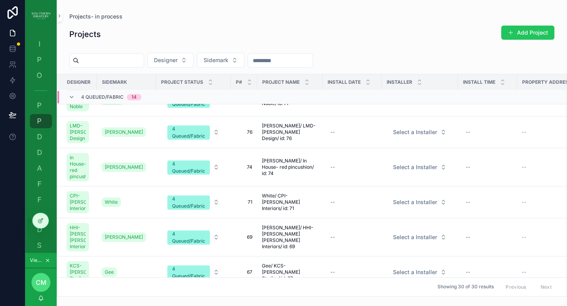
scroll to position [0, 0]
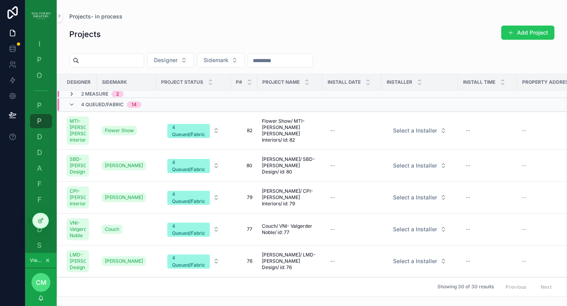
click at [72, 94] on icon "scrollable content" at bounding box center [71, 94] width 6 height 6
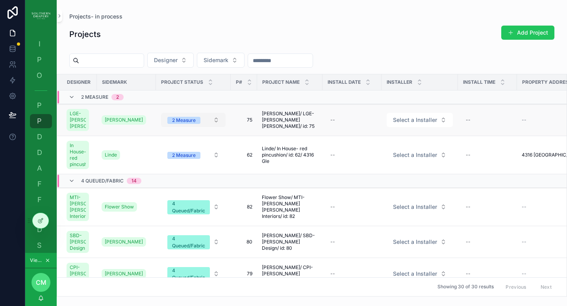
click at [200, 124] on span "2 Measure" at bounding box center [183, 120] width 33 height 8
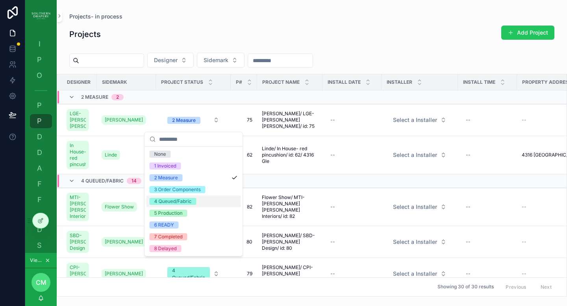
click at [192, 200] on span "4 Queued/Fabric" at bounding box center [173, 201] width 47 height 7
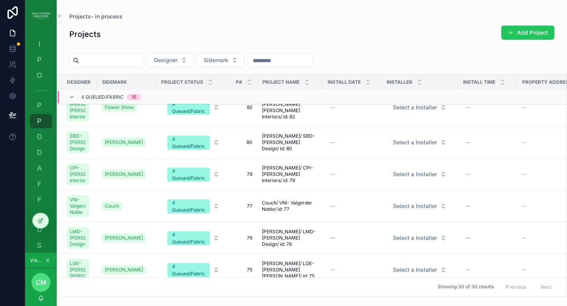
scroll to position [137, 0]
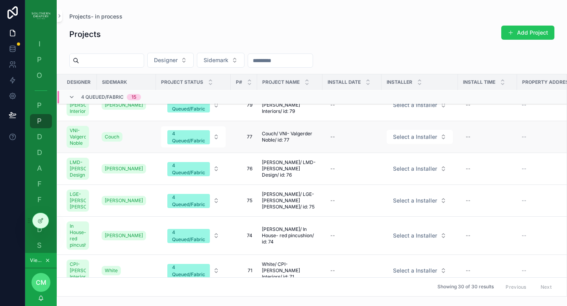
click at [250, 140] on span "77" at bounding box center [243, 137] width 17 height 6
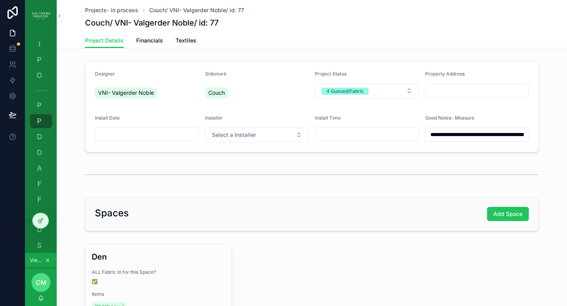
click at [453, 90] on input "scrollable content" at bounding box center [476, 90] width 103 height 11
click at [500, 90] on input "**********" at bounding box center [476, 90] width 103 height 11
type input "**********"
click at [491, 109] on form "**********" at bounding box center [311, 106] width 453 height 91
click at [420, 213] on div "Spaces Add Space" at bounding box center [312, 214] width 434 height 14
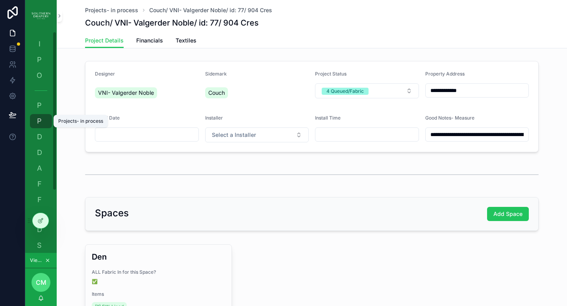
click at [45, 122] on div "P Projects- in process" at bounding box center [41, 121] width 13 height 13
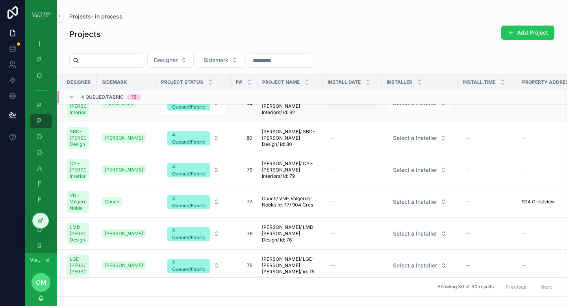
scroll to position [5, 0]
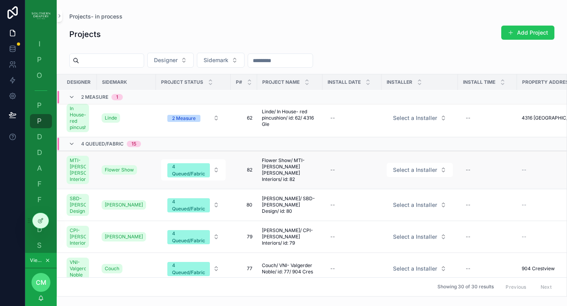
click at [520, 163] on td "--" at bounding box center [552, 170] width 70 height 38
click at [521, 167] on td "--" at bounding box center [552, 170] width 70 height 38
click at [524, 172] on span "--" at bounding box center [523, 170] width 5 height 6
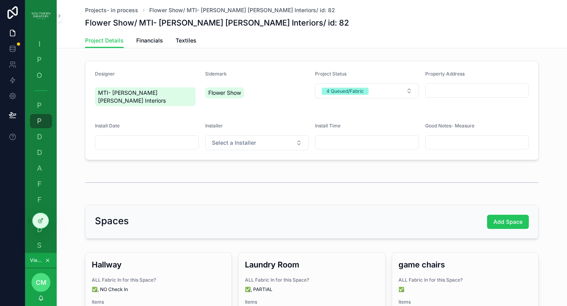
click at [451, 93] on input "scrollable content" at bounding box center [476, 90] width 103 height 11
click at [465, 89] on input "*********" at bounding box center [476, 90] width 103 height 11
type input "*********"
click at [470, 137] on input "scrollable content" at bounding box center [476, 142] width 103 height 11
click at [464, 138] on input "scrollable content" at bounding box center [476, 142] width 103 height 11
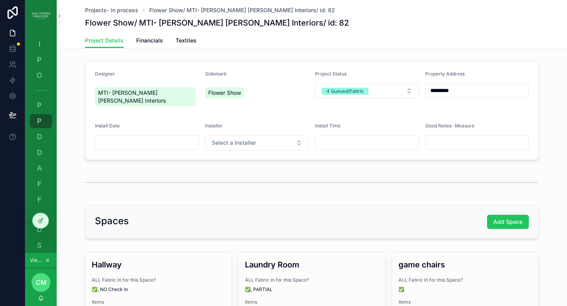
click at [460, 137] on input "scrollable content" at bounding box center [476, 142] width 103 height 11
click at [46, 64] on div "P Production" at bounding box center [41, 60] width 13 height 13
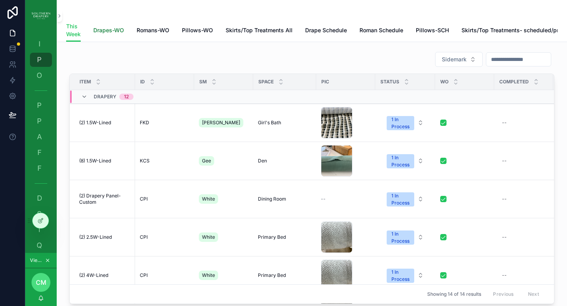
click at [115, 32] on span "Drapes-WO" at bounding box center [108, 30] width 31 height 8
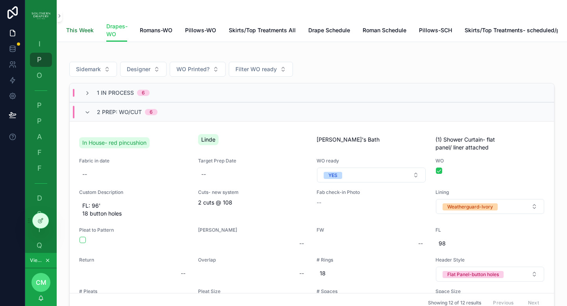
click at [80, 30] on span "This Week" at bounding box center [80, 30] width 28 height 8
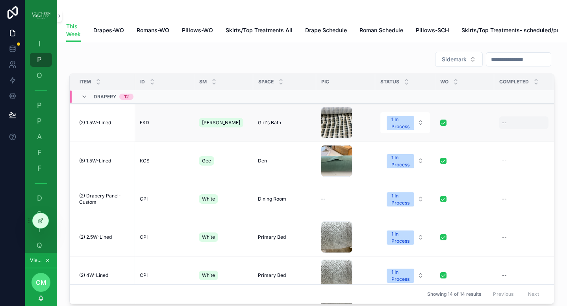
click at [502, 126] on div "--" at bounding box center [504, 123] width 5 height 6
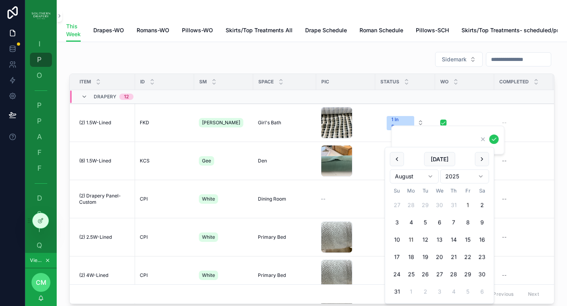
click at [469, 205] on button "1" at bounding box center [467, 205] width 14 height 14
type input "********"
click at [494, 140] on icon "scrollable content" at bounding box center [494, 139] width 4 height 3
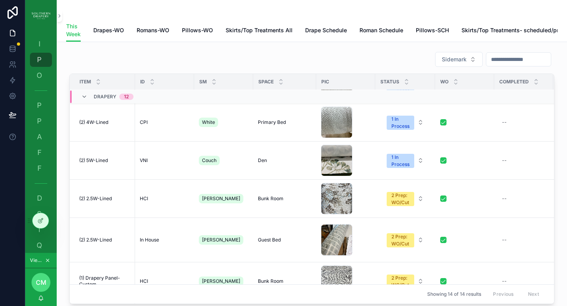
scroll to position [155, 0]
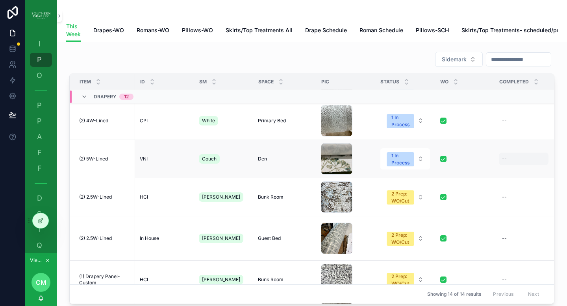
click at [504, 165] on div "--" at bounding box center [524, 159] width 50 height 13
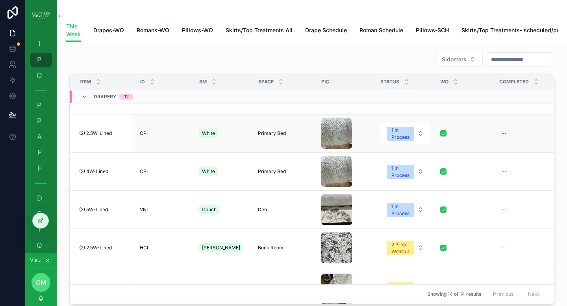
scroll to position [143, 0]
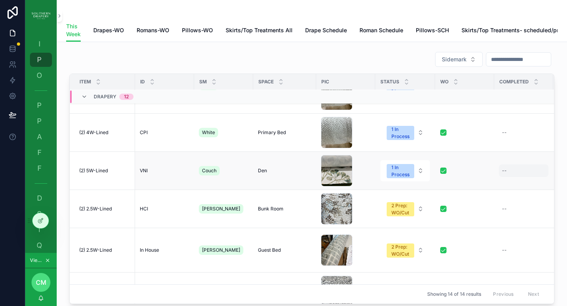
click at [499, 177] on div "--" at bounding box center [524, 171] width 50 height 13
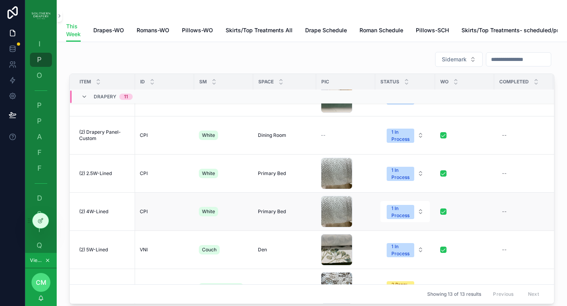
scroll to position [24, 0]
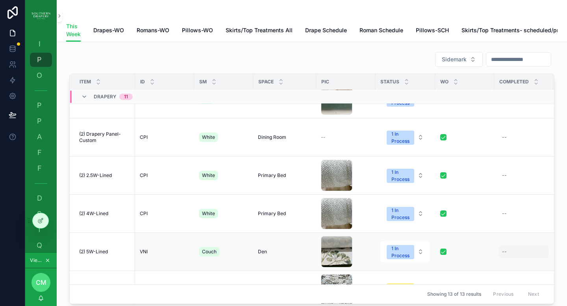
click at [502, 255] on div "--" at bounding box center [504, 252] width 5 height 6
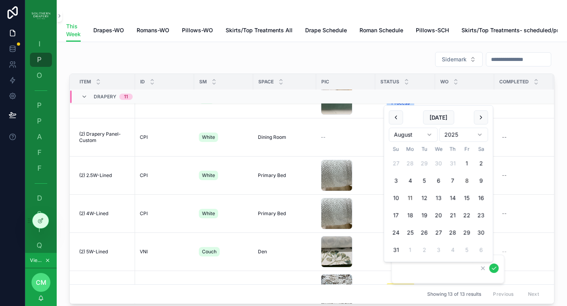
click at [467, 181] on button "8" at bounding box center [467, 181] width 14 height 14
type input "********"
click at [494, 269] on icon "scrollable content" at bounding box center [494, 268] width 6 height 6
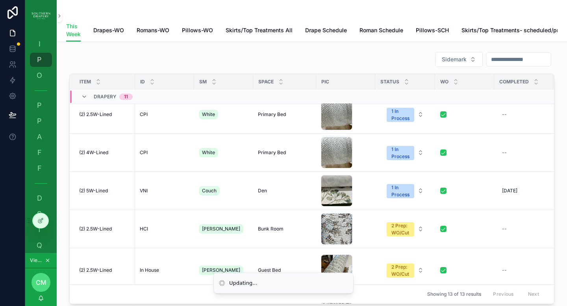
scroll to position [94, 0]
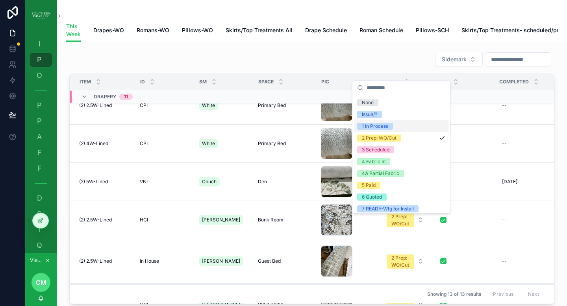
click at [385, 128] on div "1 In Process" at bounding box center [375, 126] width 26 height 7
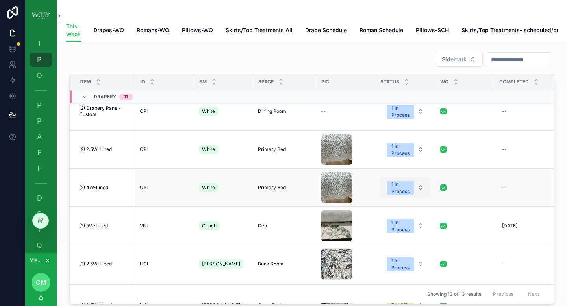
scroll to position [59, 0]
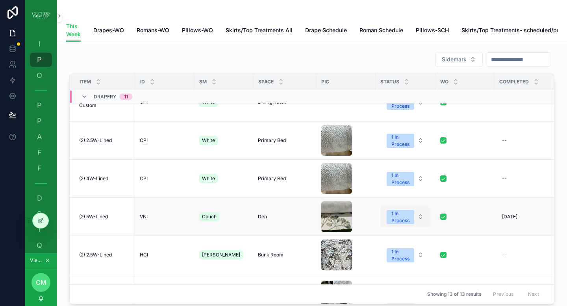
click at [395, 222] on div "1 In Process" at bounding box center [400, 217] width 18 height 14
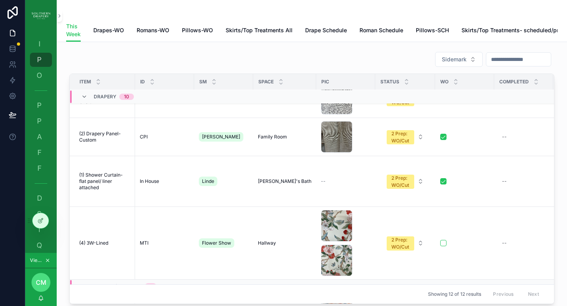
scroll to position [260, 0]
click at [402, 189] on div "2 Prep: WO/Cut" at bounding box center [400, 181] width 18 height 14
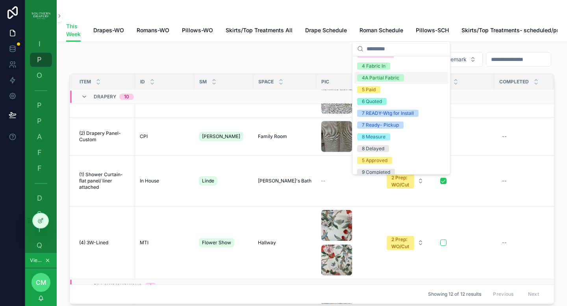
scroll to position [62, 0]
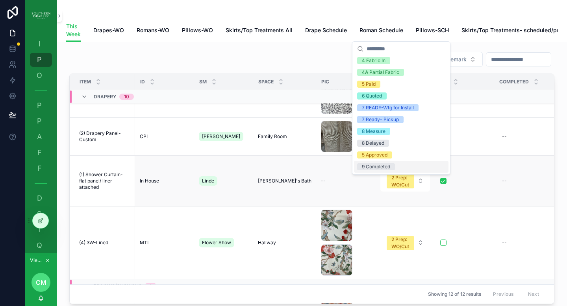
click at [477, 169] on td "scrollable content" at bounding box center [464, 181] width 59 height 51
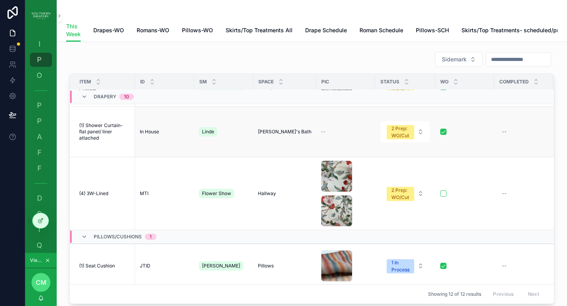
scroll to position [325, 0]
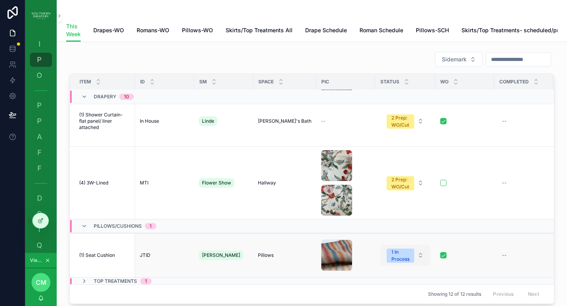
click at [404, 253] on div "1 In Process" at bounding box center [400, 256] width 18 height 14
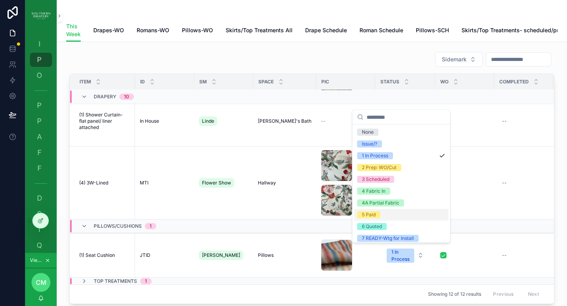
scroll to position [62, 0]
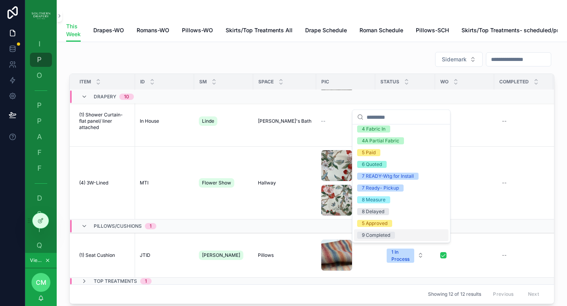
click at [382, 234] on div "9 Completed" at bounding box center [376, 235] width 28 height 7
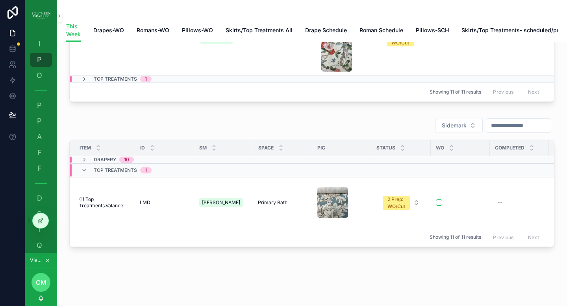
scroll to position [218, 0]
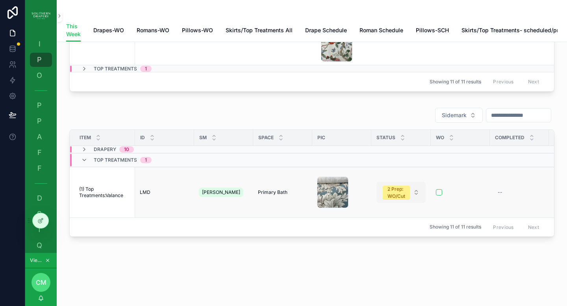
click at [402, 194] on div "2 Prep: WO/Cut" at bounding box center [396, 193] width 18 height 14
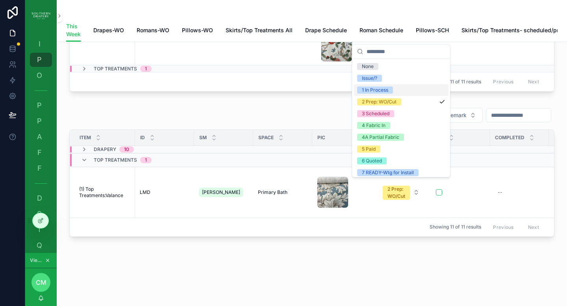
click at [383, 90] on div "1 In Process" at bounding box center [375, 90] width 26 height 7
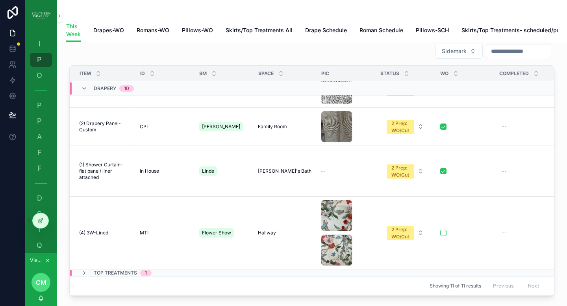
scroll to position [0, 0]
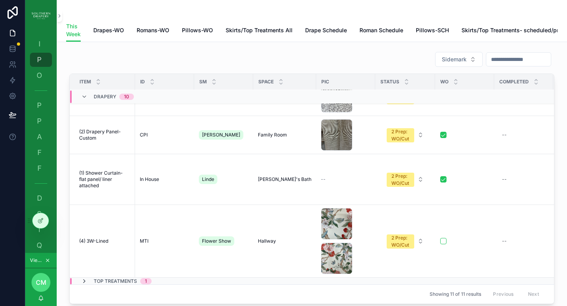
click at [85, 281] on icon "scrollable content" at bounding box center [84, 281] width 6 height 6
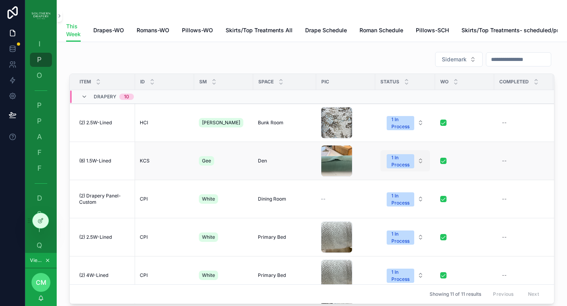
click at [417, 165] on button "1 In Process" at bounding box center [405, 160] width 50 height 21
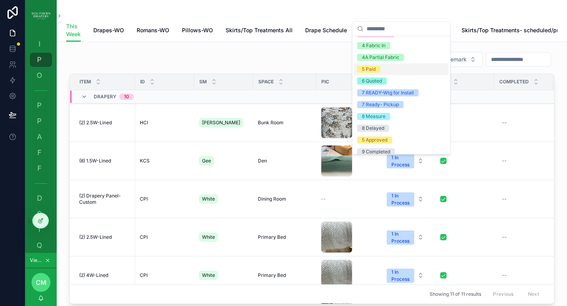
scroll to position [62, 0]
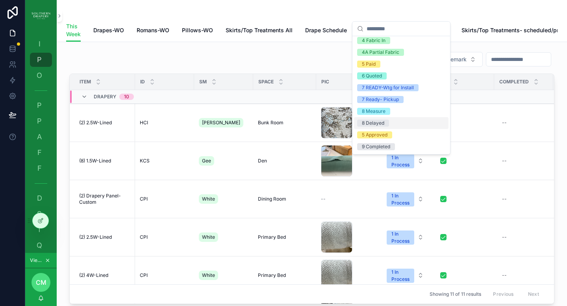
click at [381, 123] on div "8 Delayed" at bounding box center [373, 123] width 22 height 7
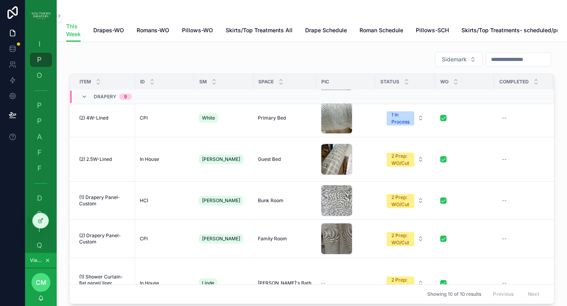
scroll to position [0, 0]
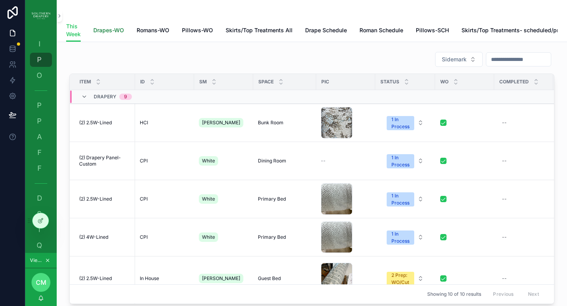
click at [105, 33] on span "Drapes-WO" at bounding box center [108, 30] width 31 height 8
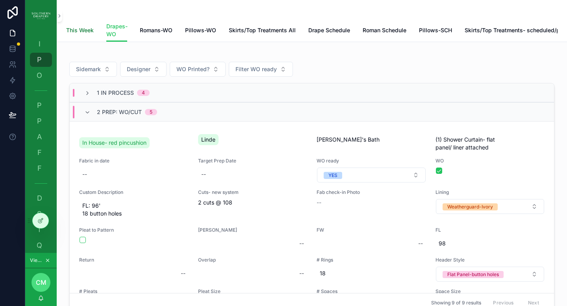
click at [82, 31] on span "This Week" at bounding box center [80, 30] width 28 height 8
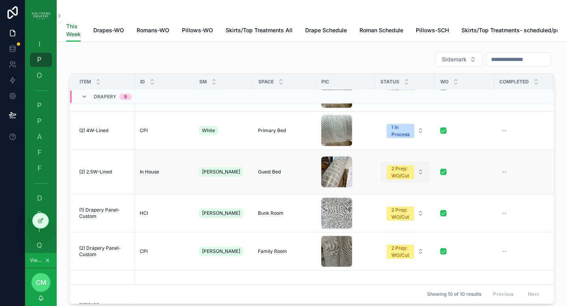
scroll to position [114, 0]
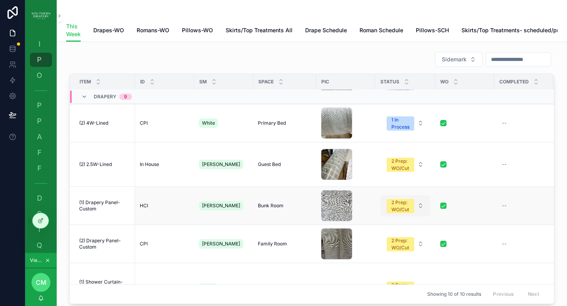
click at [418, 213] on button "2 Prep: WO/Cut" at bounding box center [405, 205] width 50 height 21
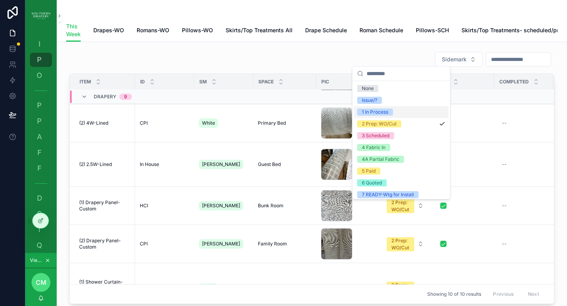
click at [384, 114] on div "1 In Process" at bounding box center [375, 112] width 26 height 7
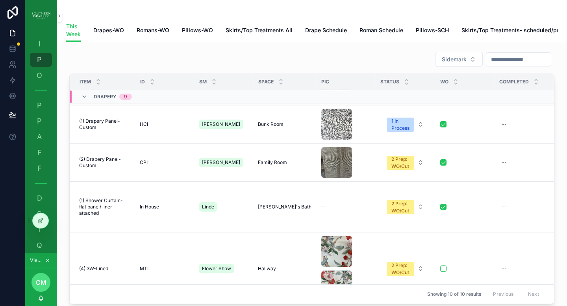
scroll to position [218, 0]
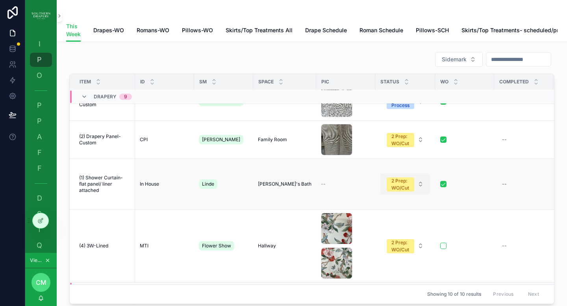
click at [404, 190] on div "2 Prep: WO/Cut" at bounding box center [400, 184] width 18 height 14
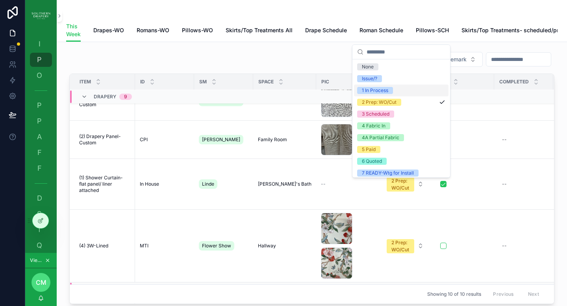
click at [387, 92] on div "1 In Process" at bounding box center [375, 90] width 26 height 7
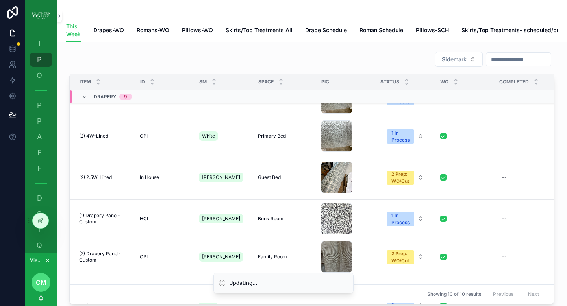
scroll to position [280, 0]
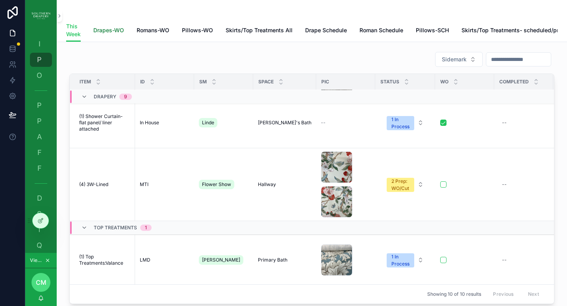
click at [114, 32] on span "Drapes-WO" at bounding box center [108, 30] width 31 height 8
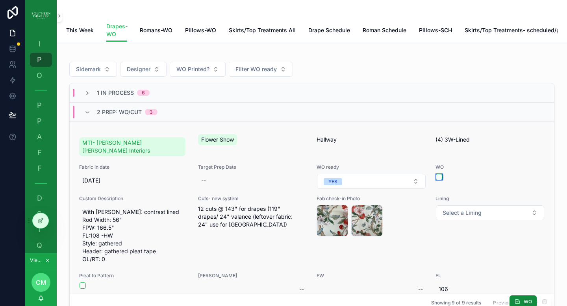
click at [436, 176] on button "scrollable content" at bounding box center [439, 177] width 6 height 6
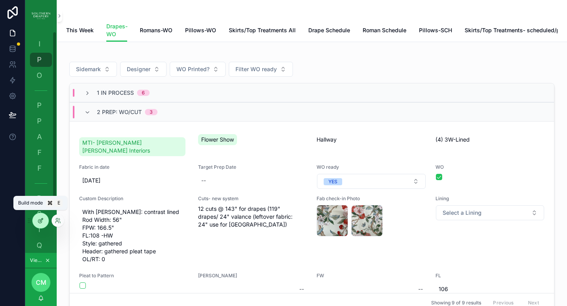
click at [43, 219] on icon at bounding box center [40, 221] width 6 height 6
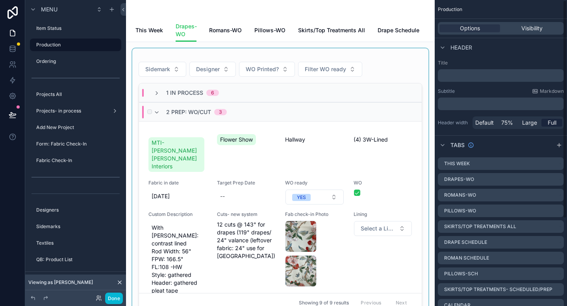
click at [352, 120] on div "2 Prep: WO/Cut 3" at bounding box center [280, 111] width 283 height 19
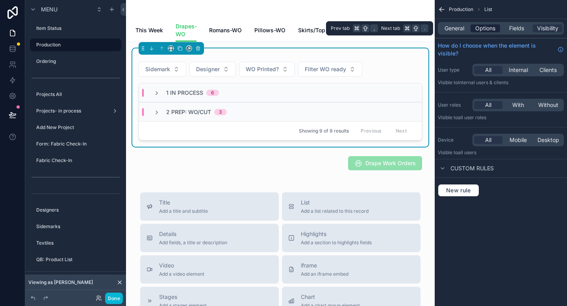
click at [487, 29] on span "Options" at bounding box center [485, 28] width 20 height 8
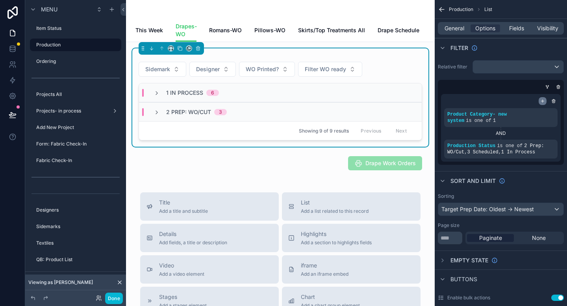
click at [541, 104] on div "scrollable content" at bounding box center [542, 101] width 8 height 8
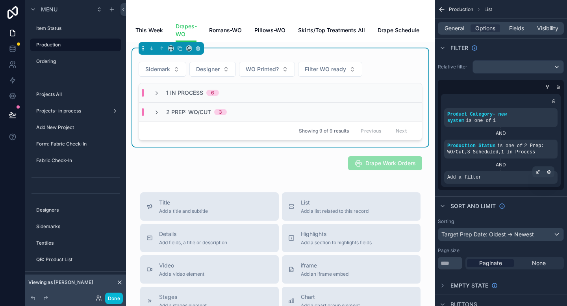
click at [495, 180] on div "Add a filter" at bounding box center [500, 177] width 113 height 13
click at [481, 181] on div "Add a filter" at bounding box center [500, 177] width 113 height 13
click at [536, 172] on icon "scrollable content" at bounding box center [537, 172] width 5 height 5
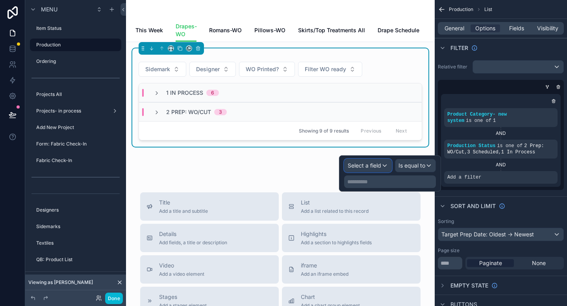
click at [364, 167] on span "Select a field" at bounding box center [364, 165] width 33 height 7
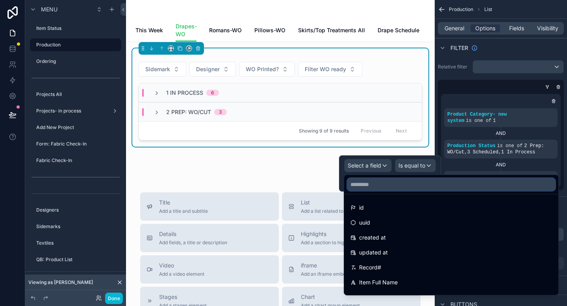
click at [372, 188] on input "text" at bounding box center [451, 184] width 208 height 13
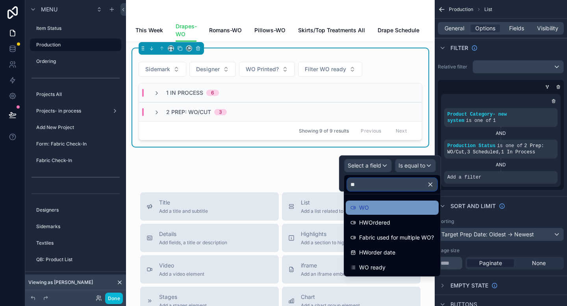
type input "**"
click at [362, 211] on span "WO" at bounding box center [364, 207] width 10 height 9
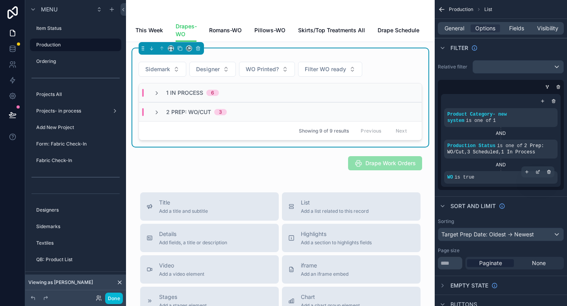
click at [492, 181] on div "WO is true" at bounding box center [500, 177] width 113 height 13
click at [486, 179] on div "WO is true" at bounding box center [500, 177] width 107 height 6
click at [537, 172] on icon "scrollable content" at bounding box center [537, 172] width 5 height 5
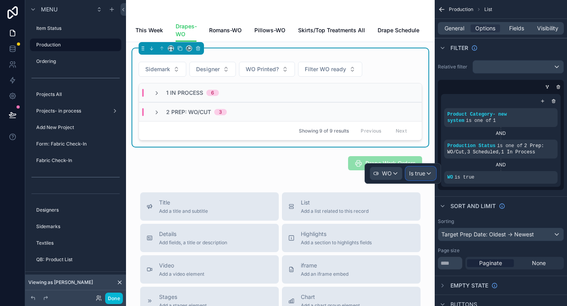
click at [427, 174] on div "Is true" at bounding box center [421, 173] width 30 height 13
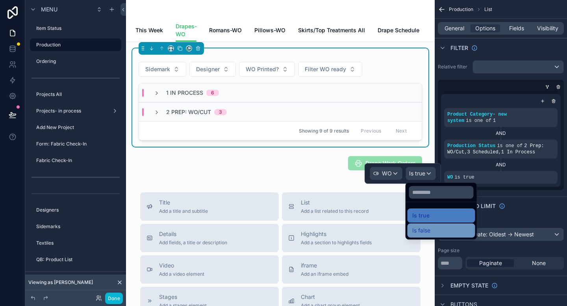
click at [416, 228] on span "Is false" at bounding box center [421, 230] width 18 height 9
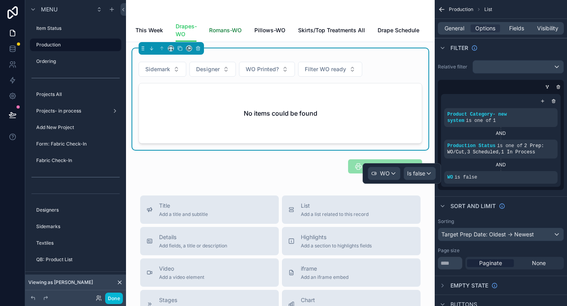
click at [235, 32] on span "Romans-WO" at bounding box center [225, 30] width 33 height 8
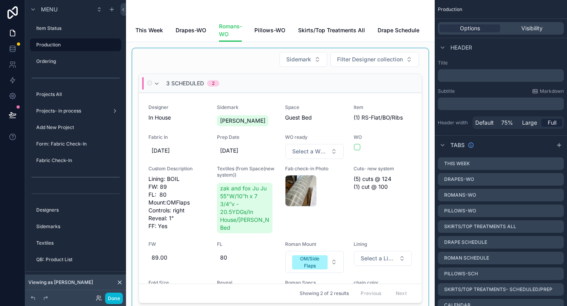
click at [271, 86] on div "3 Scheduled 2" at bounding box center [280, 83] width 283 height 19
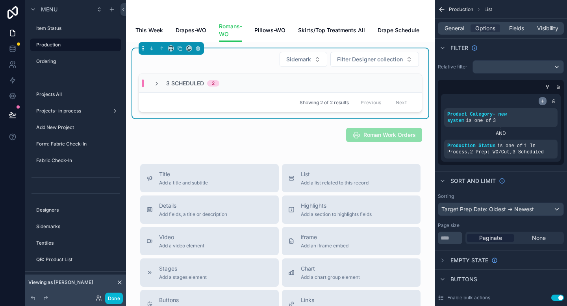
click at [544, 102] on icon "scrollable content" at bounding box center [542, 101] width 5 height 5
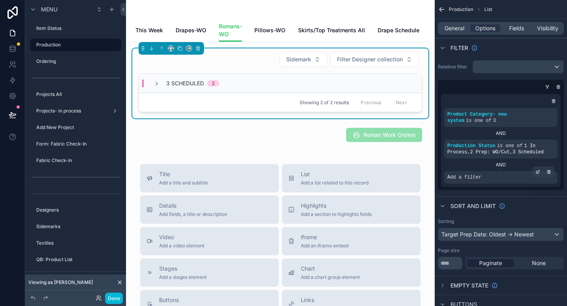
click at [487, 177] on div "Add a filter" at bounding box center [500, 177] width 113 height 13
click at [535, 173] on icon "scrollable content" at bounding box center [537, 172] width 5 height 5
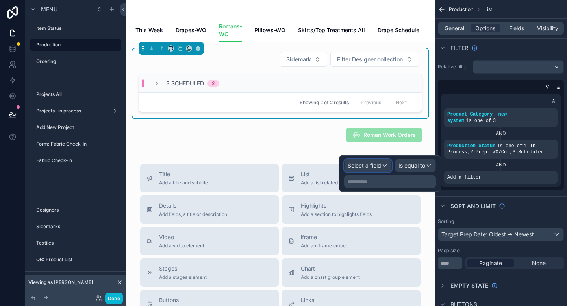
click at [367, 168] on span "Select a field" at bounding box center [364, 165] width 33 height 7
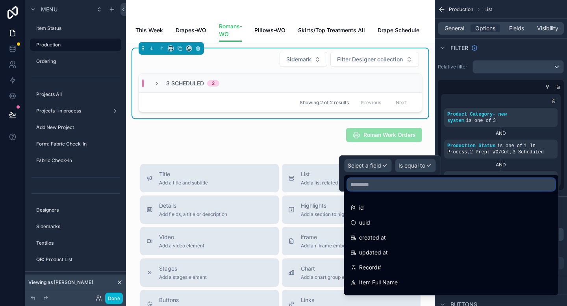
click at [370, 183] on input "text" at bounding box center [451, 184] width 208 height 13
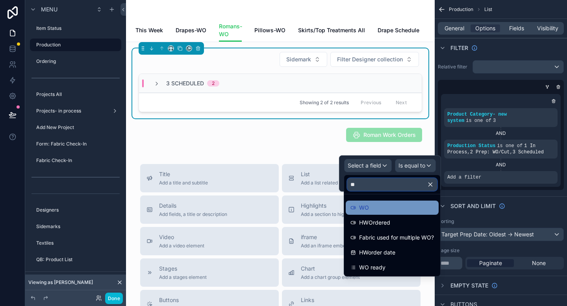
type input "**"
click at [362, 210] on span "WO" at bounding box center [364, 207] width 10 height 9
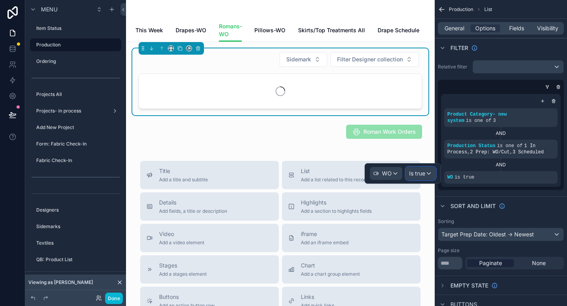
click at [425, 173] on div "Is true" at bounding box center [421, 173] width 30 height 13
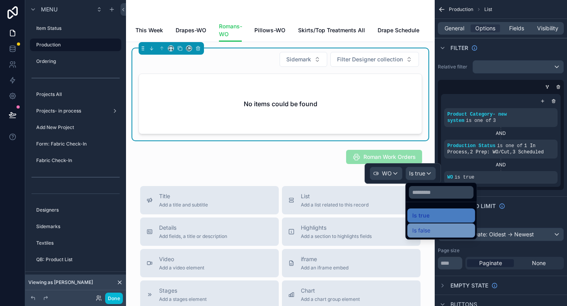
click at [422, 231] on span "Is false" at bounding box center [421, 230] width 18 height 9
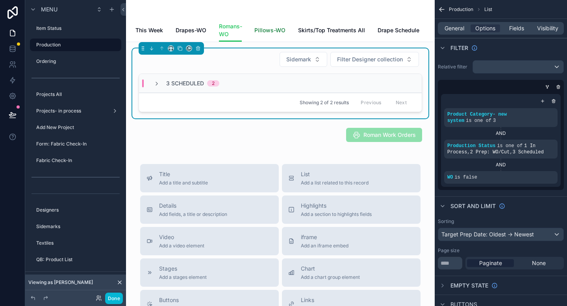
click at [275, 31] on span "Pillows-WO" at bounding box center [269, 30] width 31 height 8
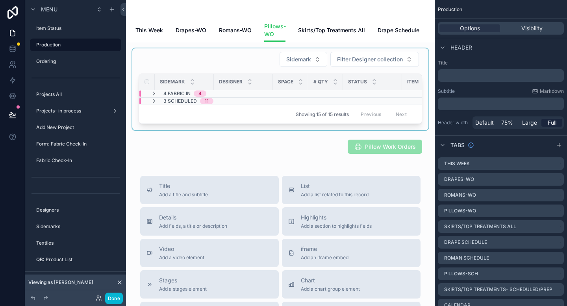
click at [343, 67] on div "scrollable content" at bounding box center [280, 89] width 296 height 82
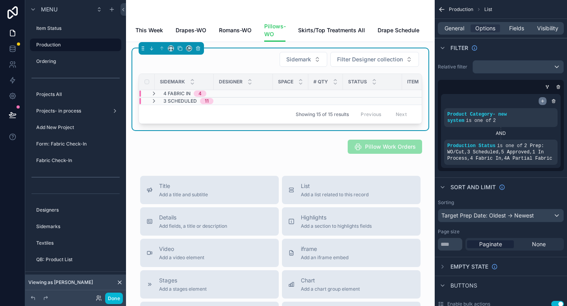
click at [543, 102] on icon "scrollable content" at bounding box center [542, 101] width 5 height 5
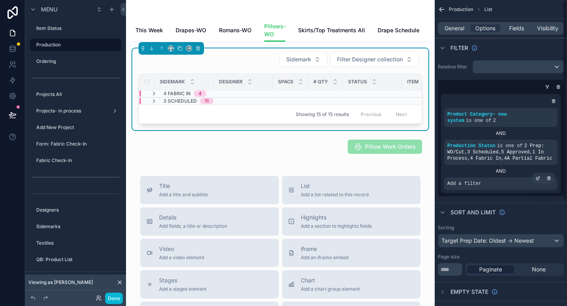
click at [501, 185] on div "Add a filter" at bounding box center [500, 183] width 113 height 13
click at [537, 178] on icon "scrollable content" at bounding box center [538, 177] width 2 height 2
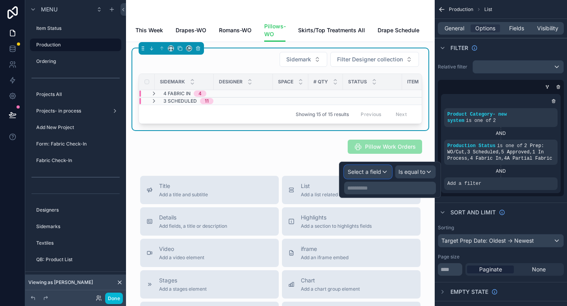
click at [370, 170] on span "Select a field" at bounding box center [364, 171] width 33 height 7
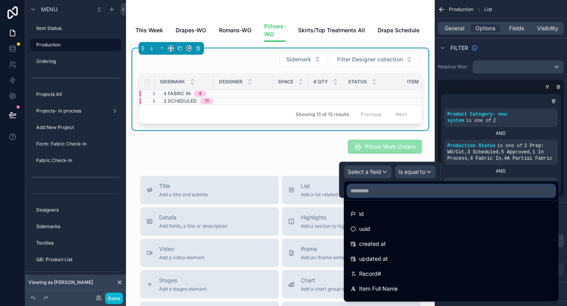
click at [372, 194] on input "text" at bounding box center [451, 191] width 208 height 13
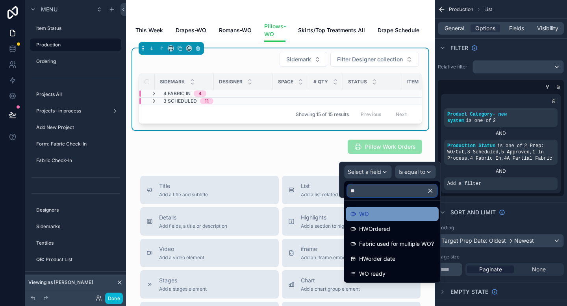
type input "**"
click at [360, 213] on span "WO" at bounding box center [364, 213] width 10 height 9
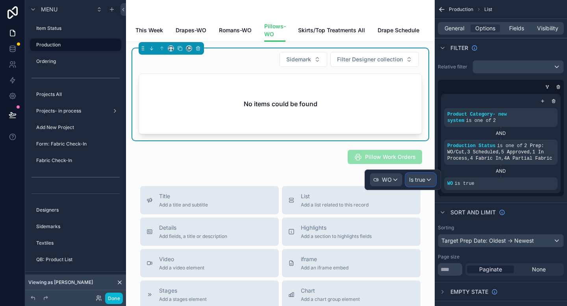
click at [423, 181] on span "Is true" at bounding box center [417, 180] width 16 height 8
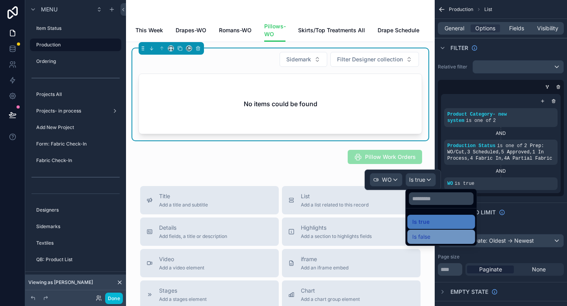
click at [425, 236] on span "Is false" at bounding box center [421, 236] width 18 height 9
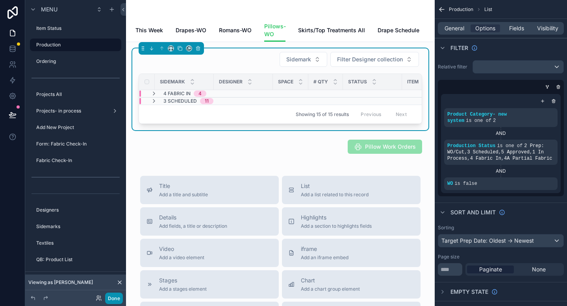
click at [112, 300] on button "Done" at bounding box center [114, 298] width 18 height 11
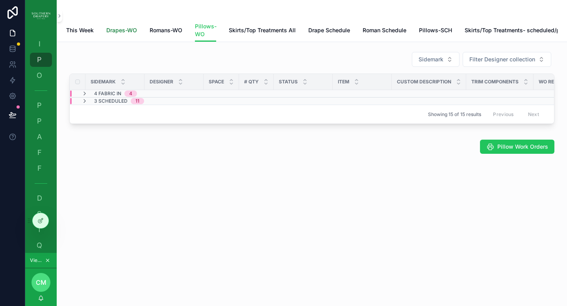
click at [119, 34] on span "Drapes-WO" at bounding box center [121, 30] width 31 height 8
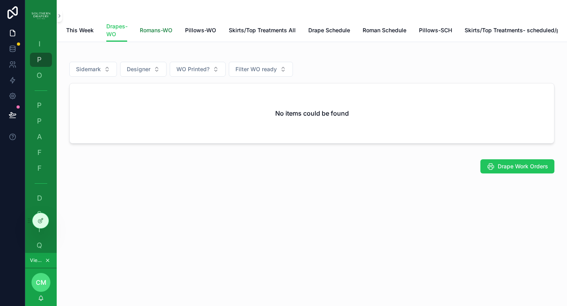
click at [157, 31] on span "Romans-WO" at bounding box center [156, 30] width 33 height 8
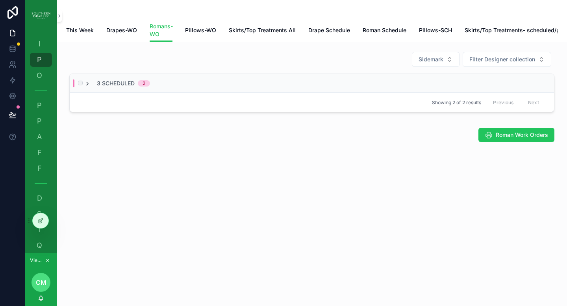
click at [88, 87] on icon "scrollable content" at bounding box center [87, 84] width 6 height 6
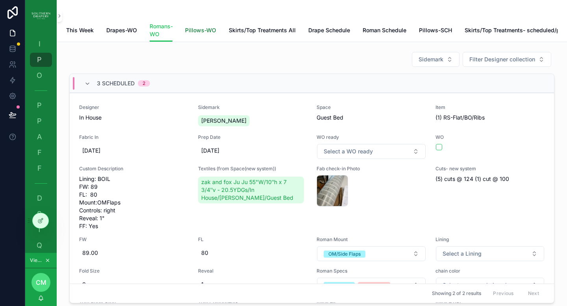
click at [202, 28] on span "Pillows-WO" at bounding box center [200, 30] width 31 height 8
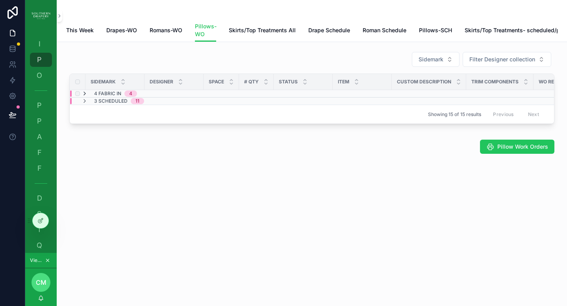
click at [85, 97] on icon "scrollable content" at bounding box center [84, 94] width 6 height 6
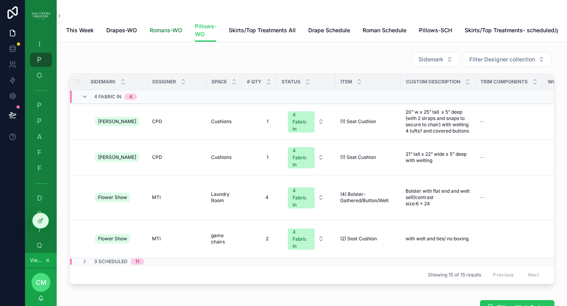
click at [172, 32] on span "Romans-WO" at bounding box center [166, 30] width 33 height 8
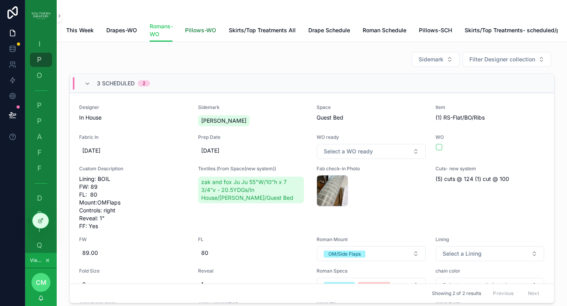
click at [204, 34] on link "Pillows-WO" at bounding box center [200, 31] width 31 height 16
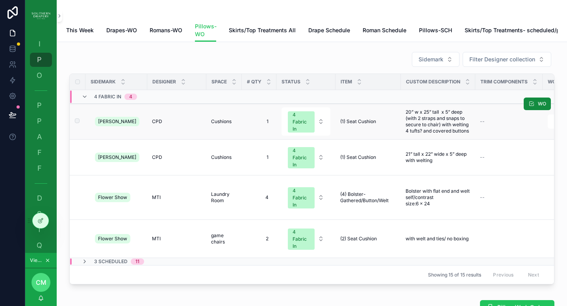
click at [356, 125] on span "(1) Seat Cushion" at bounding box center [358, 121] width 36 height 6
click at [357, 125] on span "(1) Seat Cushion" at bounding box center [358, 121] width 36 height 6
click at [427, 127] on span "20” w x 25” tall x 5” deep (with 2 straps and snaps to secure to chair) with we…" at bounding box center [437, 121] width 65 height 25
click at [296, 133] on div "4 Fabric In" at bounding box center [300, 121] width 17 height 21
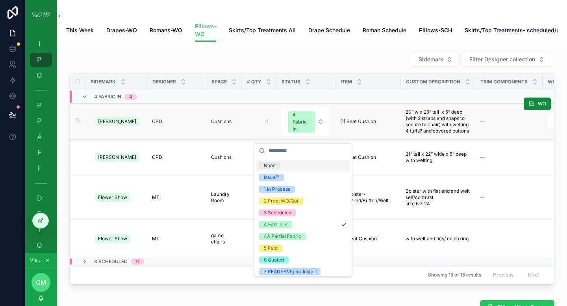
click at [243, 134] on td "1 1" at bounding box center [259, 122] width 35 height 36
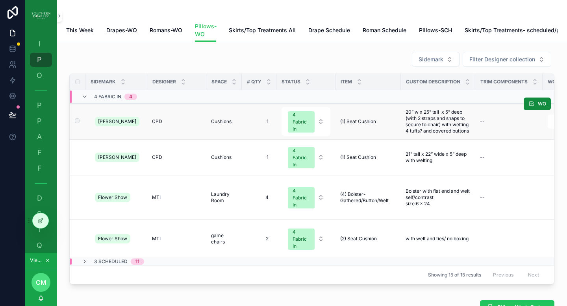
click at [229, 125] on div "Cushions Cushions" at bounding box center [224, 121] width 26 height 6
click at [147, 126] on td "CPD CPD" at bounding box center [176, 122] width 59 height 36
click at [91, 126] on td "[PERSON_NAME]" at bounding box center [116, 122] width 62 height 36
click at [160, 32] on span "Romans-WO" at bounding box center [166, 30] width 33 height 8
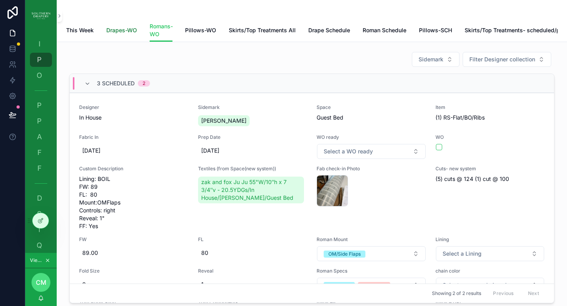
click at [124, 34] on link "Drapes-WO" at bounding box center [121, 31] width 31 height 16
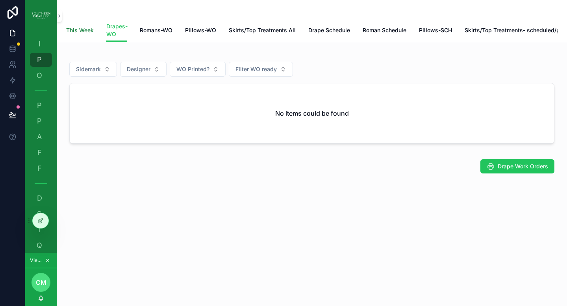
click at [82, 33] on span "This Week" at bounding box center [80, 30] width 28 height 8
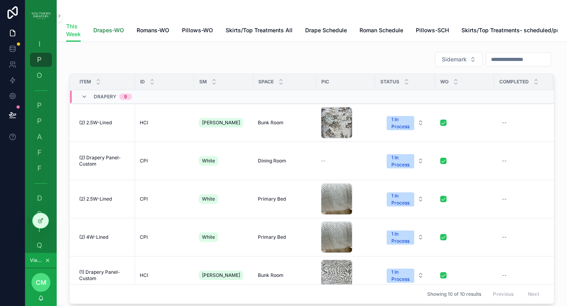
click at [98, 30] on span "Drapes-WO" at bounding box center [108, 30] width 31 height 8
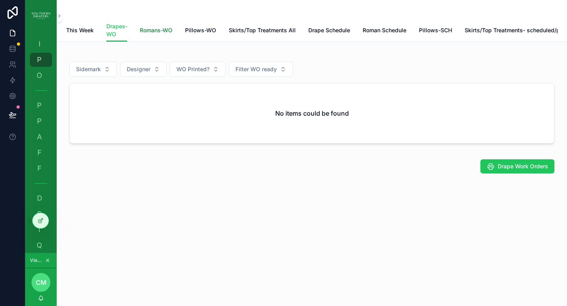
click at [163, 32] on span "Romans-WO" at bounding box center [156, 30] width 33 height 8
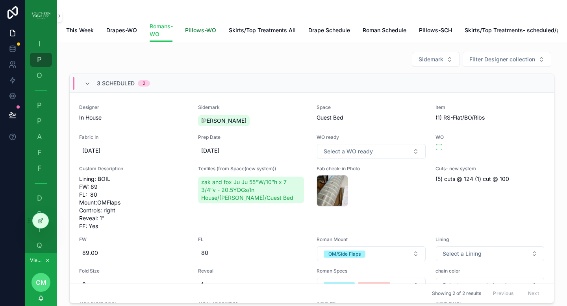
click at [207, 34] on link "Pillows-WO" at bounding box center [200, 31] width 31 height 16
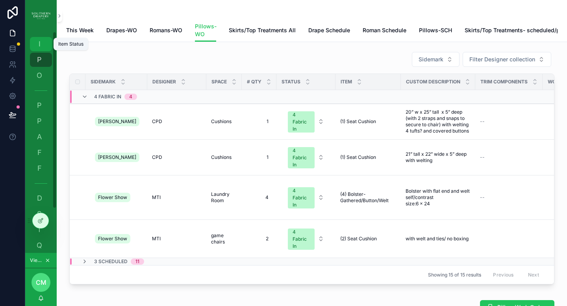
click at [40, 42] on span "I" at bounding box center [39, 44] width 8 height 8
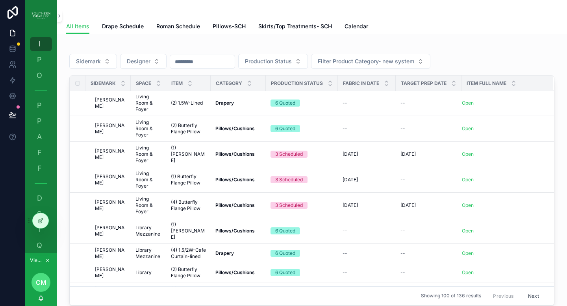
scroll to position [1361, 0]
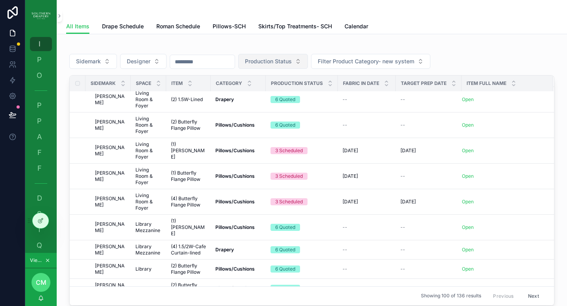
click at [292, 61] on span "Production Status" at bounding box center [268, 61] width 47 height 8
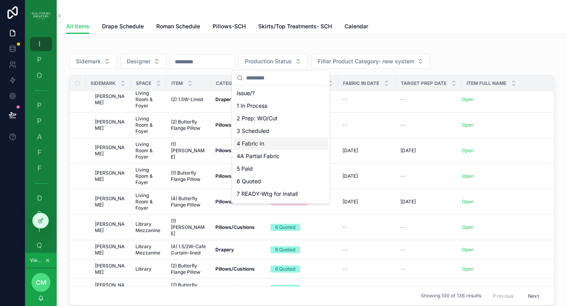
click at [270, 144] on div "4 Fabric In" at bounding box center [280, 143] width 94 height 13
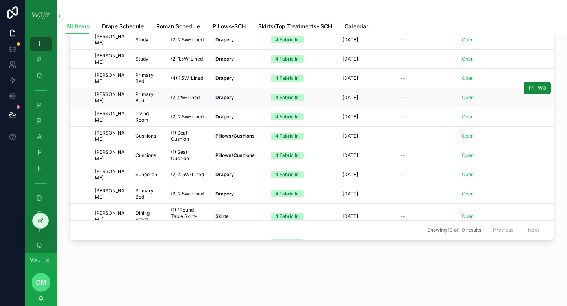
scroll to position [68, 0]
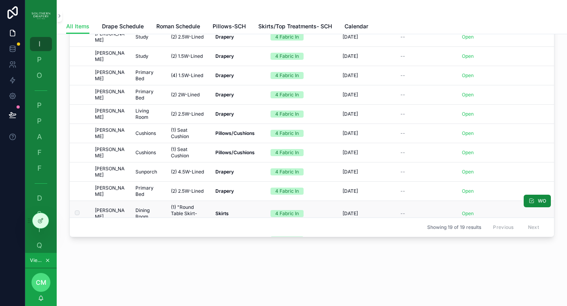
click at [294, 210] on div "4 Fabric In" at bounding box center [287, 213] width 24 height 7
click at [220, 211] on strong "Skirts" at bounding box center [221, 214] width 13 height 6
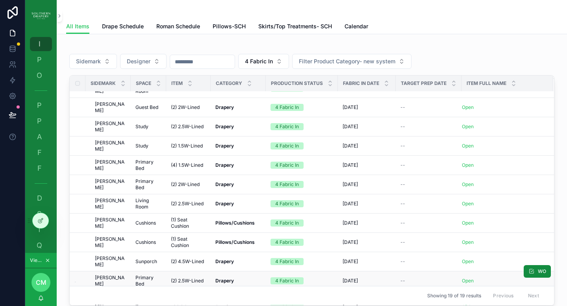
scroll to position [157, 0]
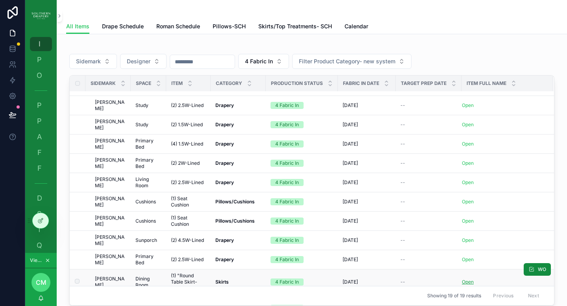
click at [467, 279] on link "Open" at bounding box center [468, 282] width 12 height 6
